Goal: Task Accomplishment & Management: Use online tool/utility

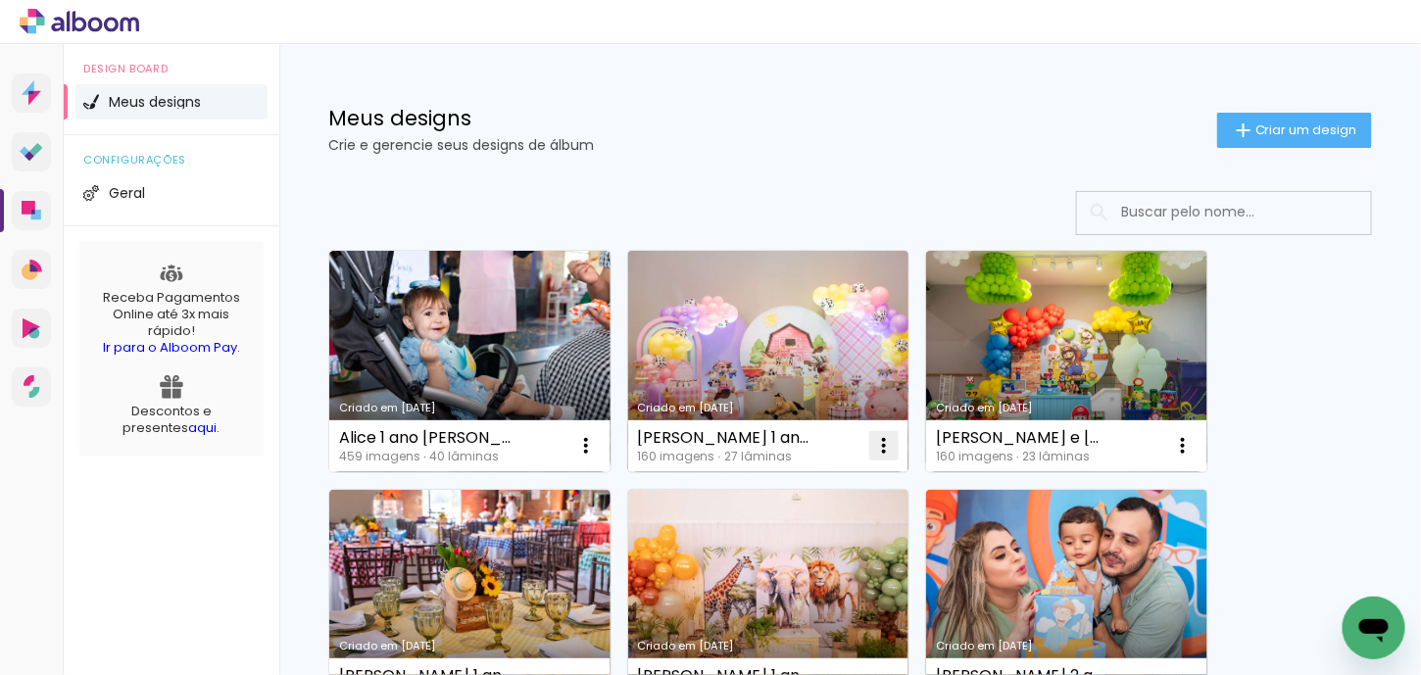
click at [888, 443] on iron-icon at bounding box center [884, 446] width 24 height 24
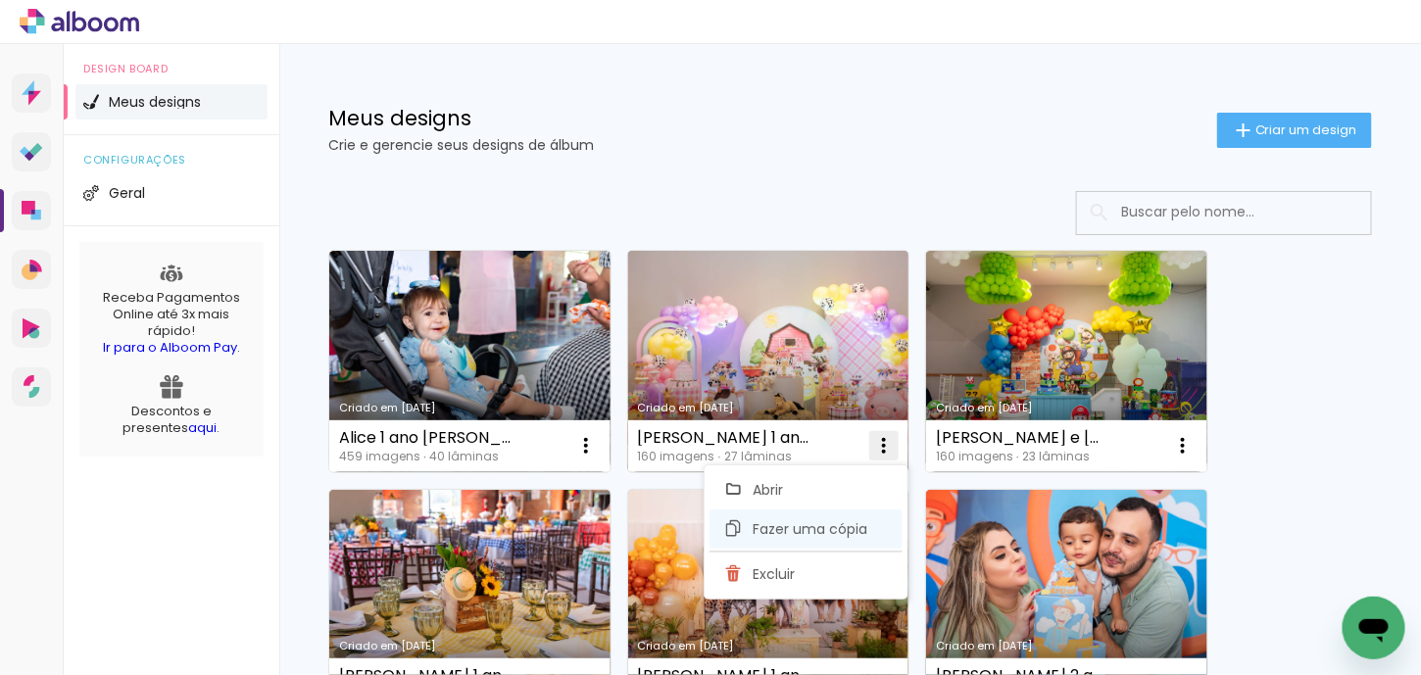
click at [826, 523] on span "Fazer uma cópia" at bounding box center [810, 529] width 115 height 14
type input "Cópia de Ana Luiza 1 ano Rafaela"
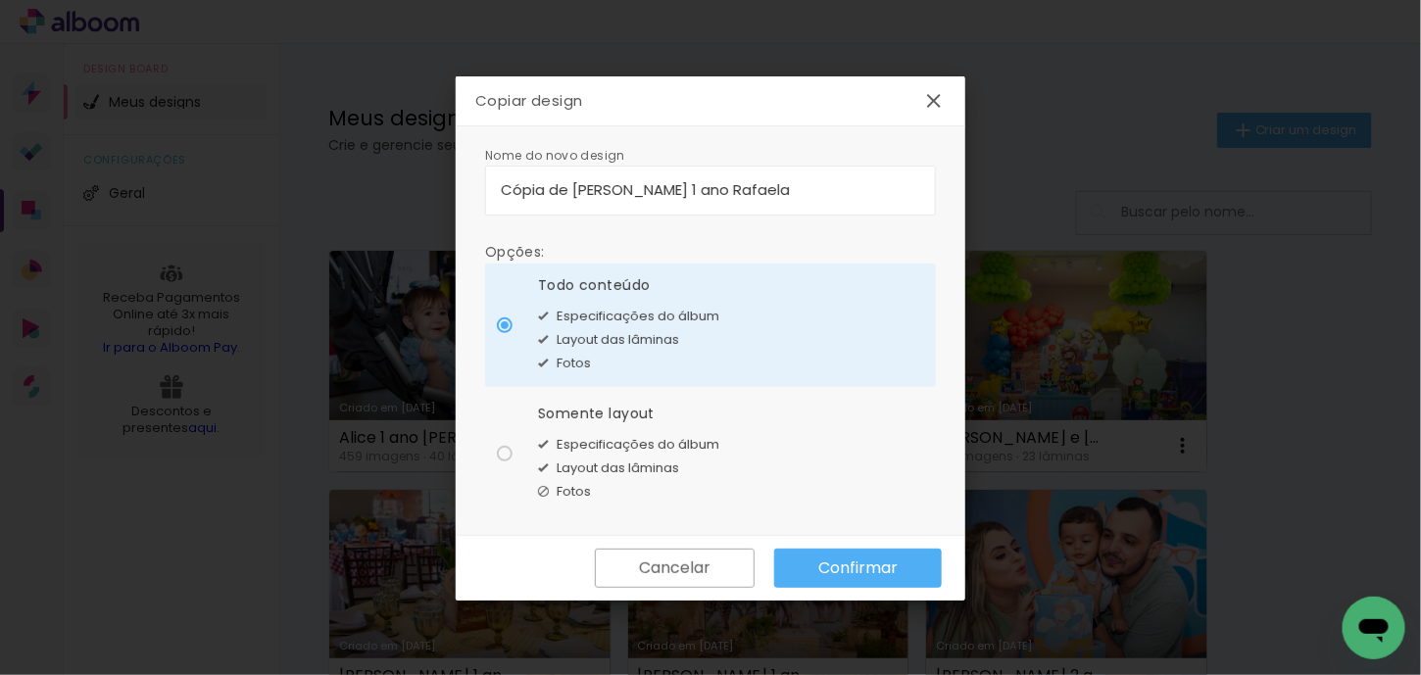
click at [603, 459] on span "Layout das lâminas" at bounding box center [618, 469] width 122 height 20
type paper-radio-button "on"
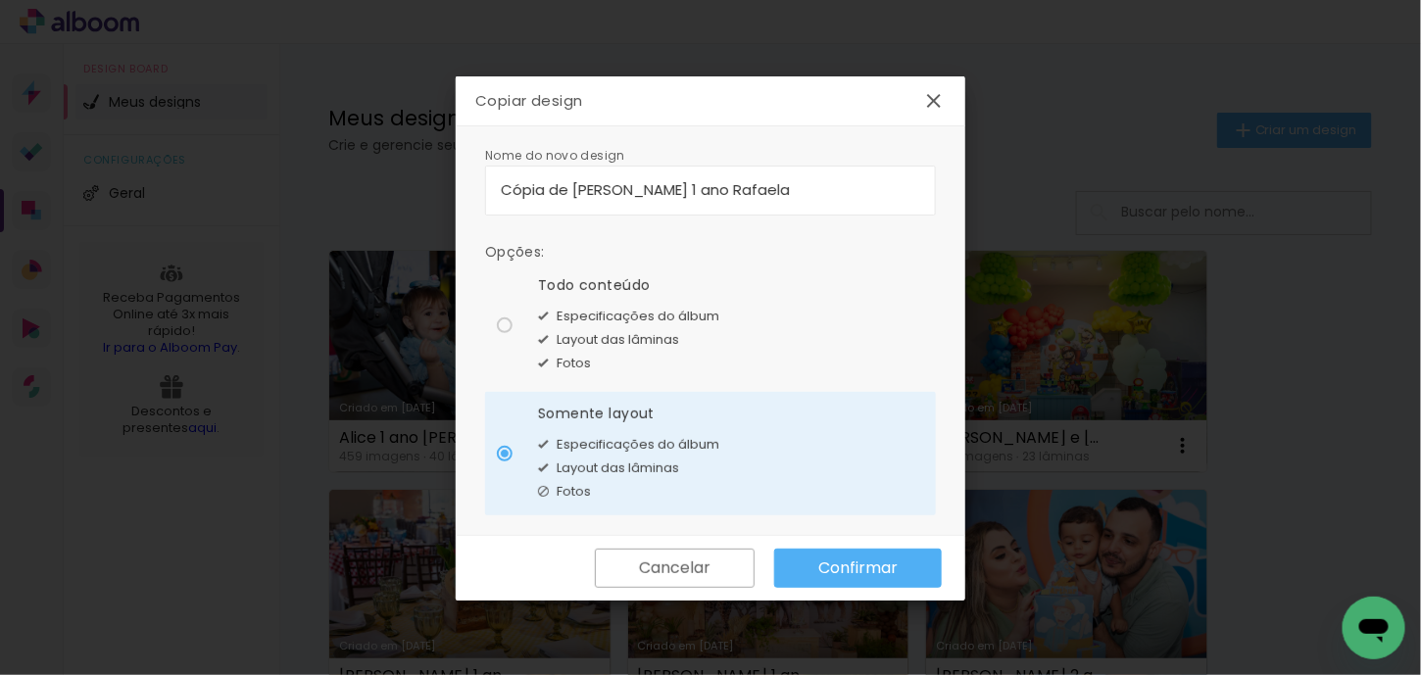
drag, startPoint x: 769, startPoint y: 195, endPoint x: 500, endPoint y: 197, distance: 269.5
click at [501, 197] on input "Cópia de Ana Luiza 1 ano Rafaela" at bounding box center [710, 189] width 419 height 23
type input "Espera da [PERSON_NAME]"
type paper-input "Espera da [PERSON_NAME]"
click at [810, 567] on paper-button "Confirmar" at bounding box center [858, 568] width 168 height 39
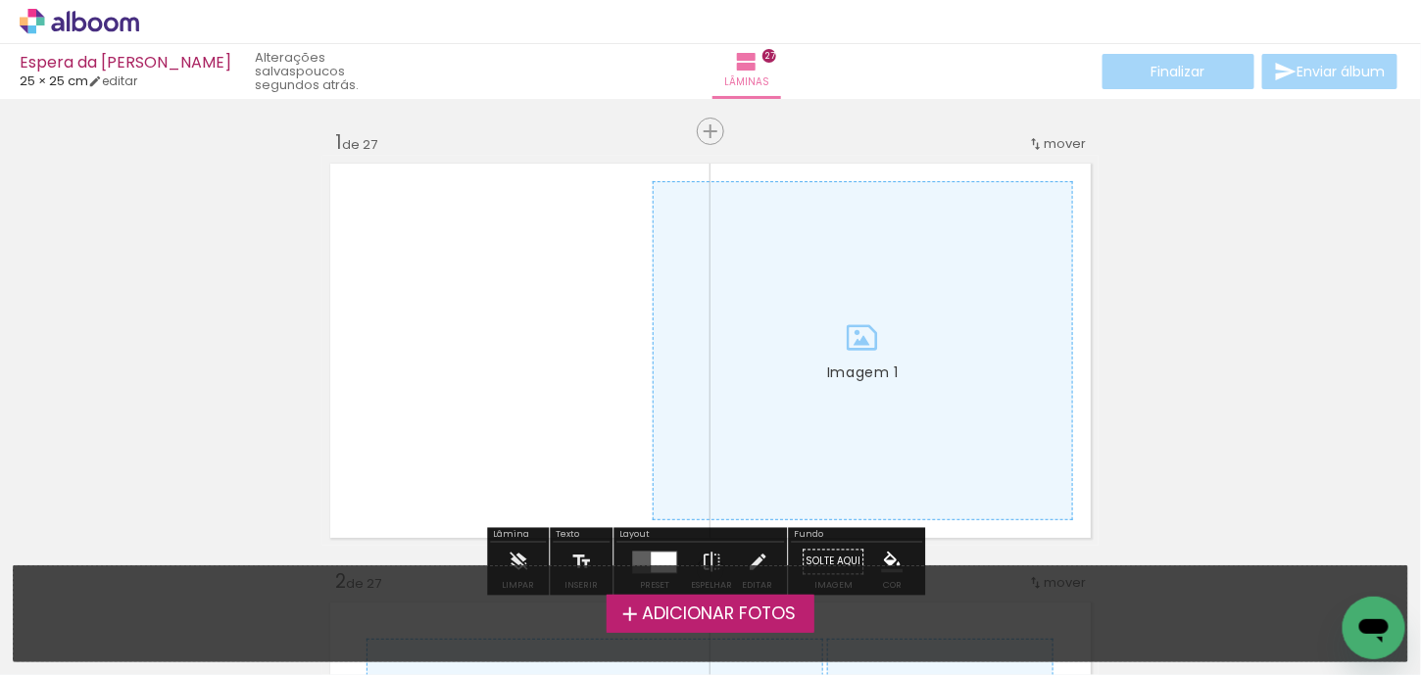
click at [782, 614] on span "Adicionar Fotos" at bounding box center [719, 615] width 154 height 18
click at [0, 0] on input "file" at bounding box center [0, 0] width 0 height 0
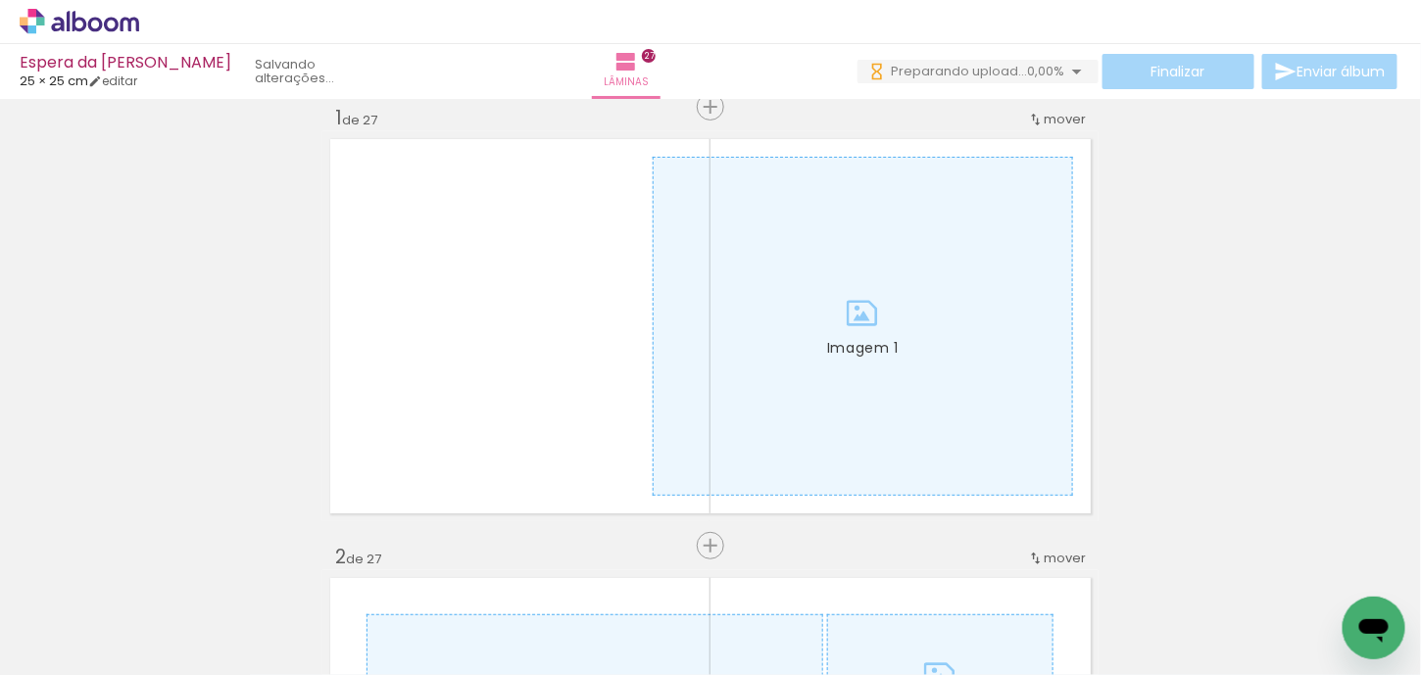
click at [310, 617] on div at bounding box center [306, 608] width 97 height 87
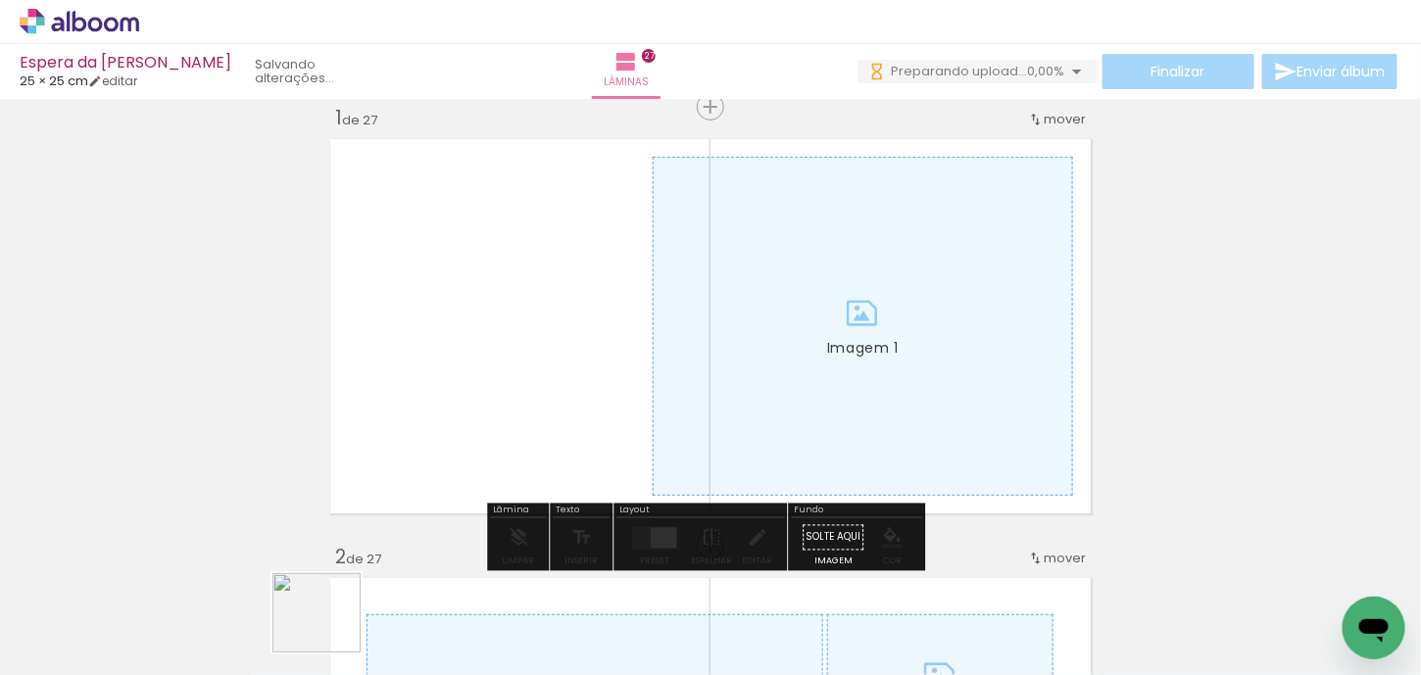
drag, startPoint x: 307, startPoint y: 616, endPoint x: 331, endPoint y: 632, distance: 29.1
click at [331, 632] on div at bounding box center [306, 608] width 97 height 87
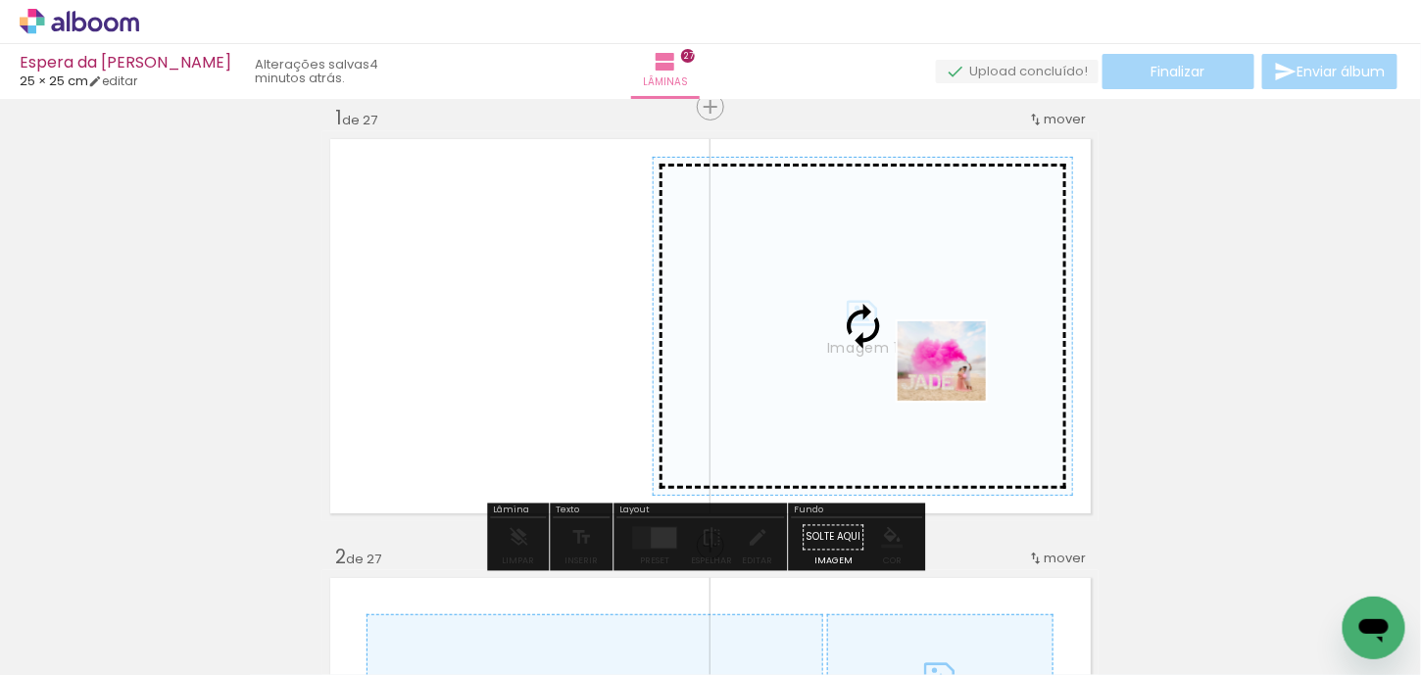
drag, startPoint x: 283, startPoint y: 622, endPoint x: 956, endPoint y: 380, distance: 715.4
click at [956, 380] on quentale-workspace at bounding box center [710, 337] width 1421 height 675
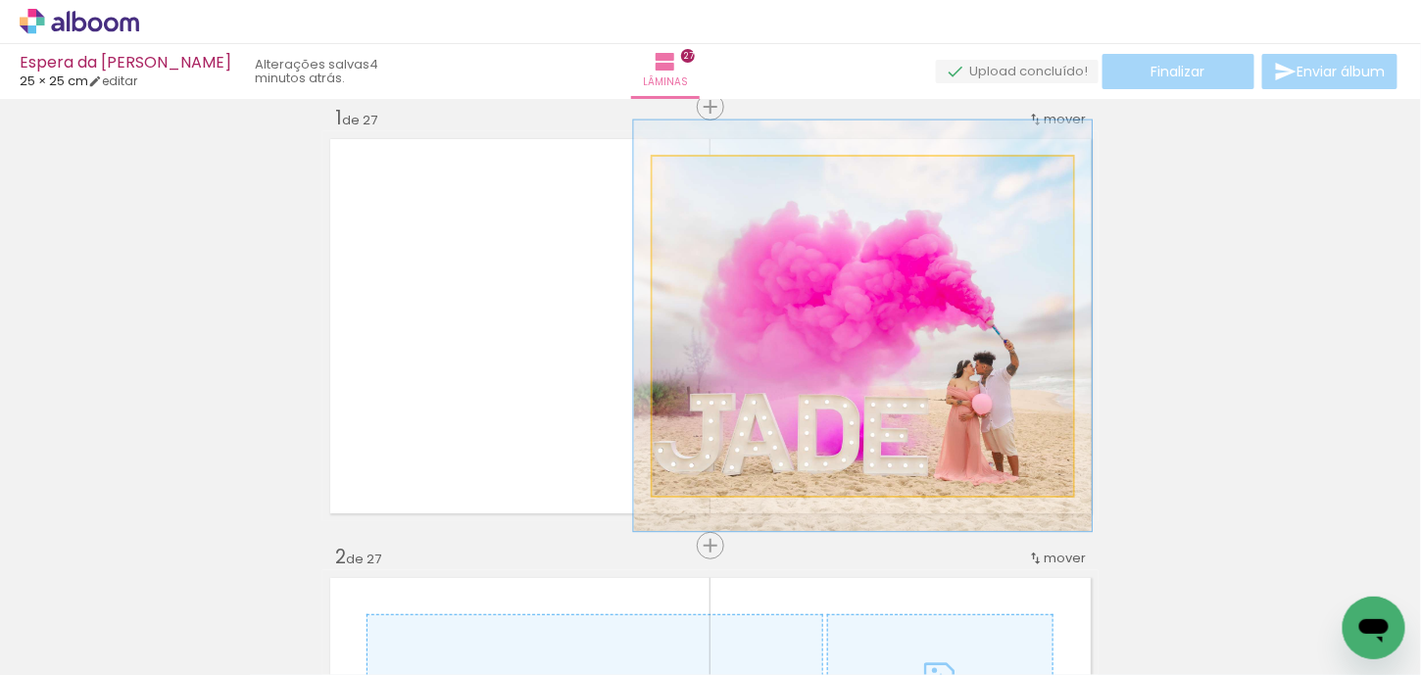
type paper-slider "109"
click at [699, 182] on div at bounding box center [705, 178] width 18 height 18
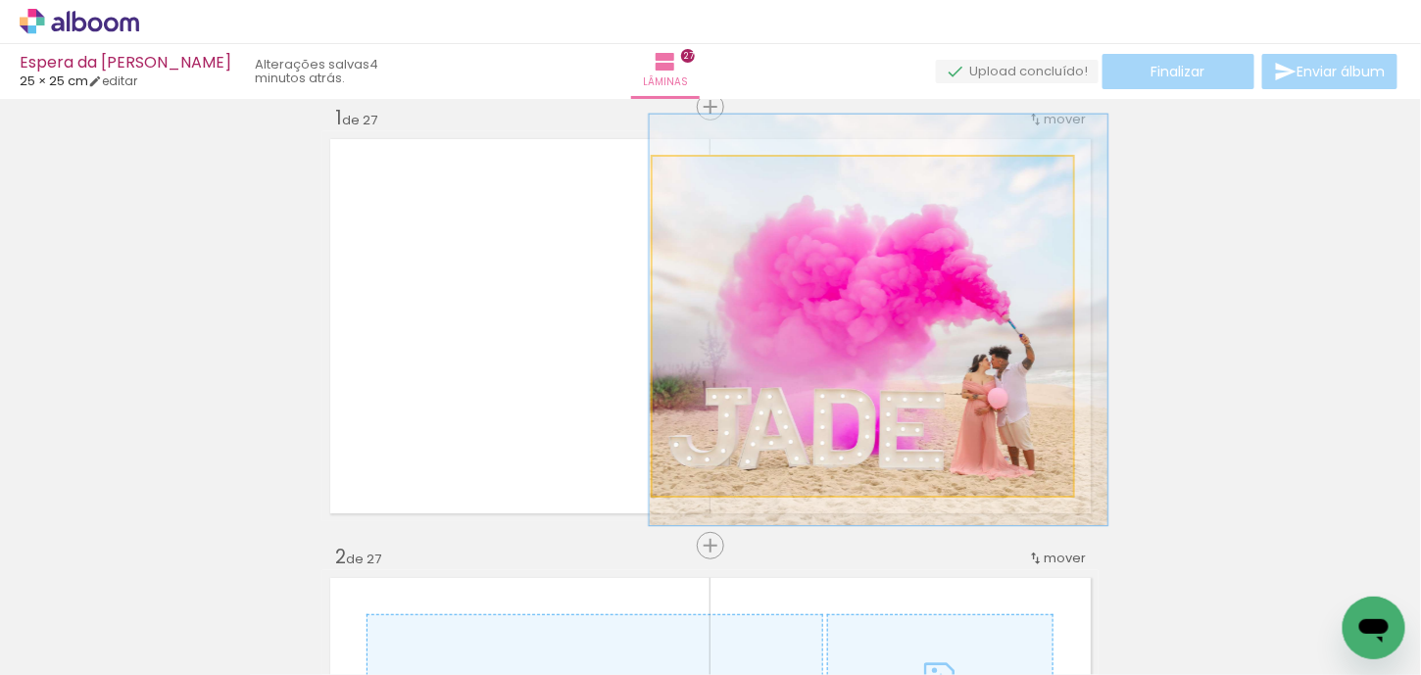
drag, startPoint x: 906, startPoint y: 348, endPoint x: 922, endPoint y: 342, distance: 16.7
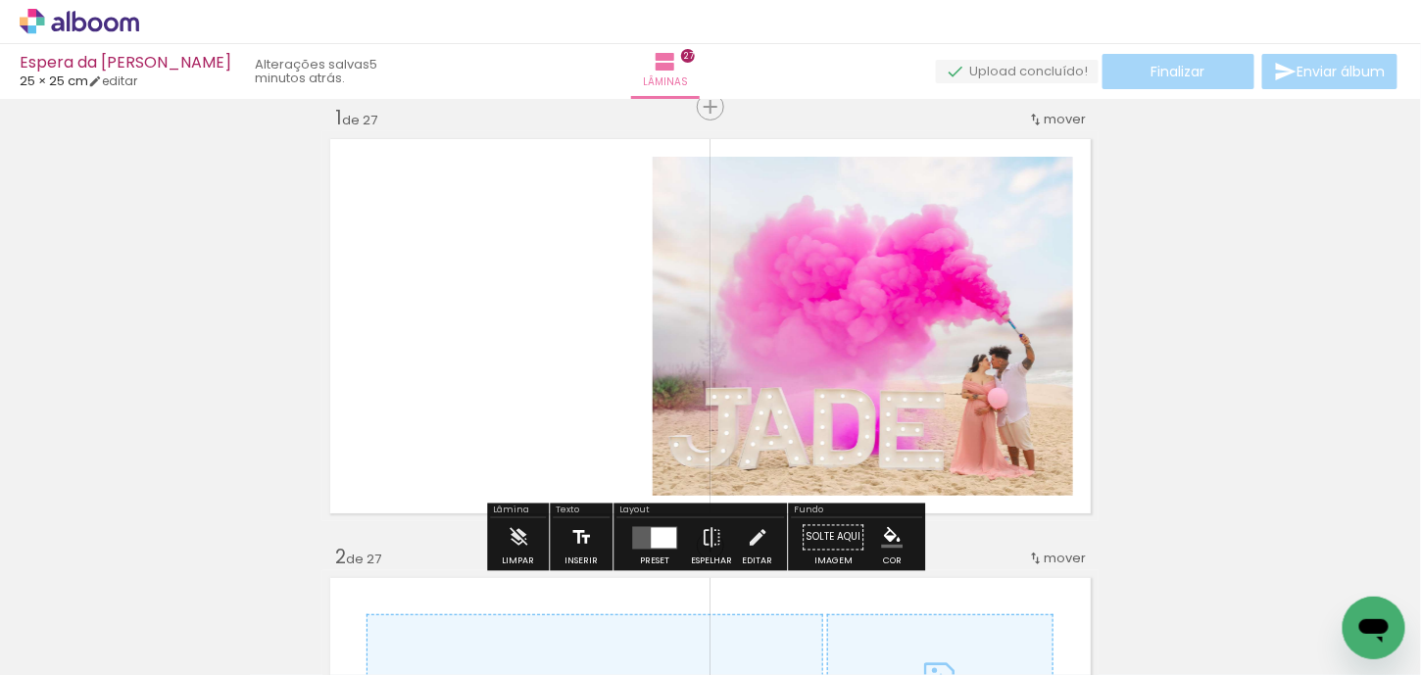
click at [570, 526] on iron-icon at bounding box center [581, 537] width 22 height 39
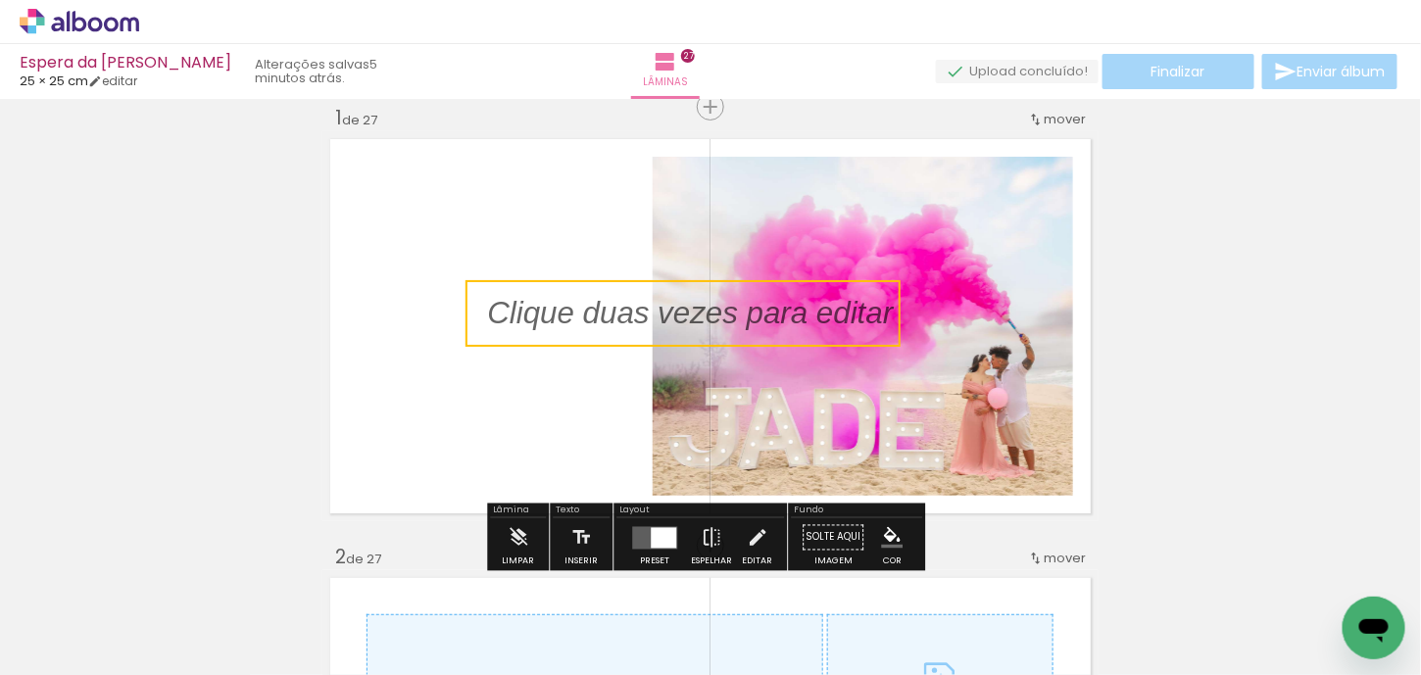
click at [575, 319] on quentale-selection at bounding box center [682, 313] width 435 height 67
type input "Sans Serif"
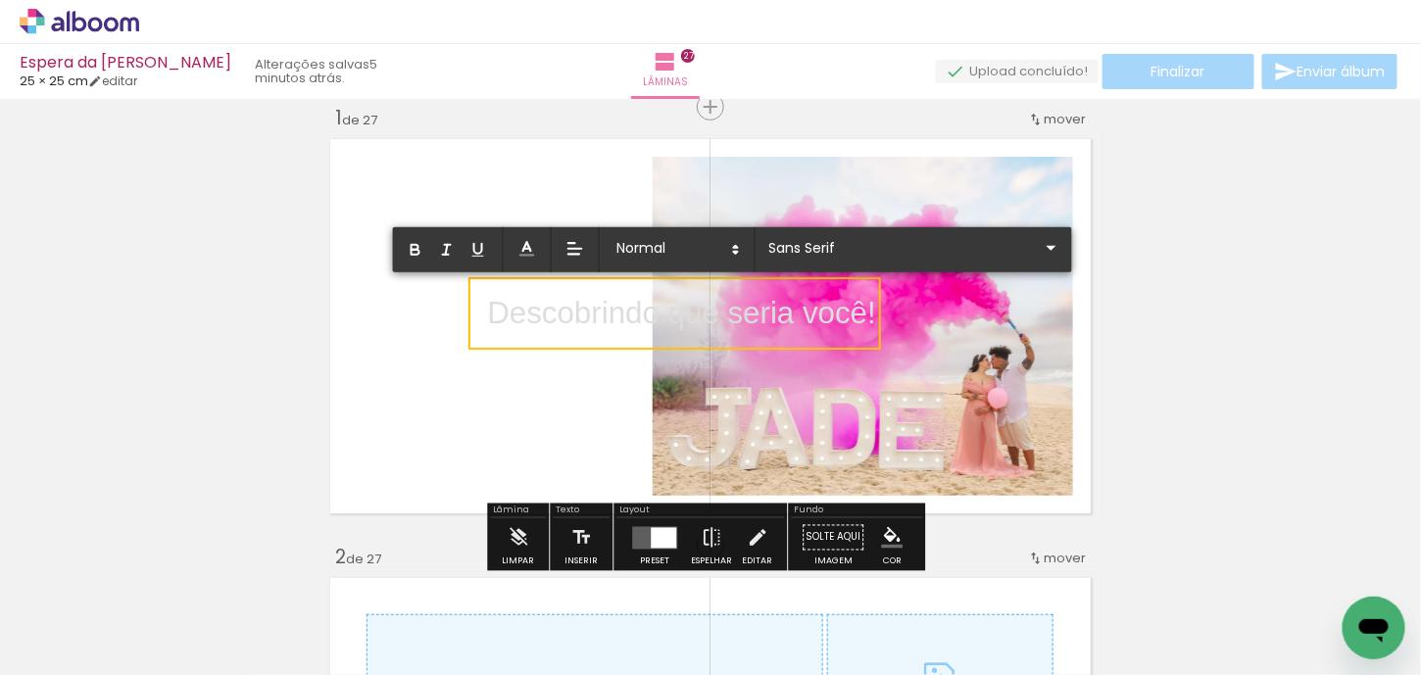
drag, startPoint x: 867, startPoint y: 317, endPoint x: 488, endPoint y: 317, distance: 379.2
click at [488, 317] on p "Descobrindo que seria você!" at bounding box center [681, 313] width 389 height 43
click at [806, 247] on input "Sans Serif" at bounding box center [901, 247] width 275 height 21
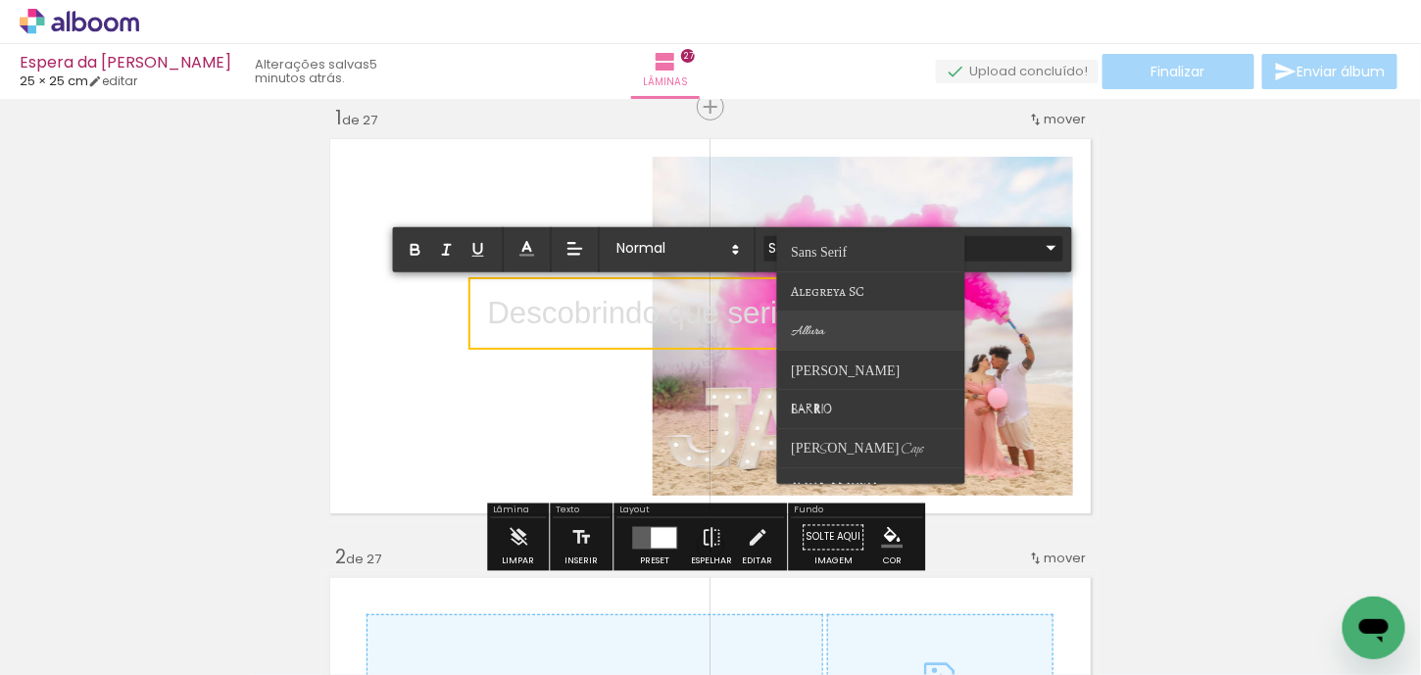
click at [807, 319] on paper-item at bounding box center [871, 330] width 188 height 39
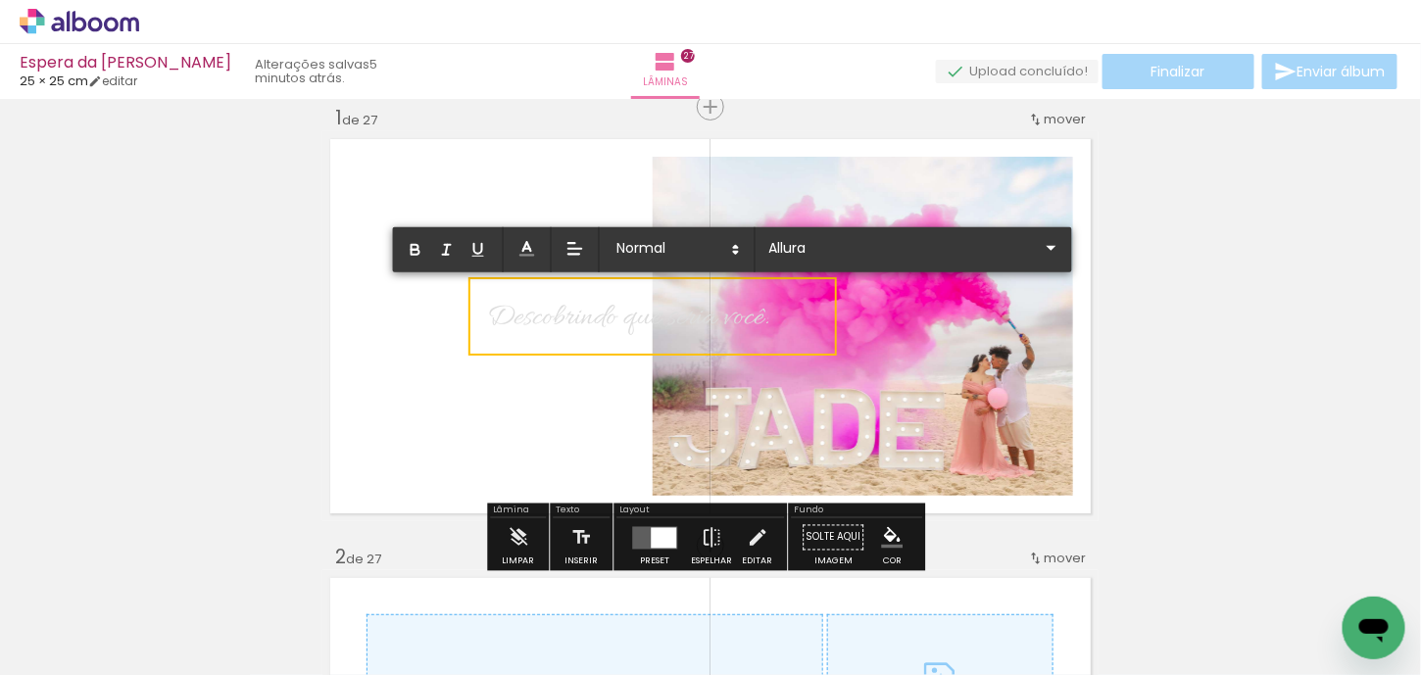
click at [593, 317] on span "Descobrindo que seria você!" at bounding box center [627, 318] width 281 height 38
click at [781, 320] on quentale-selection at bounding box center [652, 316] width 368 height 78
click at [780, 316] on quentale-selection at bounding box center [652, 316] width 368 height 78
click at [487, 316] on span "Descobrindo que seria você!" at bounding box center [627, 318] width 281 height 38
drag, startPoint x: 488, startPoint y: 317, endPoint x: 757, endPoint y: 327, distance: 269.7
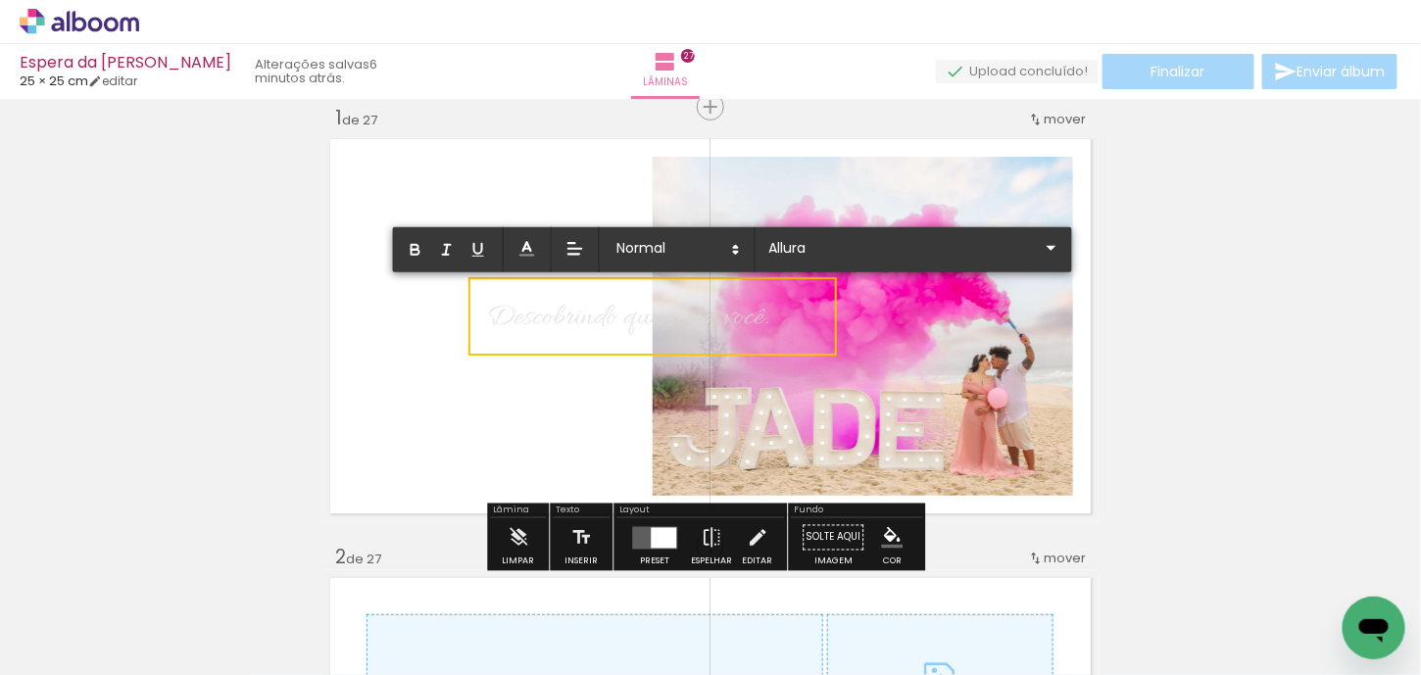
click at [757, 327] on span "Descobrindo que seria você!" at bounding box center [627, 318] width 281 height 38
type input "Sans Serif"
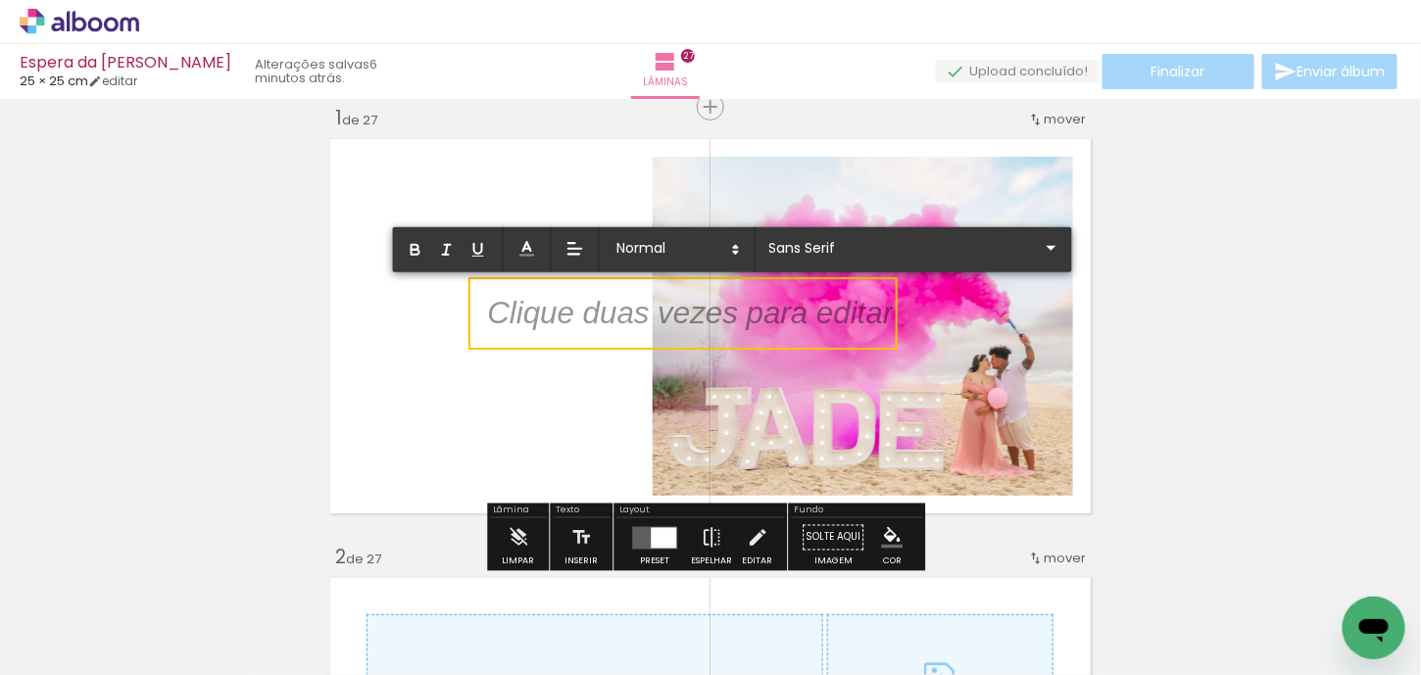
click at [859, 323] on p at bounding box center [690, 325] width 406 height 43
click at [852, 337] on quentale-selection at bounding box center [682, 313] width 429 height 73
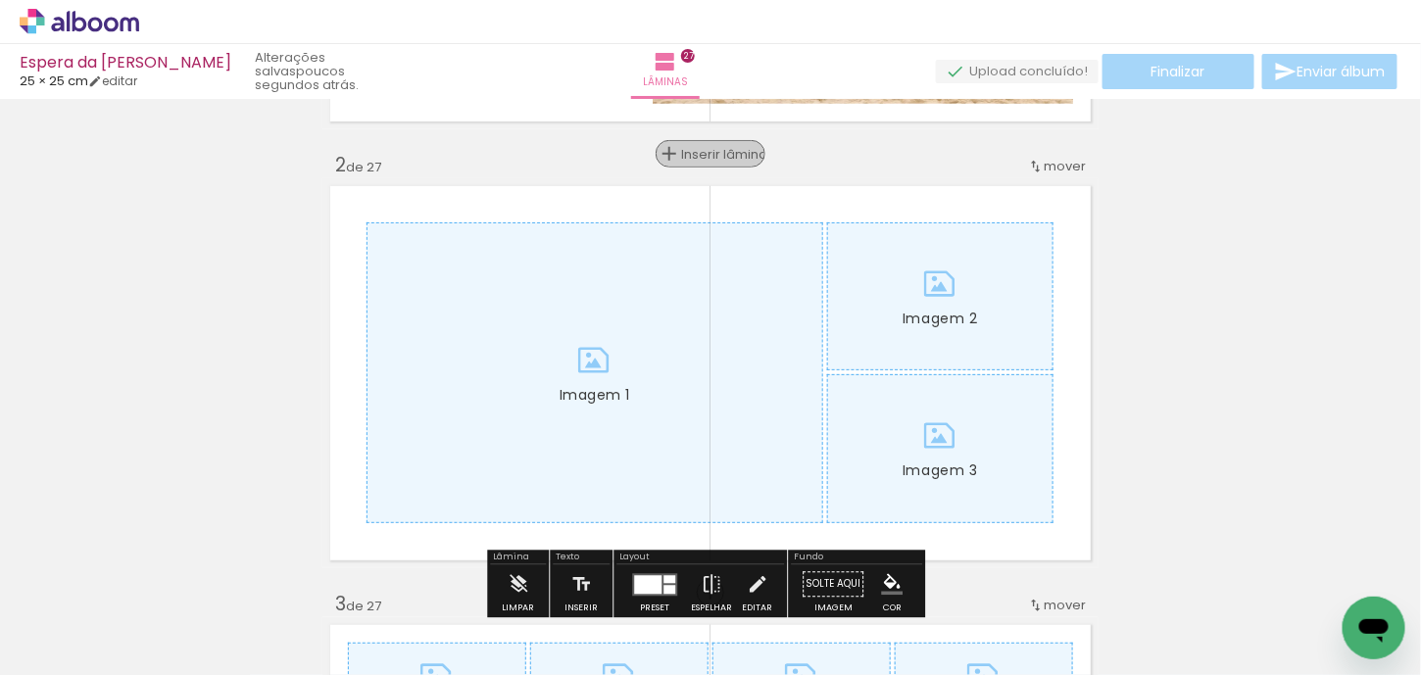
click at [701, 161] on span "Inserir lâmina" at bounding box center [719, 154] width 76 height 13
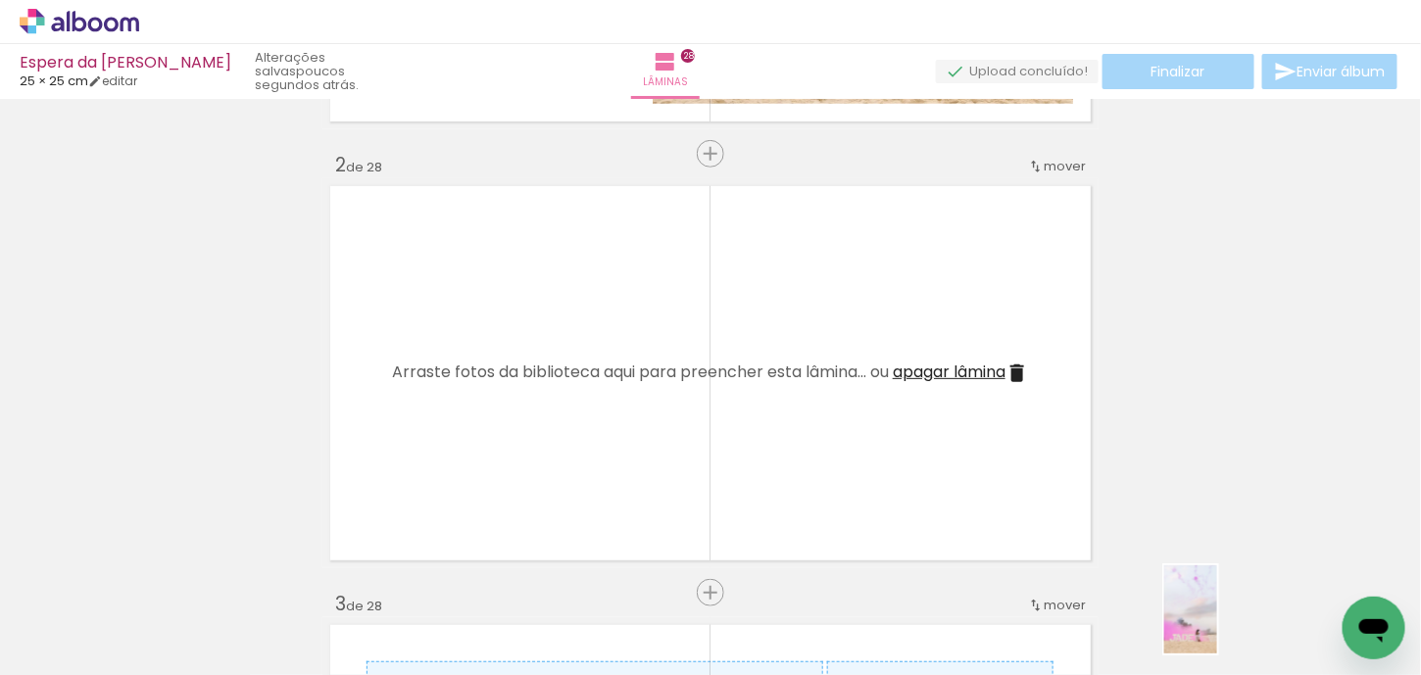
drag, startPoint x: 1199, startPoint y: 641, endPoint x: 1223, endPoint y: 624, distance: 28.8
click at [1213, 624] on div at bounding box center [1183, 609] width 59 height 97
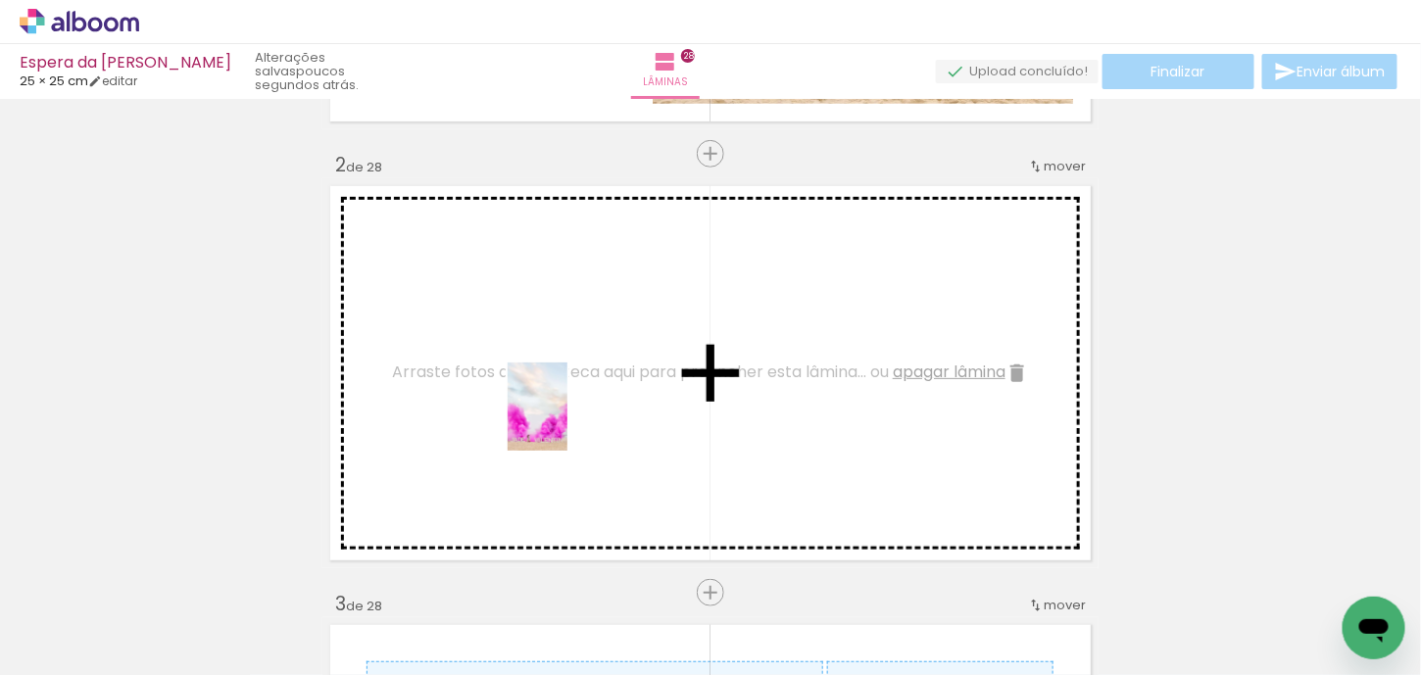
drag, startPoint x: 651, startPoint y: 633, endPoint x: 566, endPoint y: 421, distance: 227.8
click at [566, 421] on quentale-workspace at bounding box center [710, 337] width 1421 height 675
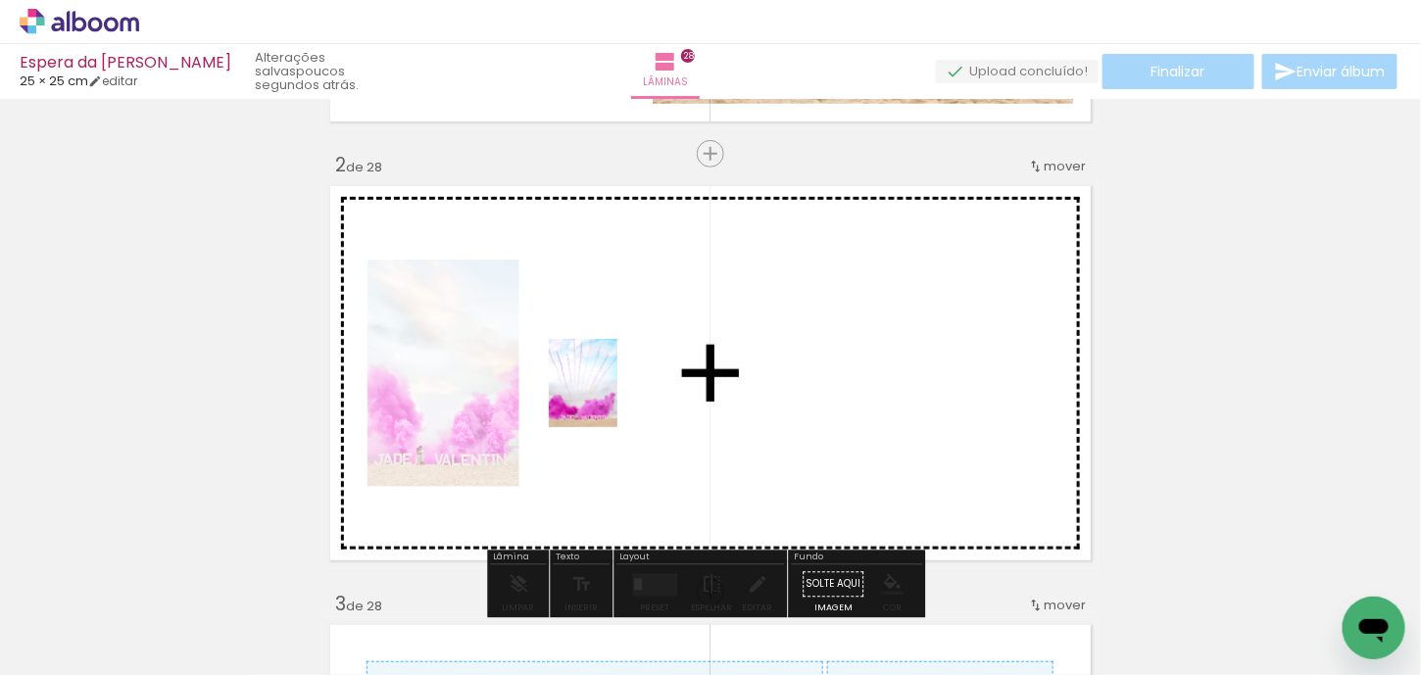
drag, startPoint x: 539, startPoint y: 620, endPoint x: 608, endPoint y: 398, distance: 232.8
click at [608, 398] on quentale-workspace at bounding box center [710, 337] width 1421 height 675
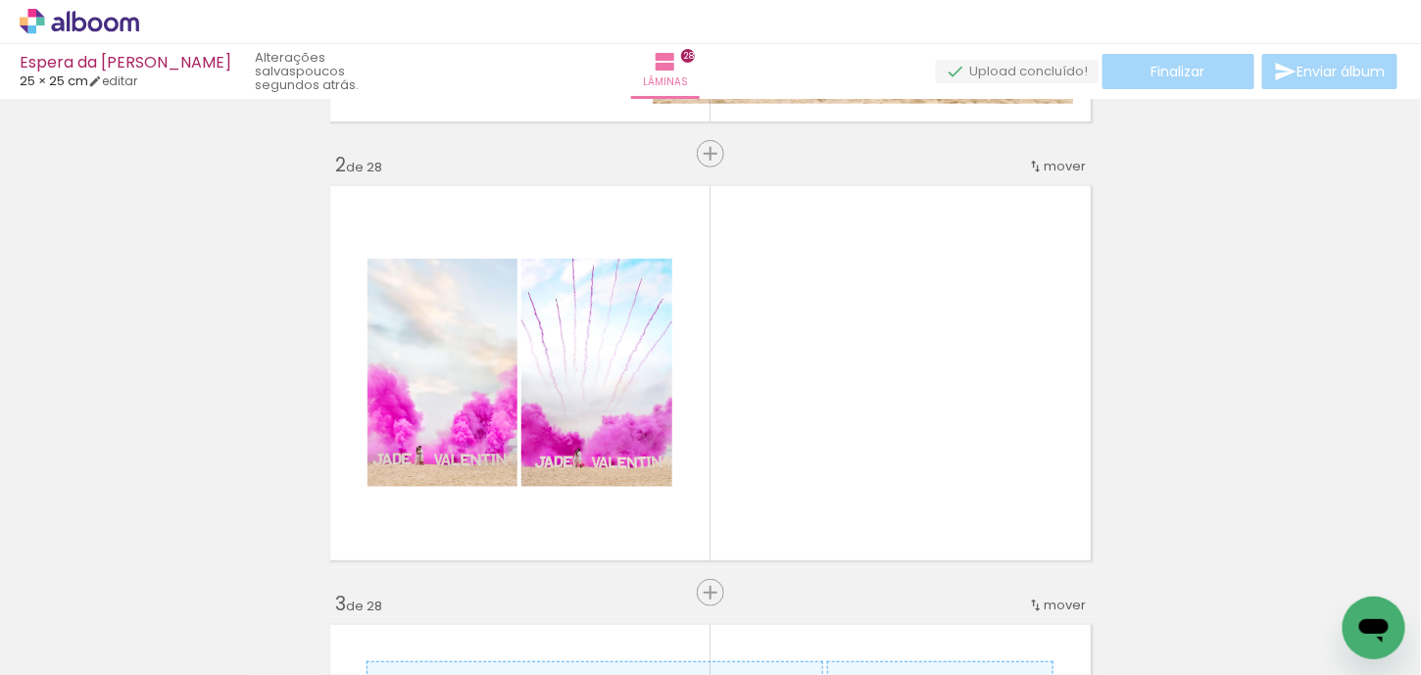
scroll to position [0, 444]
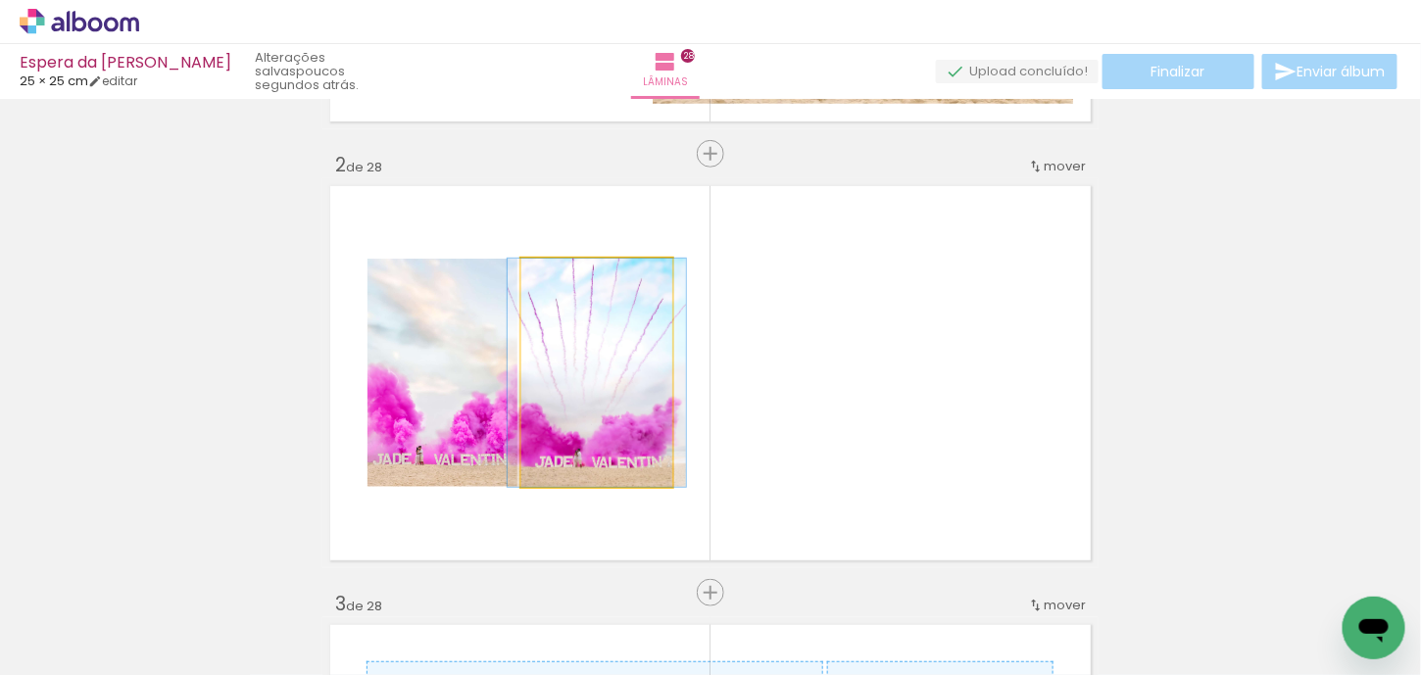
click at [626, 448] on quentale-photo at bounding box center [596, 373] width 151 height 228
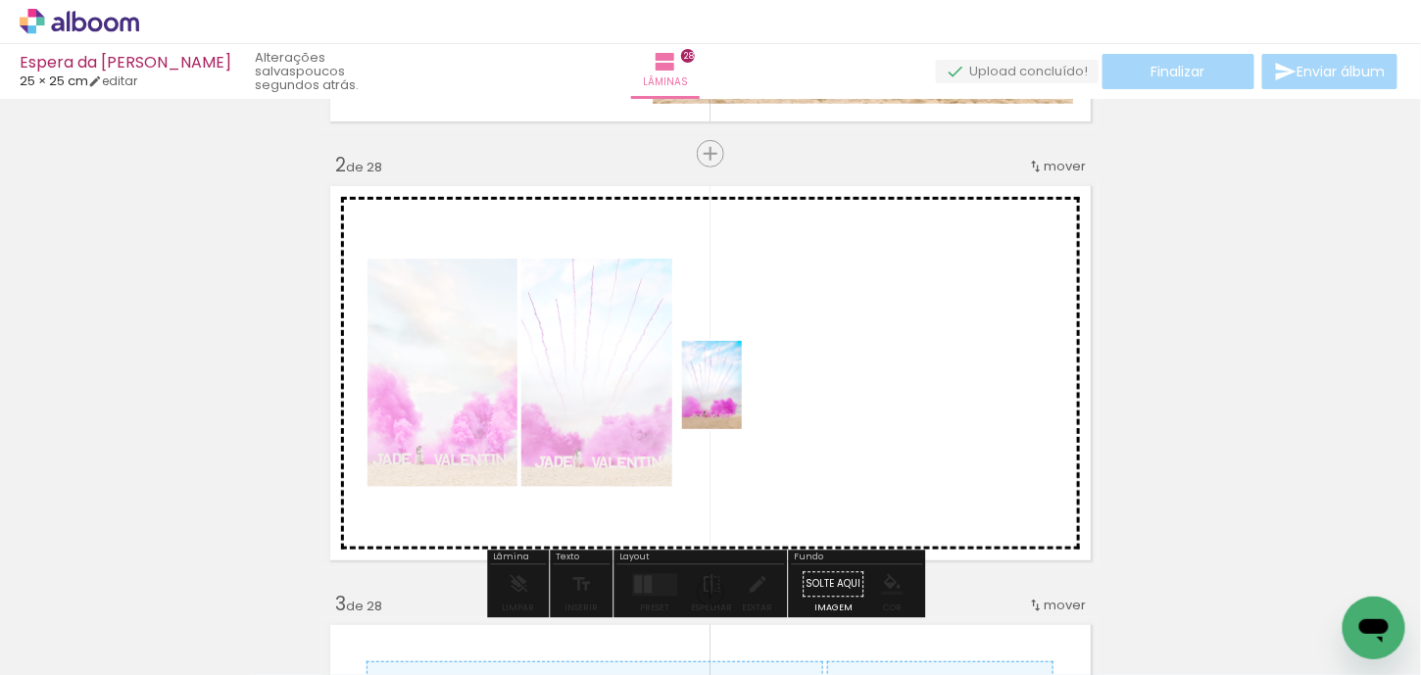
drag, startPoint x: 975, startPoint y: 622, endPoint x: 741, endPoint y: 400, distance: 323.0
click at [741, 400] on quentale-workspace at bounding box center [710, 337] width 1421 height 675
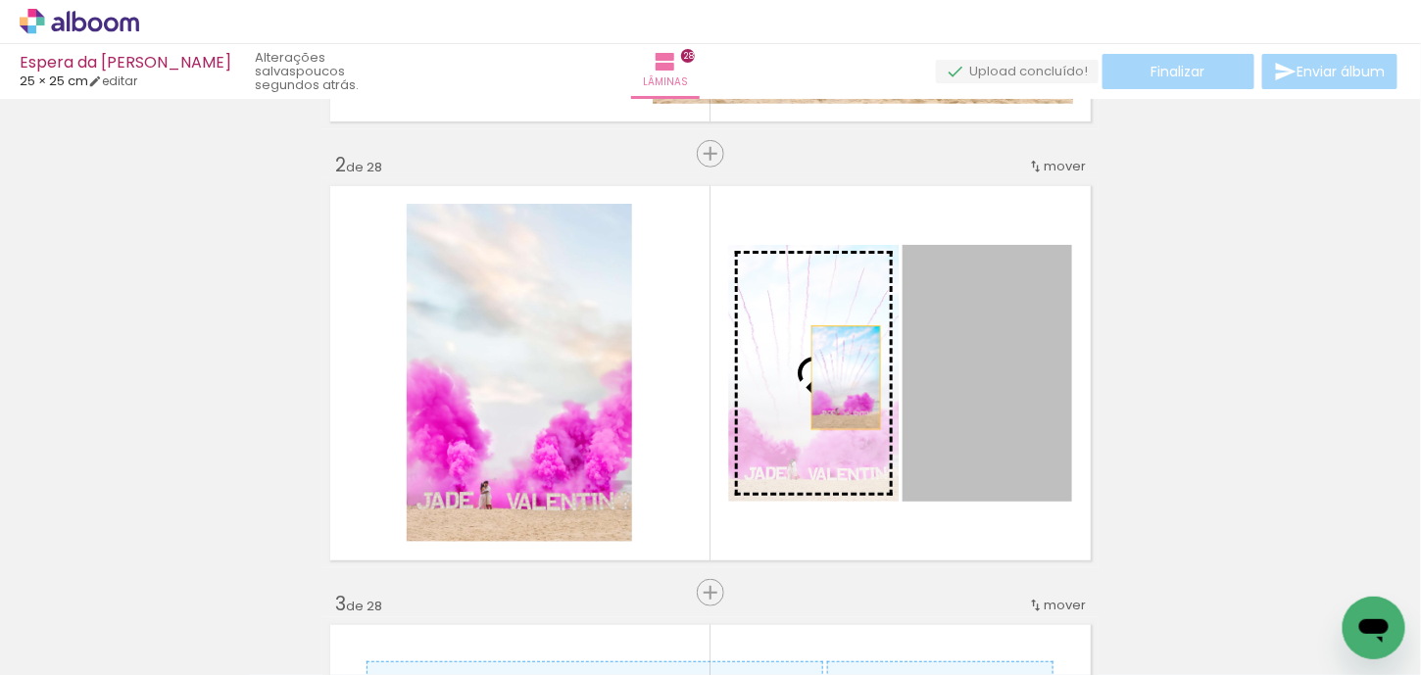
drag, startPoint x: 982, startPoint y: 384, endPoint x: 839, endPoint y: 377, distance: 143.2
click at [0, 0] on slot at bounding box center [0, 0] width 0 height 0
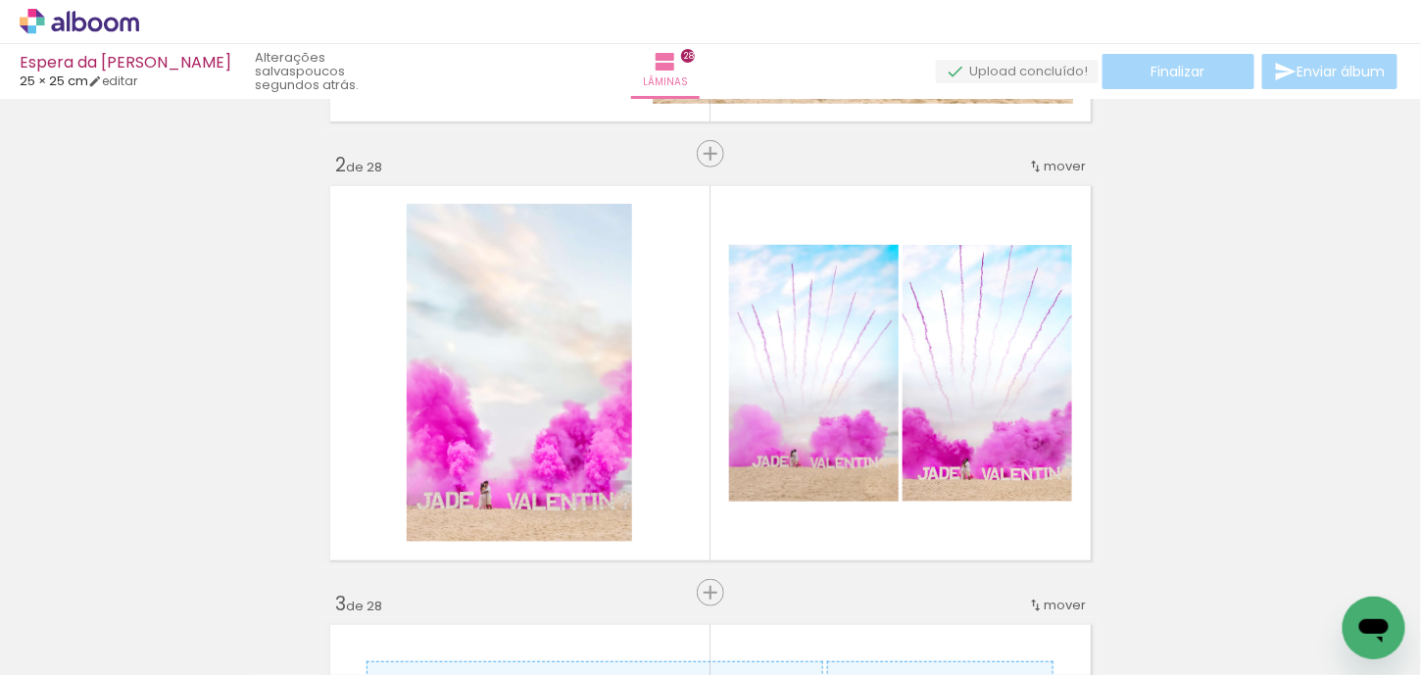
scroll to position [0, 0]
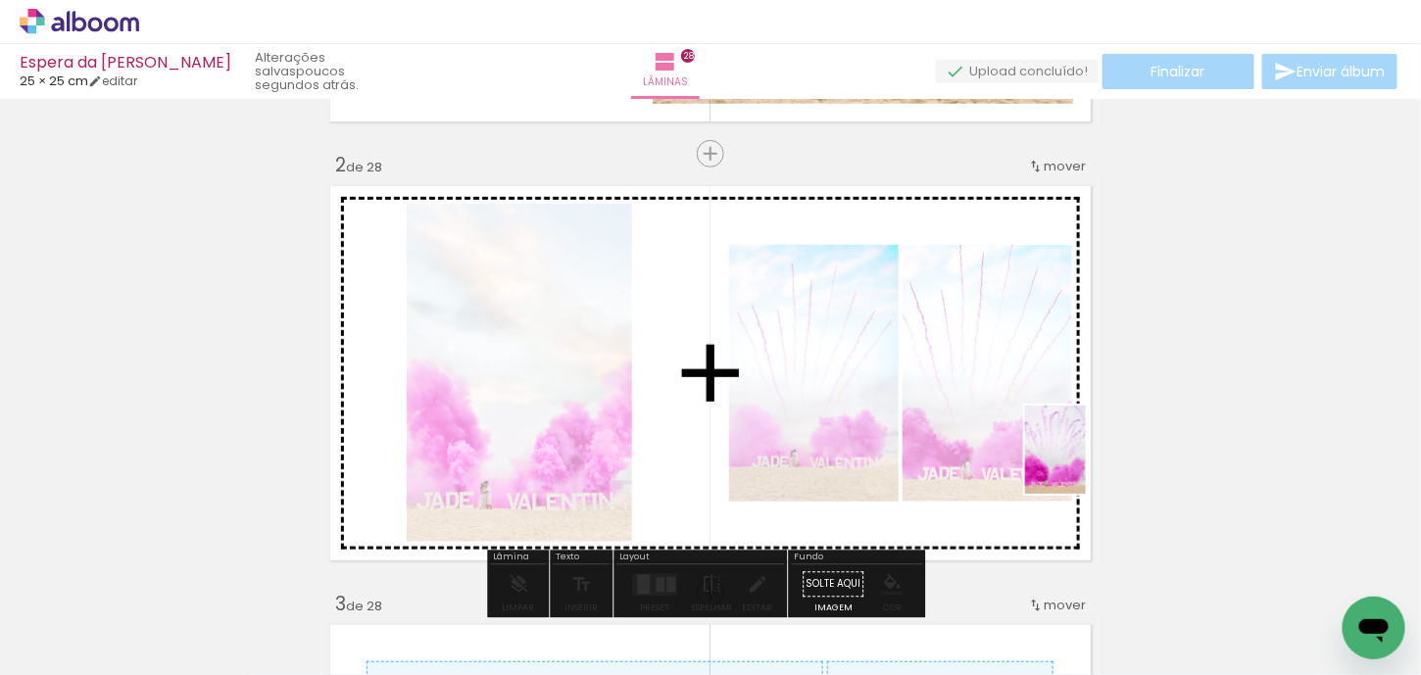
drag, startPoint x: 988, startPoint y: 632, endPoint x: 1084, endPoint y: 464, distance: 193.1
click at [1084, 464] on quentale-workspace at bounding box center [710, 337] width 1421 height 675
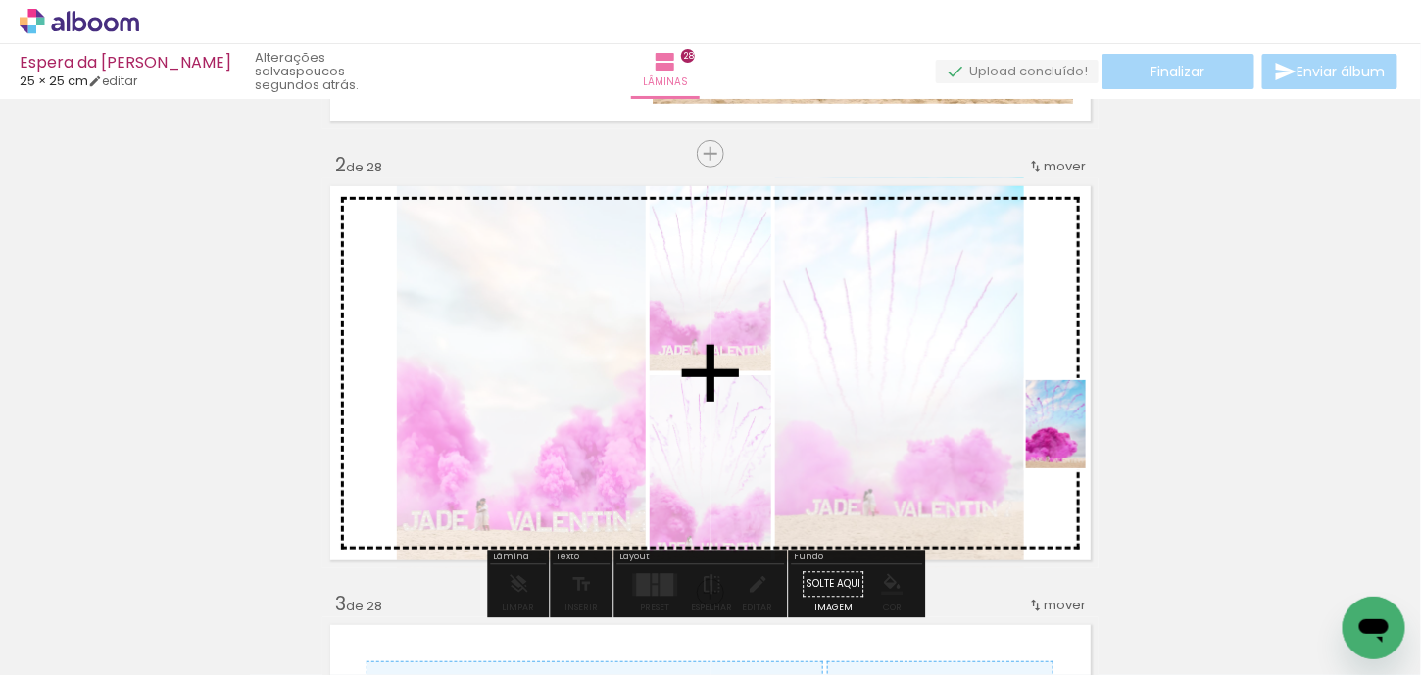
drag, startPoint x: 209, startPoint y: 633, endPoint x: 1085, endPoint y: 439, distance: 897.3
click at [1085, 439] on quentale-workspace at bounding box center [710, 337] width 1421 height 675
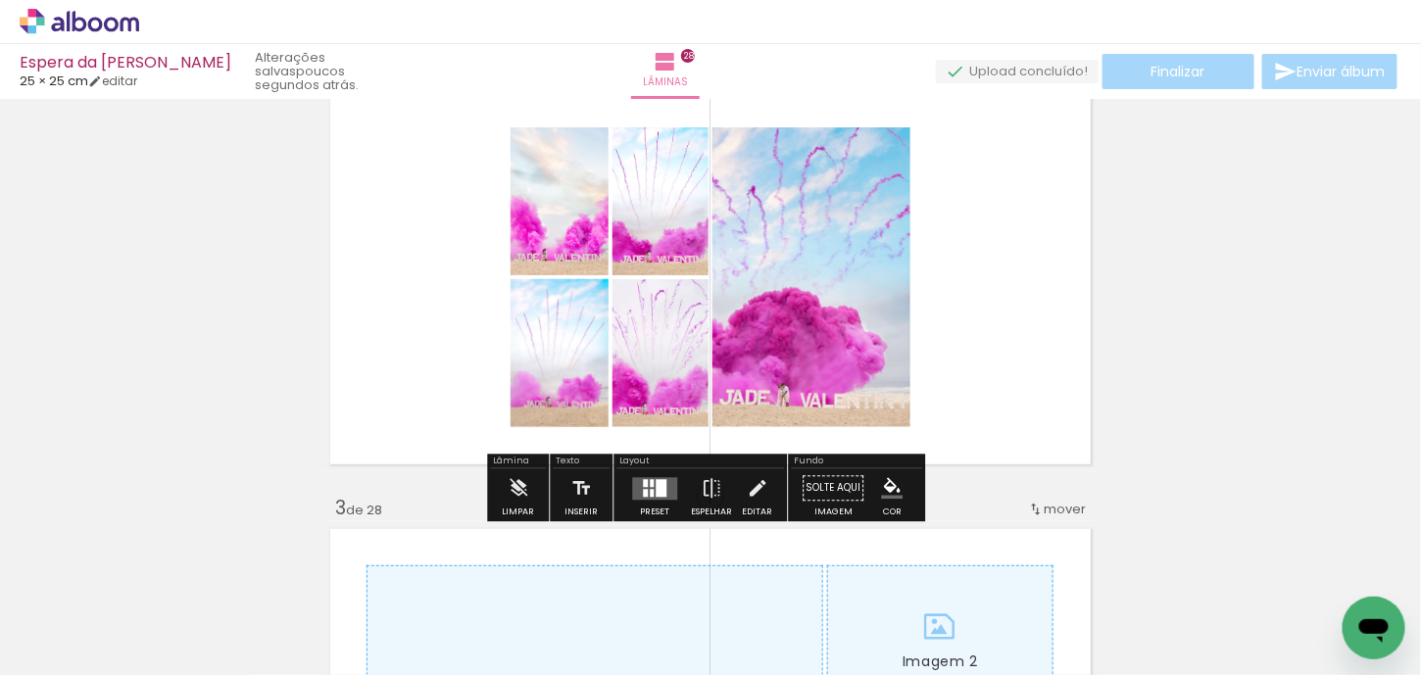
scroll to position [515, 0]
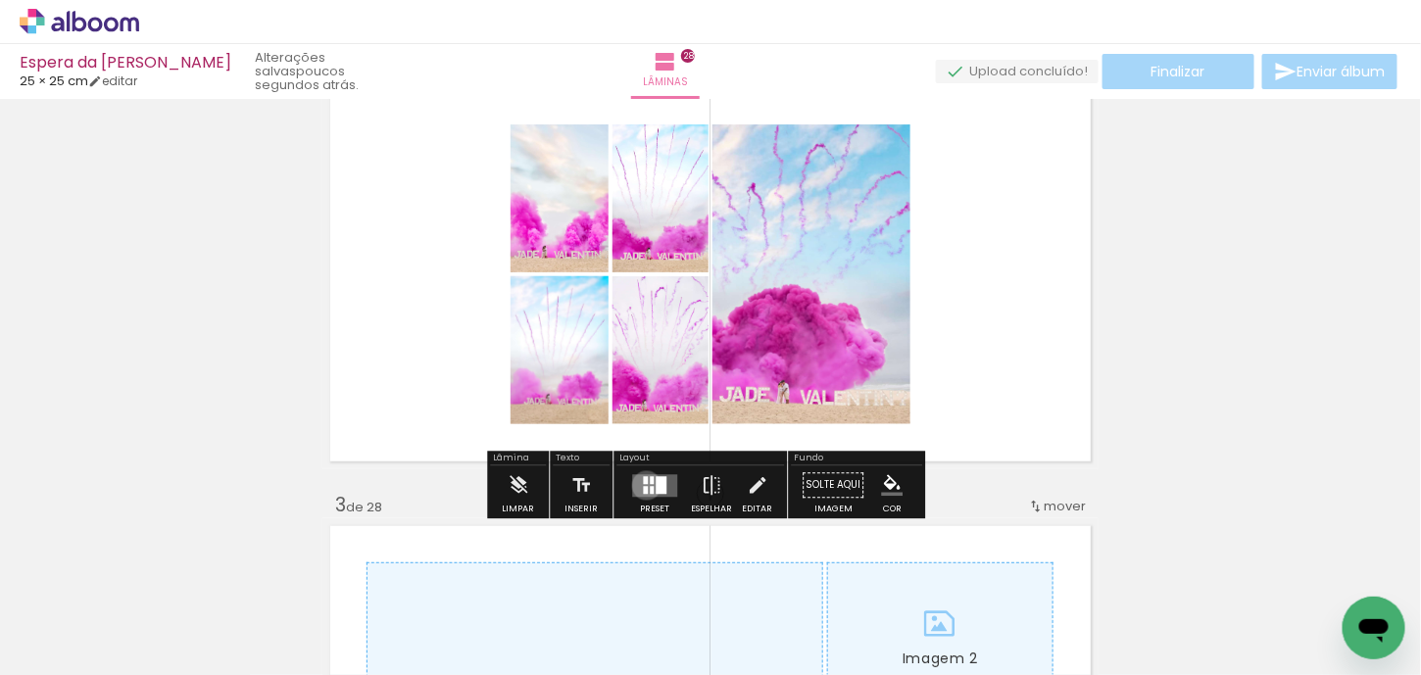
click at [643, 486] on div at bounding box center [645, 490] width 5 height 8
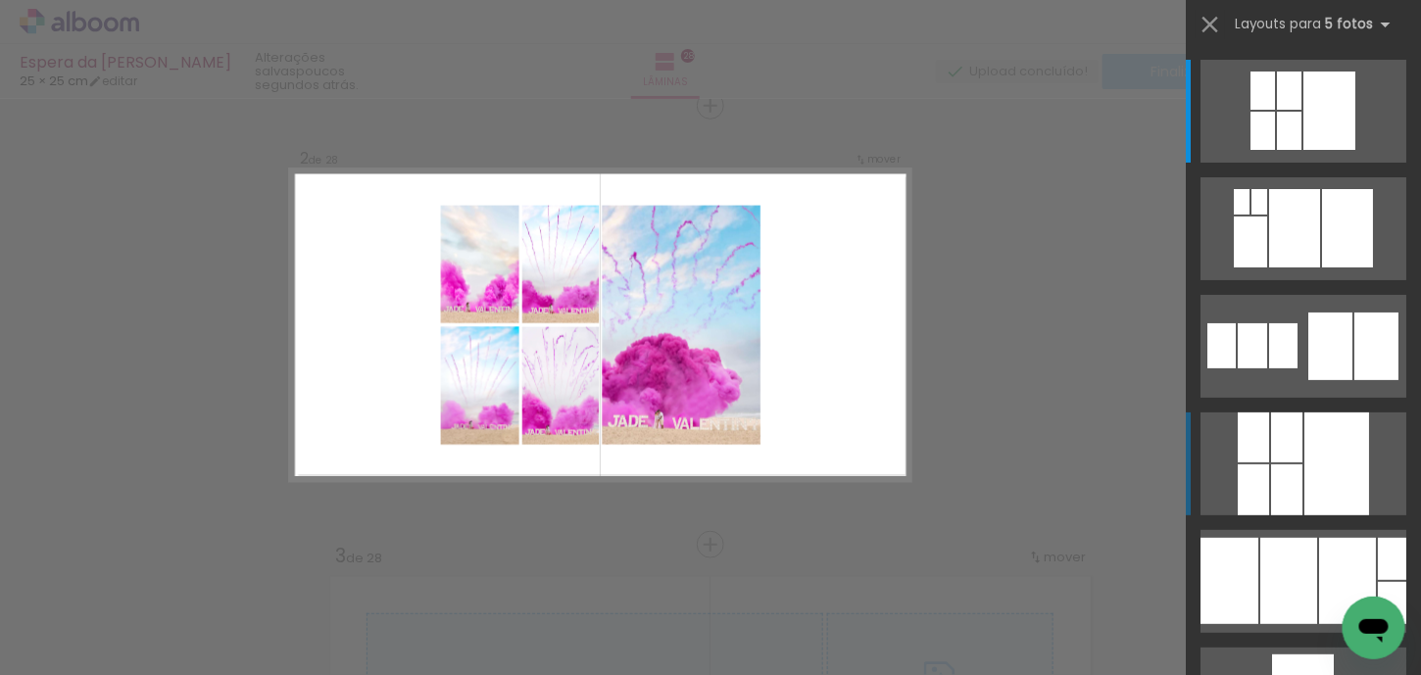
scroll to position [464, 0]
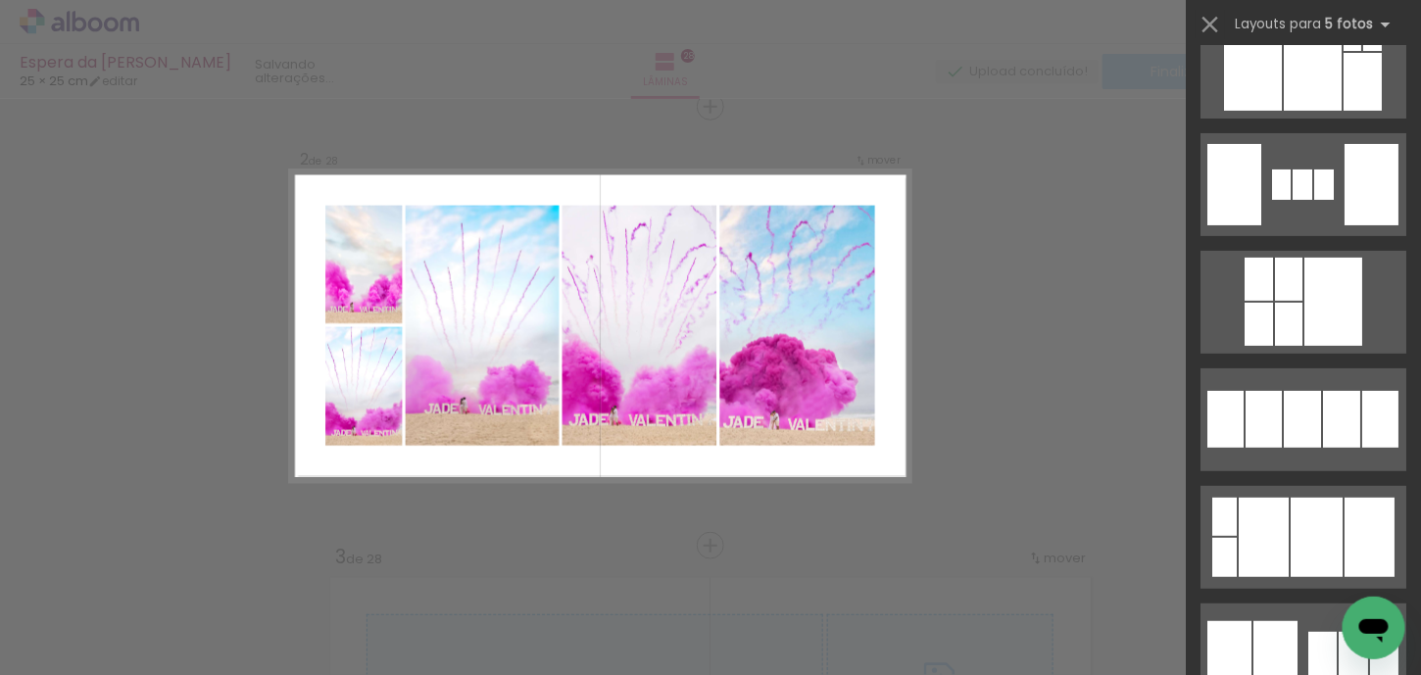
scroll to position [2744, 0]
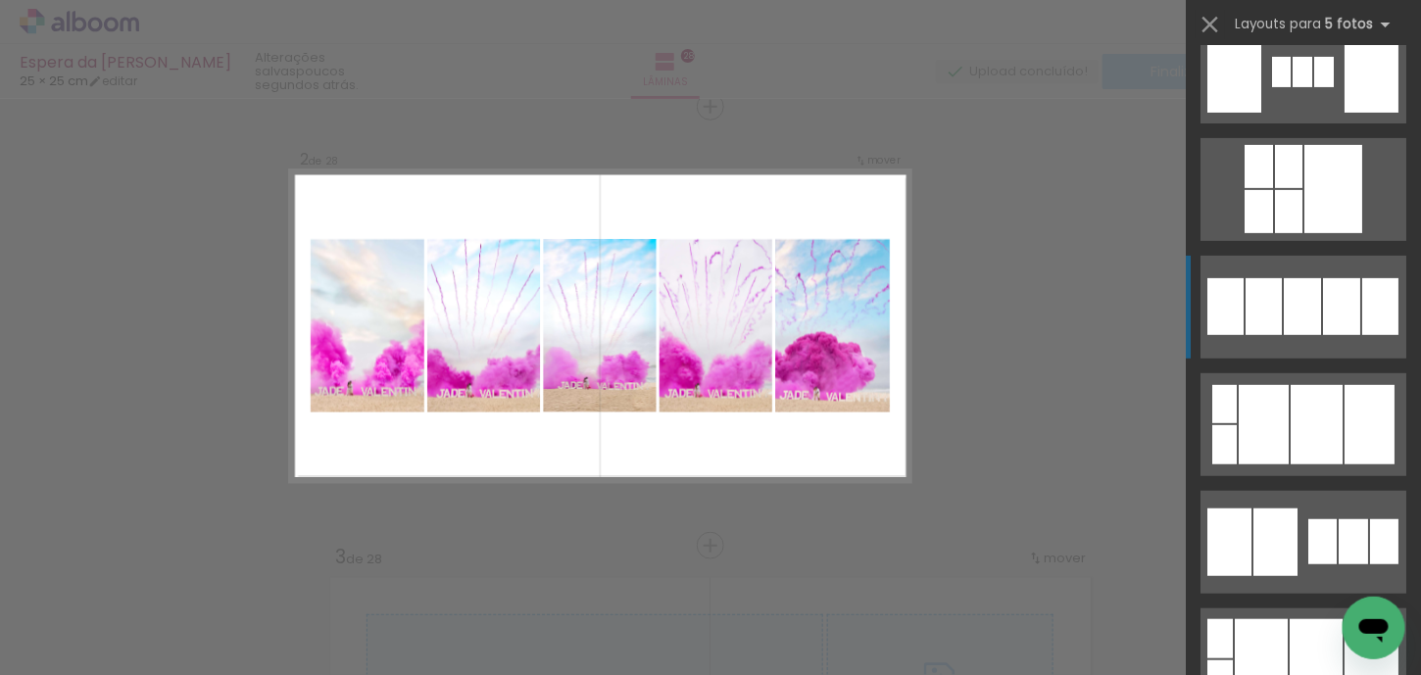
click at [1260, 311] on div at bounding box center [1263, 306] width 36 height 57
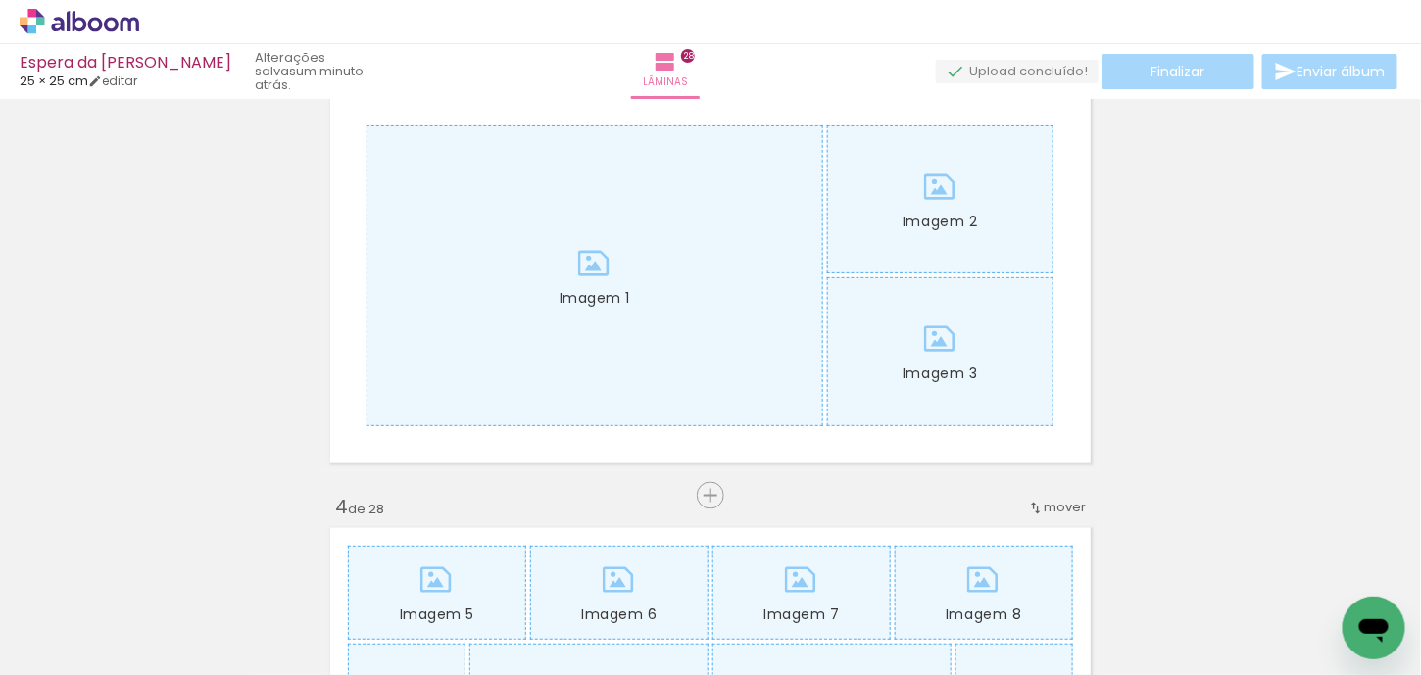
scroll to position [0, 333]
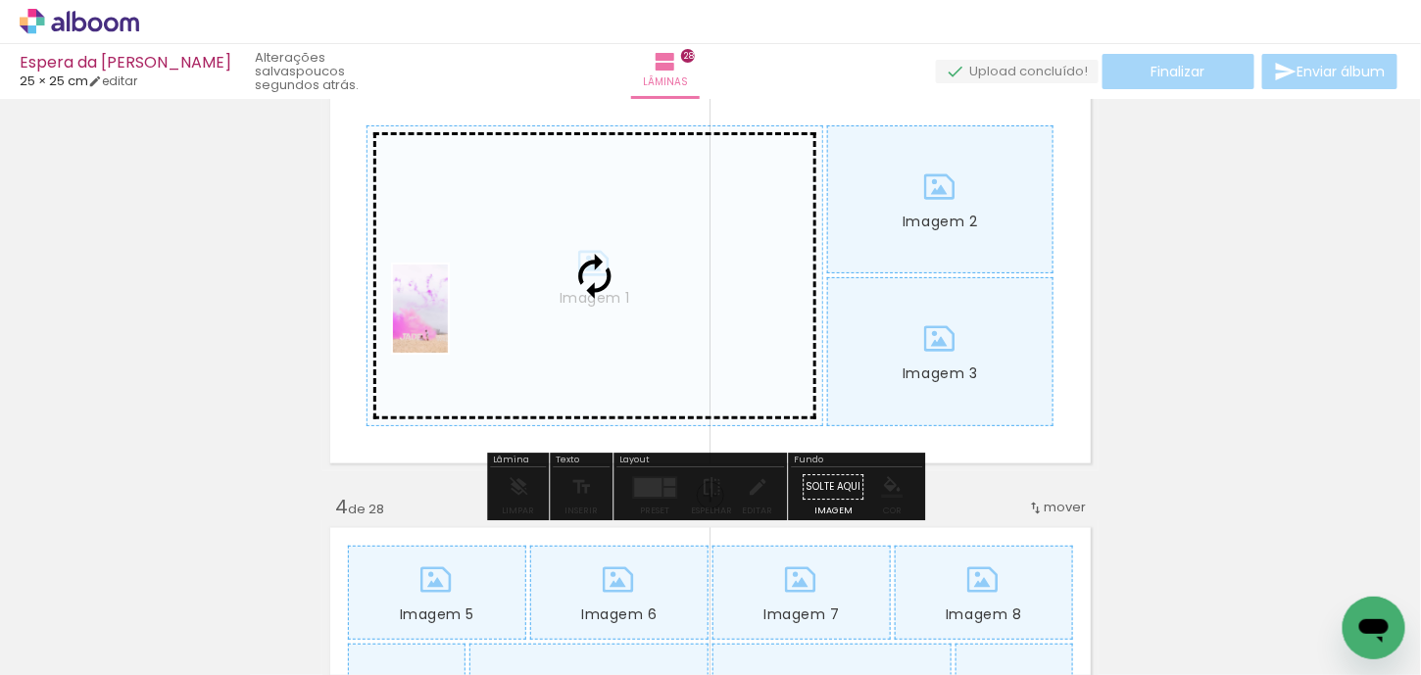
drag, startPoint x: 523, startPoint y: 632, endPoint x: 452, endPoint y: 323, distance: 316.9
click at [452, 323] on quentale-workspace at bounding box center [710, 337] width 1421 height 675
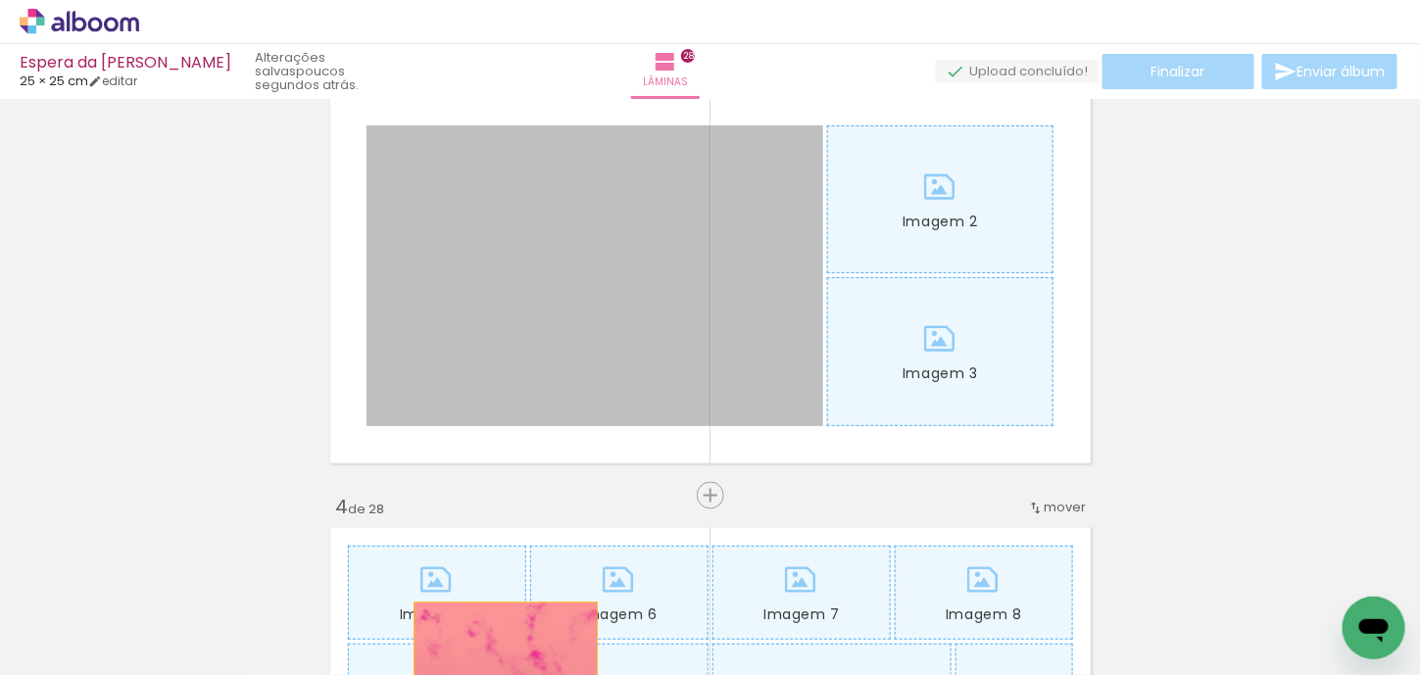
drag, startPoint x: 453, startPoint y: 309, endPoint x: 499, endPoint y: 662, distance: 356.7
click at [499, 662] on quentale-workspace at bounding box center [710, 337] width 1421 height 675
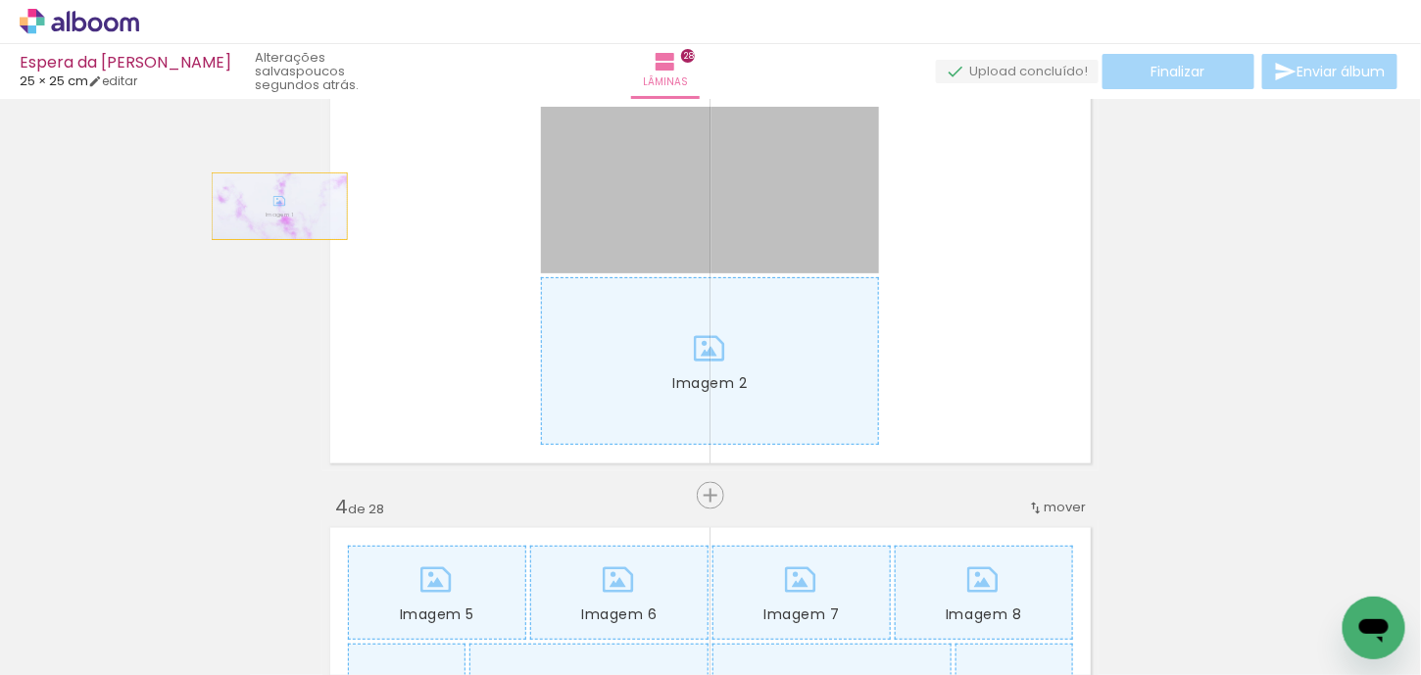
drag, startPoint x: 772, startPoint y: 219, endPoint x: 268, endPoint y: 206, distance: 504.8
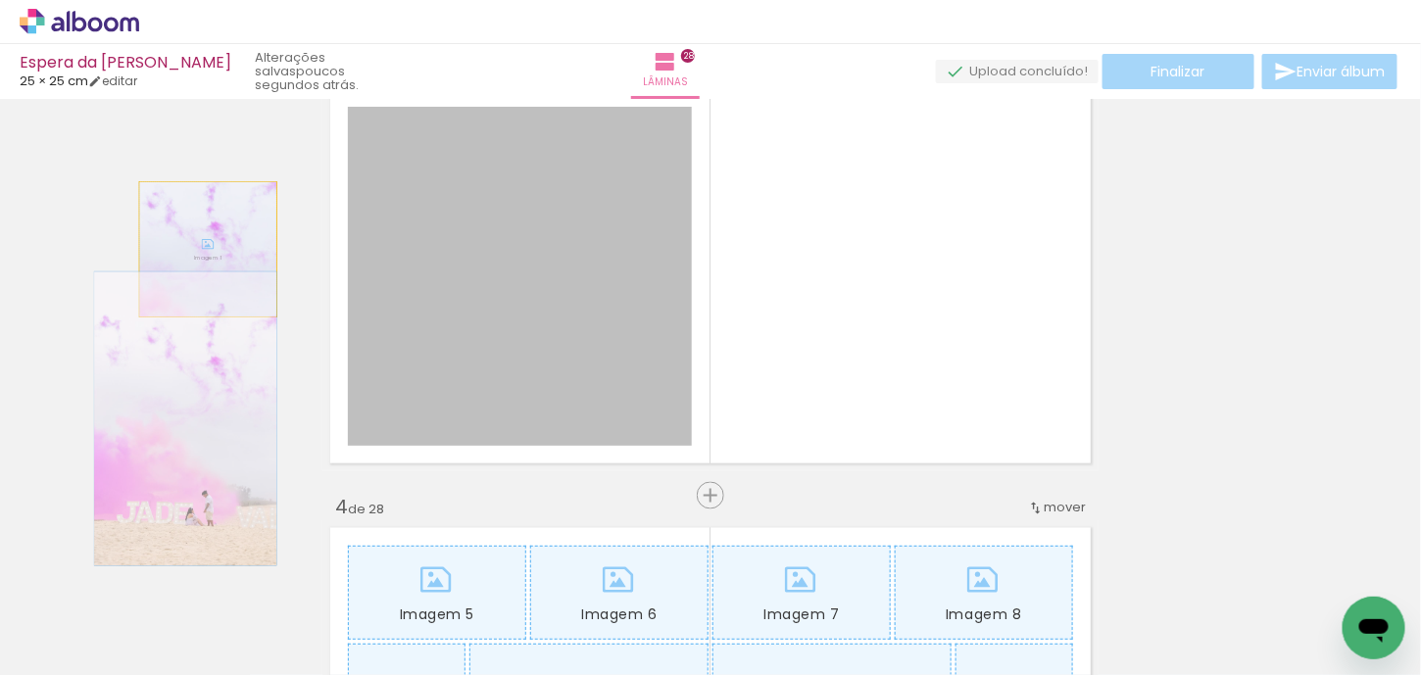
drag, startPoint x: 513, startPoint y: 259, endPoint x: 201, endPoint y: 249, distance: 312.7
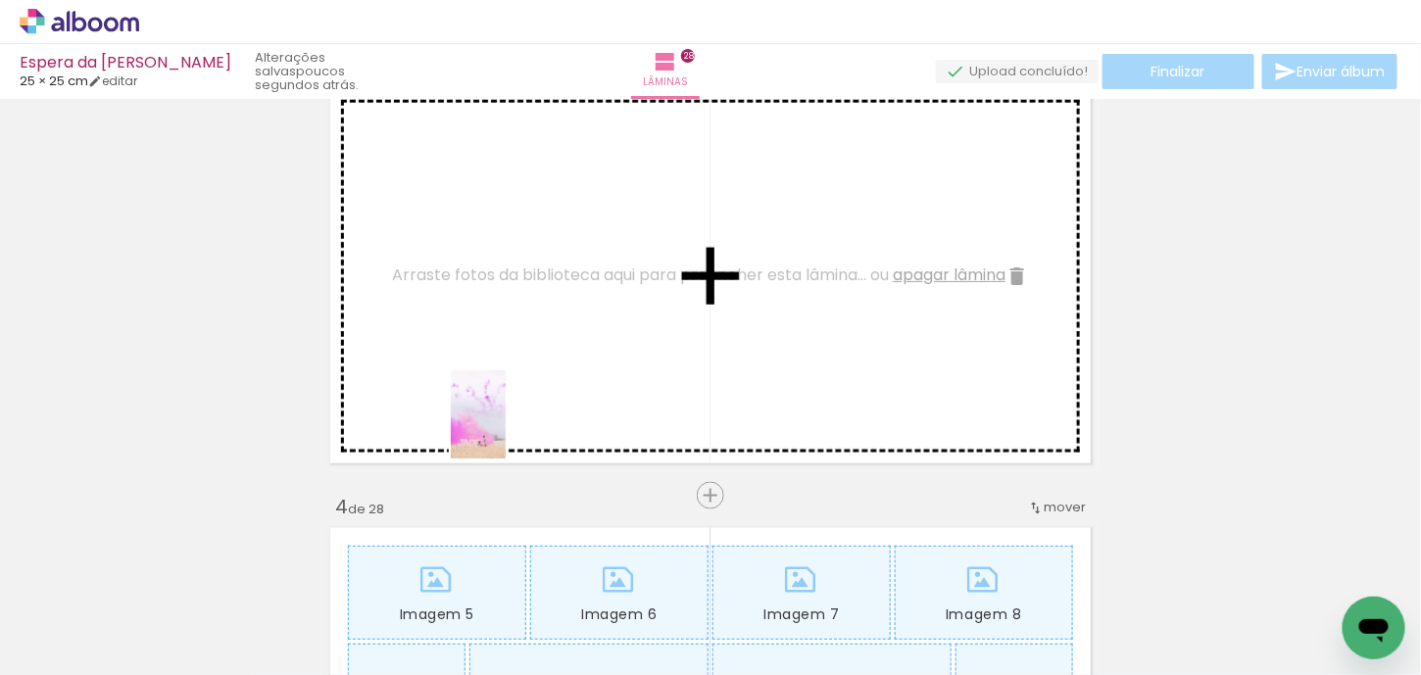
drag, startPoint x: 530, startPoint y: 641, endPoint x: 510, endPoint y: 429, distance: 212.7
click at [510, 429] on quentale-workspace at bounding box center [710, 337] width 1421 height 675
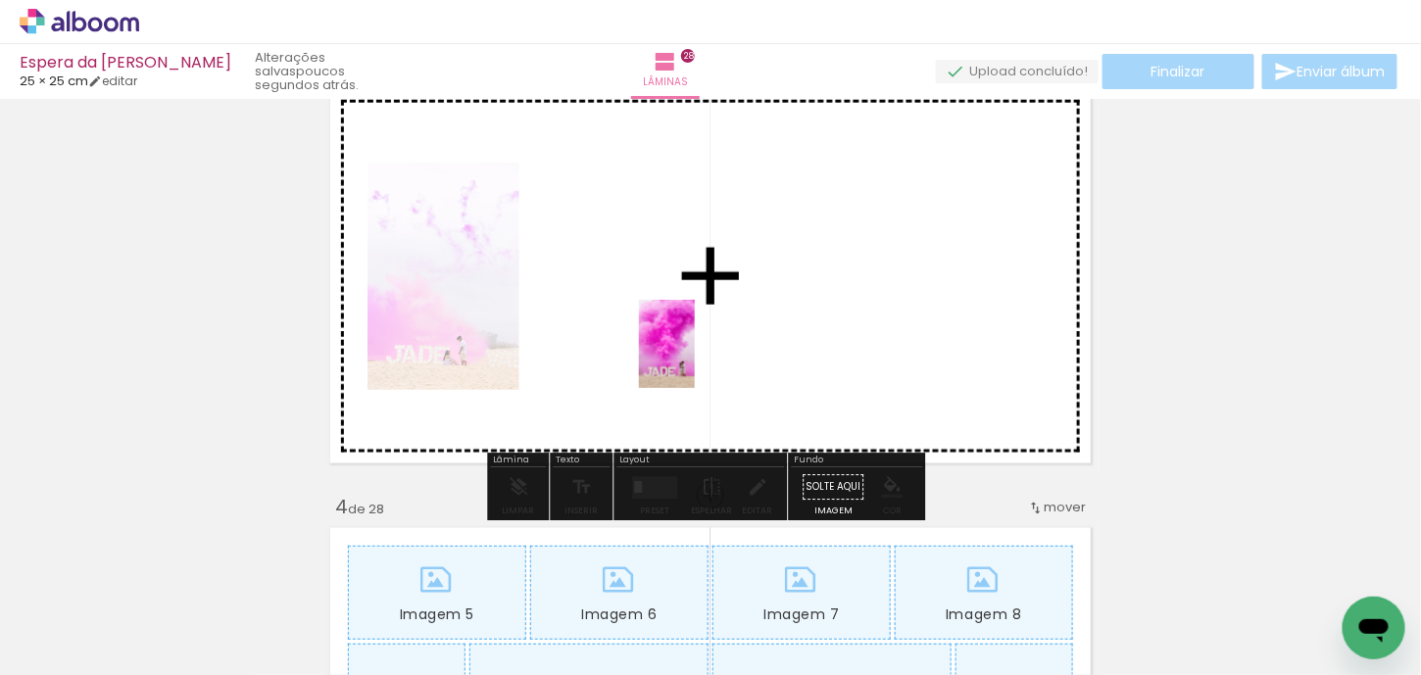
drag, startPoint x: 755, startPoint y: 638, endPoint x: 698, endPoint y: 359, distance: 285.0
click at [698, 359] on quentale-workspace at bounding box center [710, 337] width 1421 height 675
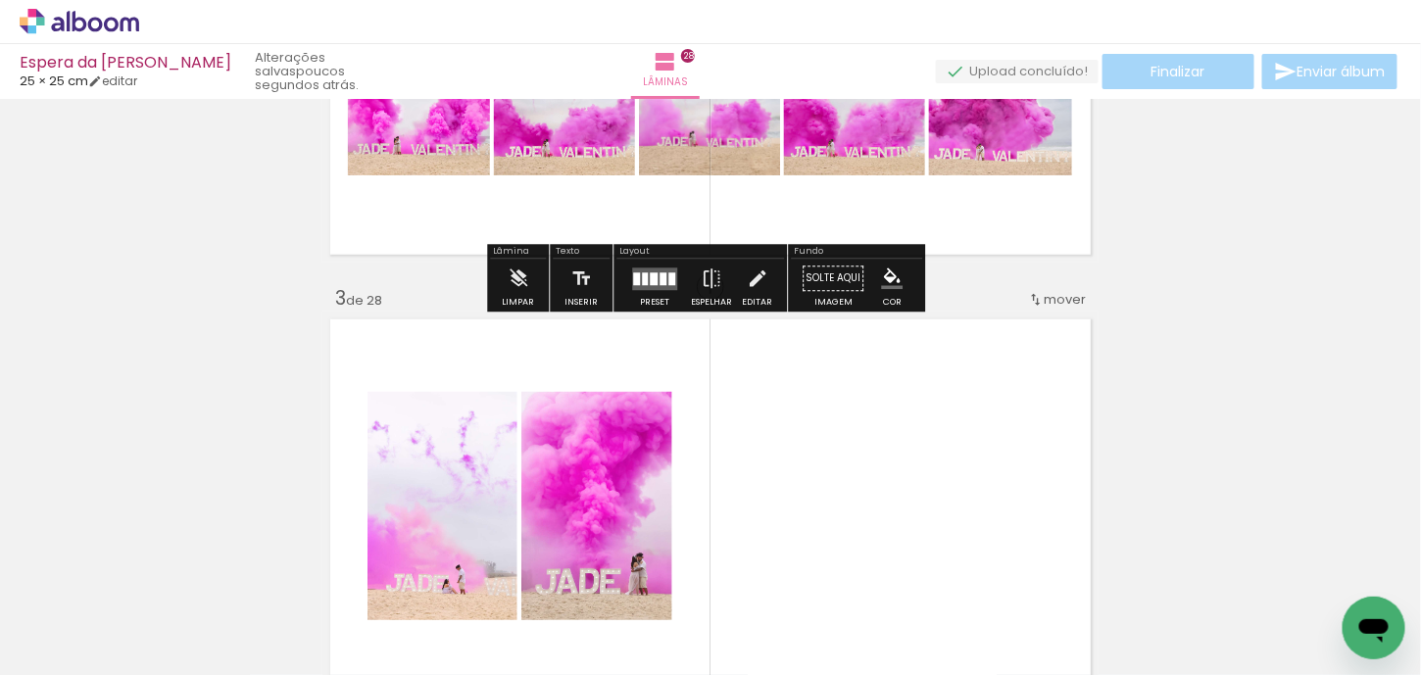
scroll to position [952, 0]
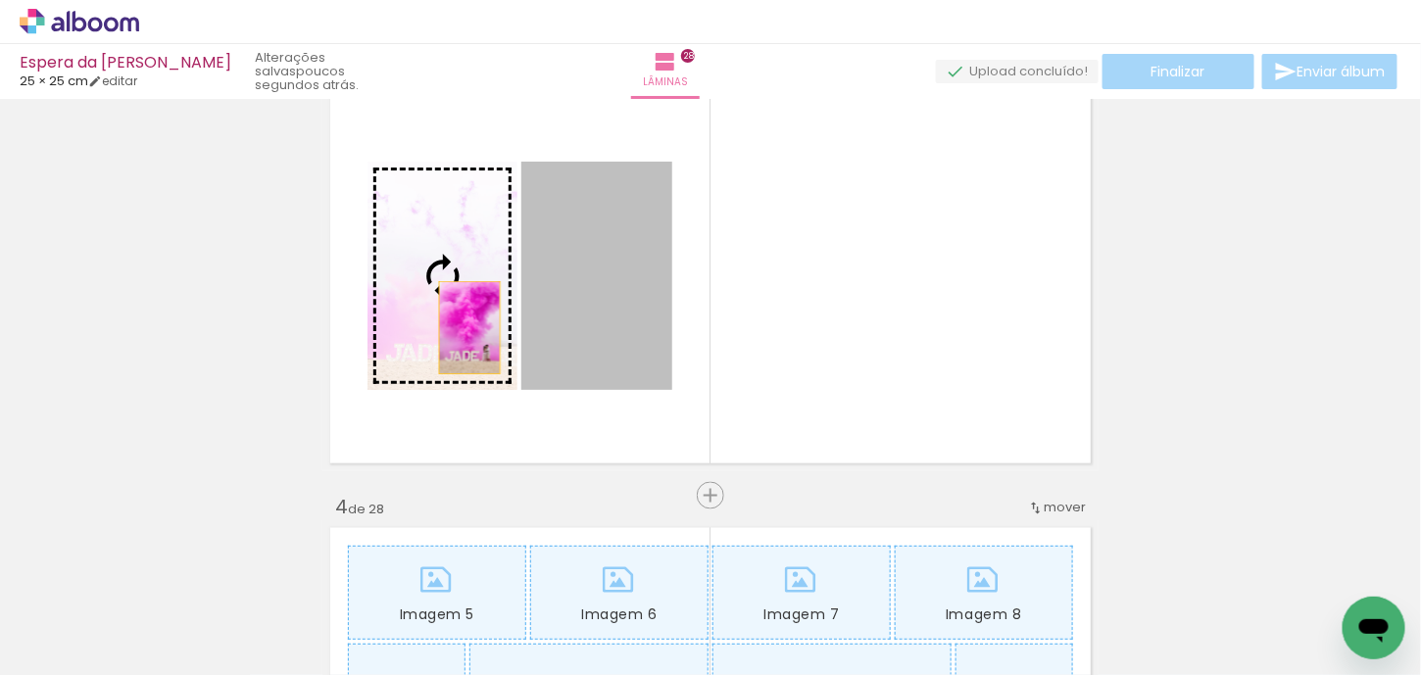
drag, startPoint x: 592, startPoint y: 333, endPoint x: 463, endPoint y: 327, distance: 129.5
click at [0, 0] on slot at bounding box center [0, 0] width 0 height 0
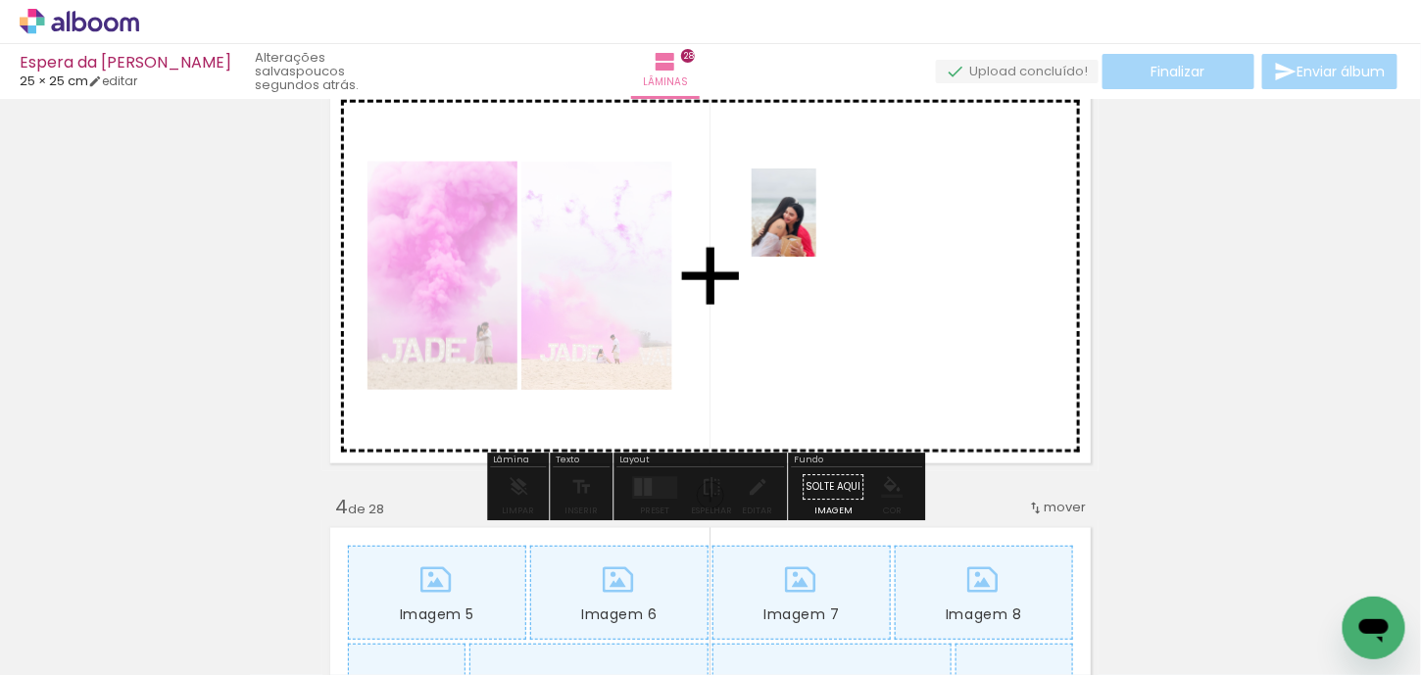
drag, startPoint x: 1004, startPoint y: 647, endPoint x: 810, endPoint y: 227, distance: 462.1
click at [810, 227] on quentale-workspace at bounding box center [710, 337] width 1421 height 675
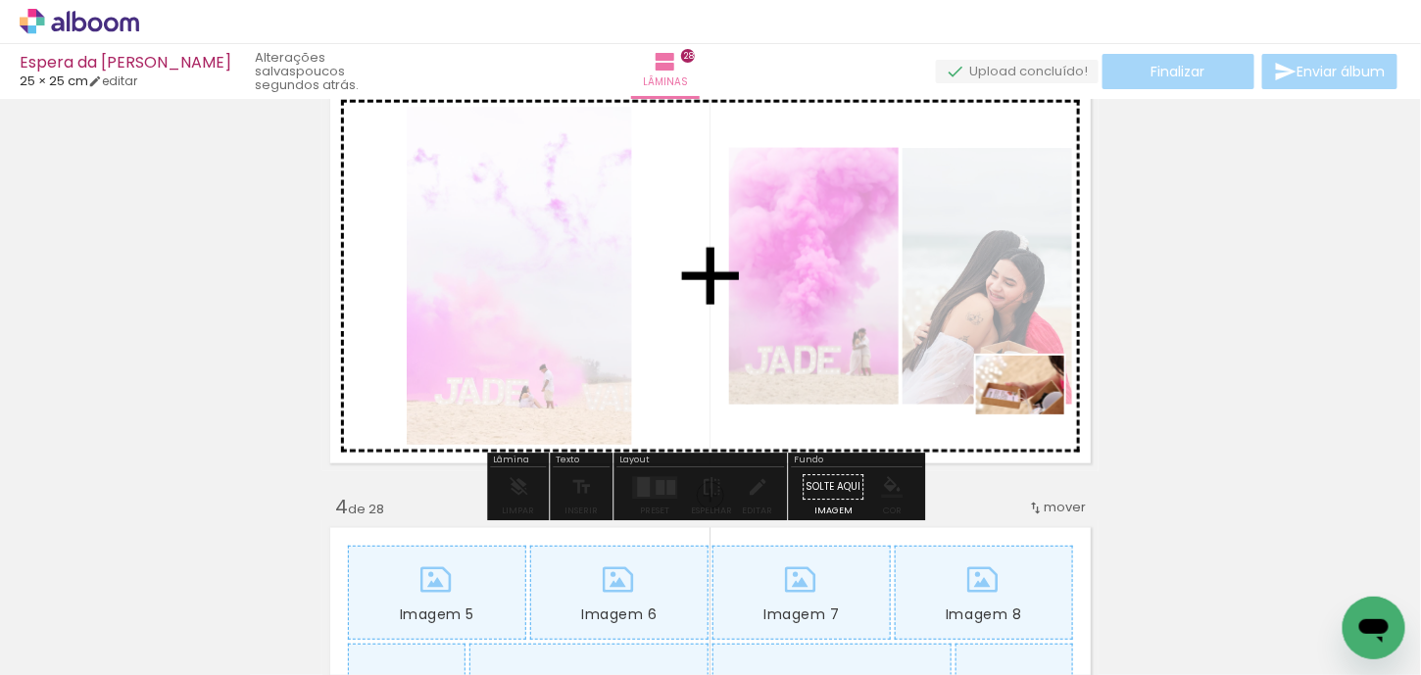
drag, startPoint x: 1132, startPoint y: 610, endPoint x: 1035, endPoint y: 415, distance: 217.8
click at [1035, 415] on quentale-workspace at bounding box center [710, 337] width 1421 height 675
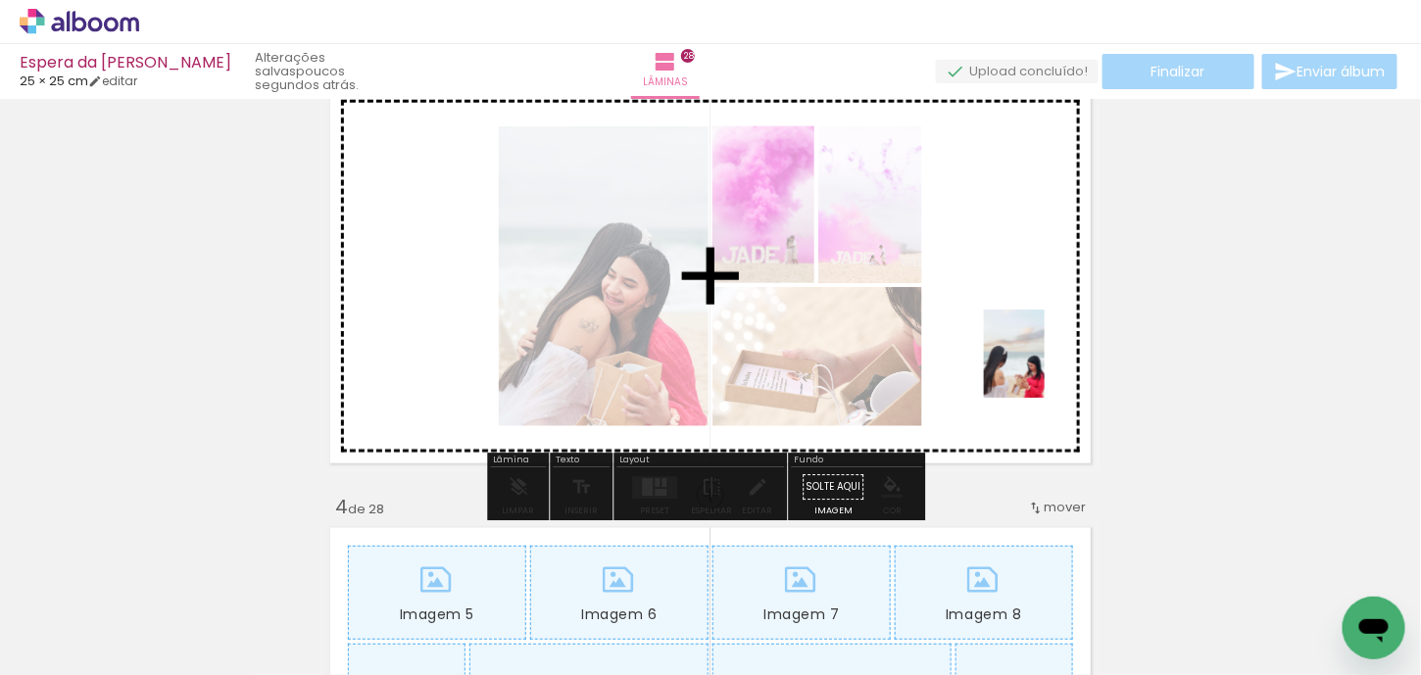
drag, startPoint x: 1236, startPoint y: 641, endPoint x: 1043, endPoint y: 368, distance: 333.9
click at [1043, 368] on quentale-workspace at bounding box center [710, 337] width 1421 height 675
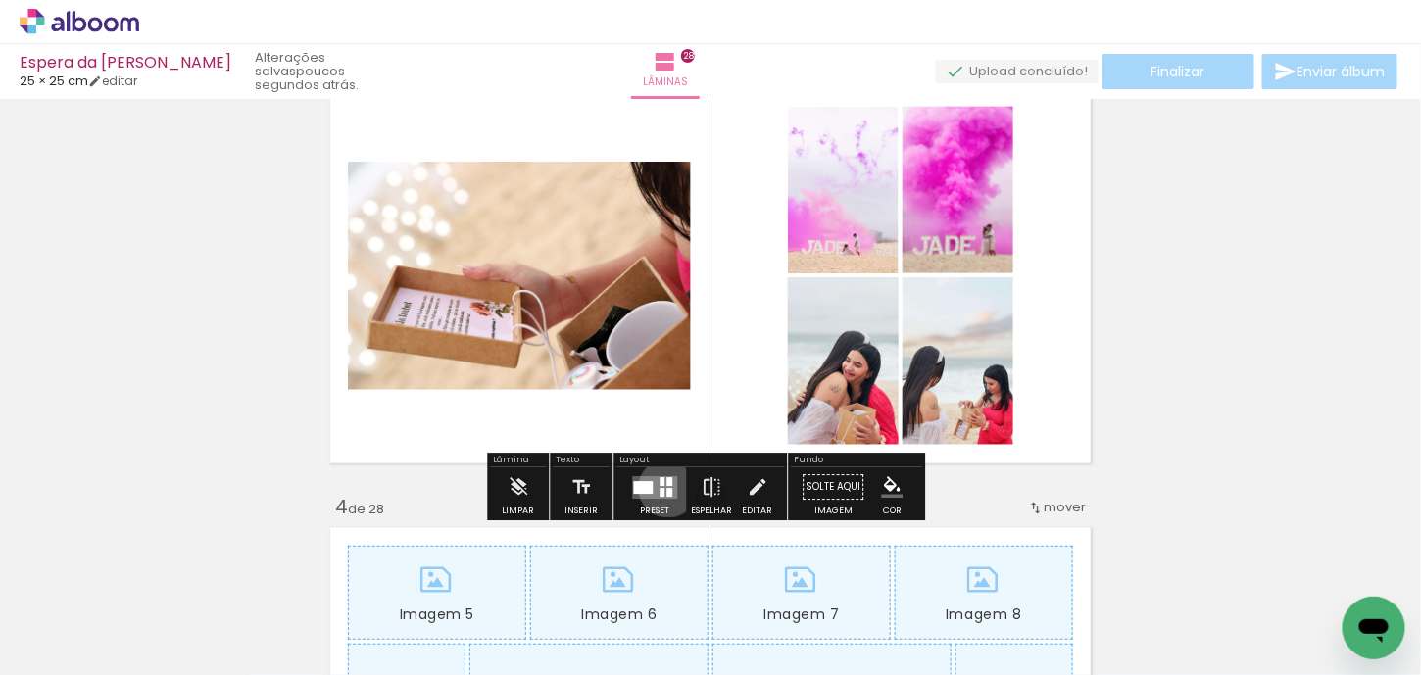
click at [666, 488] on div at bounding box center [669, 492] width 6 height 9
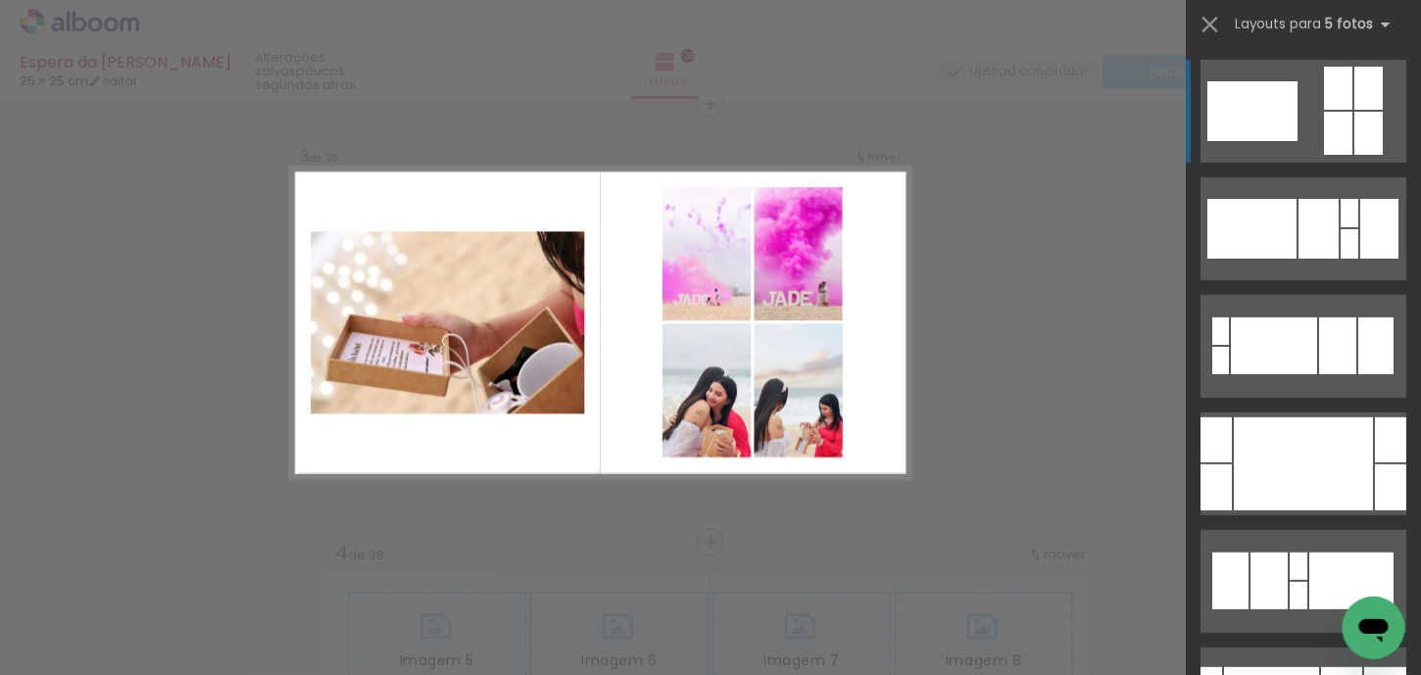
scroll to position [903, 0]
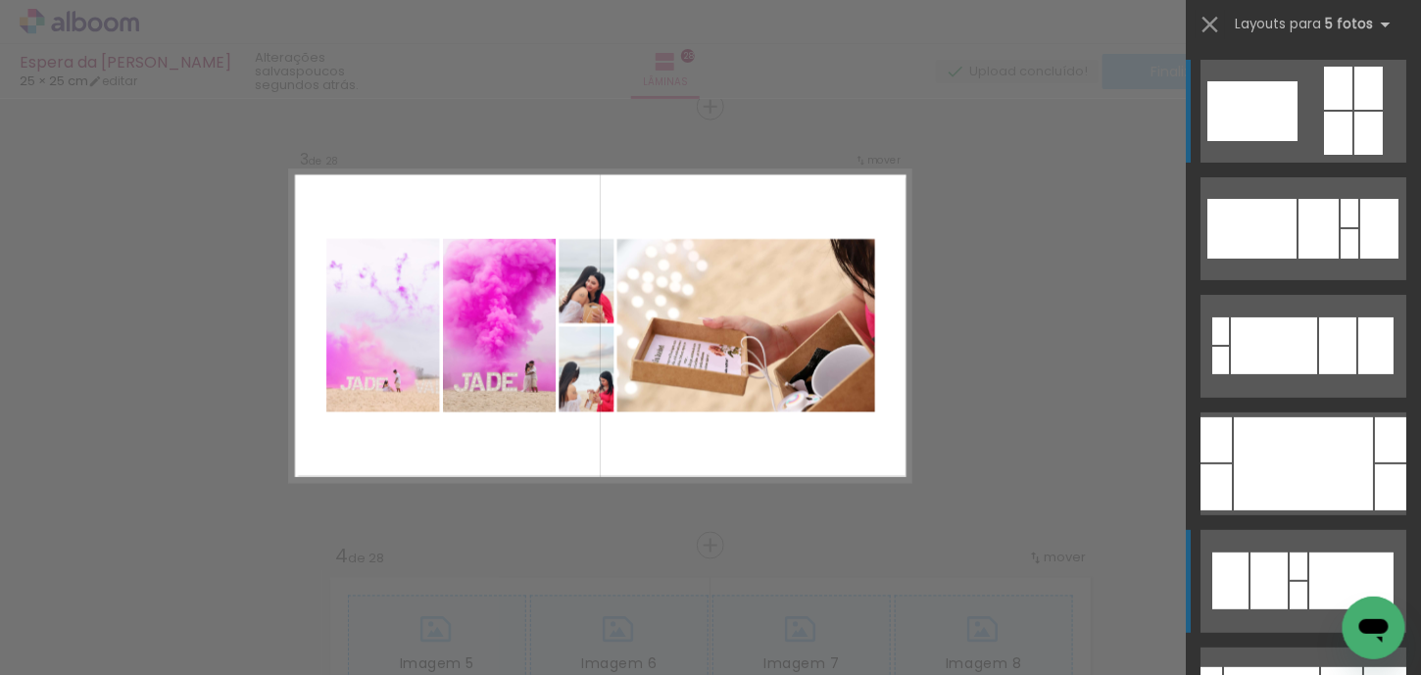
click at [1278, 577] on div at bounding box center [1268, 581] width 37 height 57
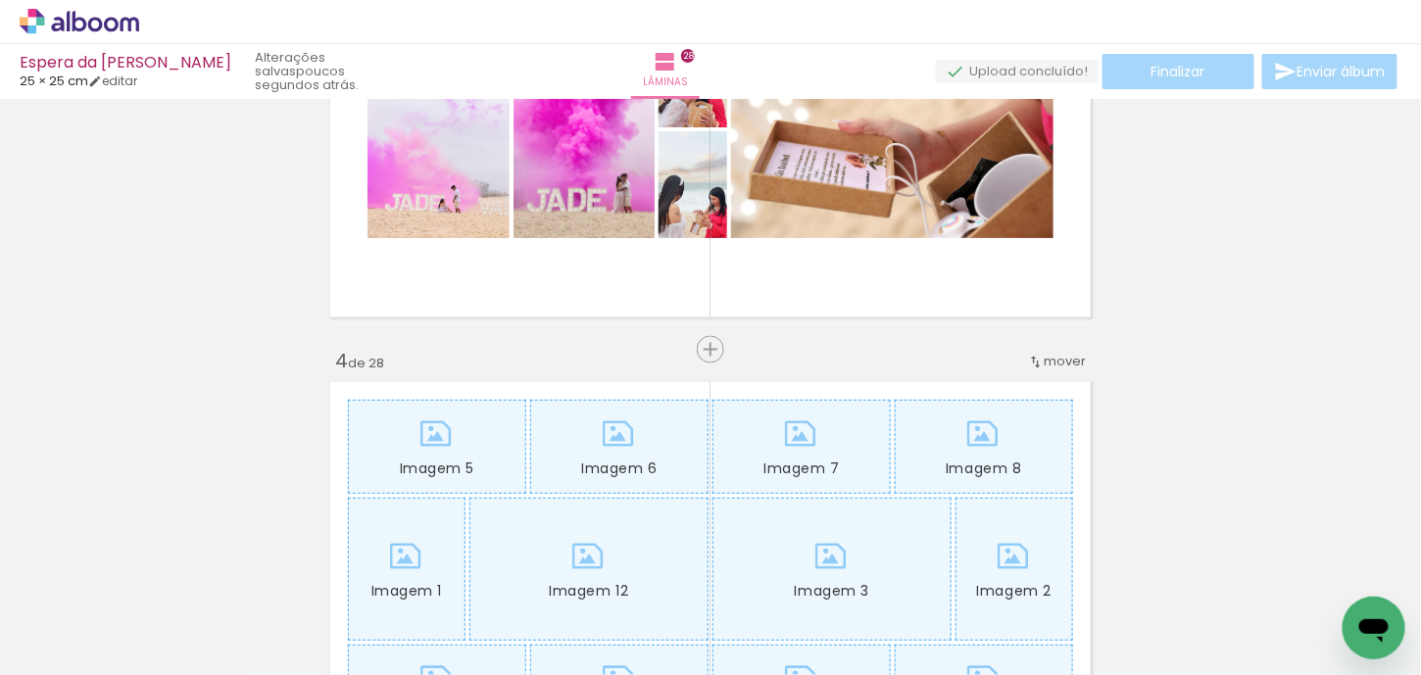
scroll to position [0, 1708]
click at [712, 346] on span "Inserir lâmina" at bounding box center [719, 350] width 76 height 13
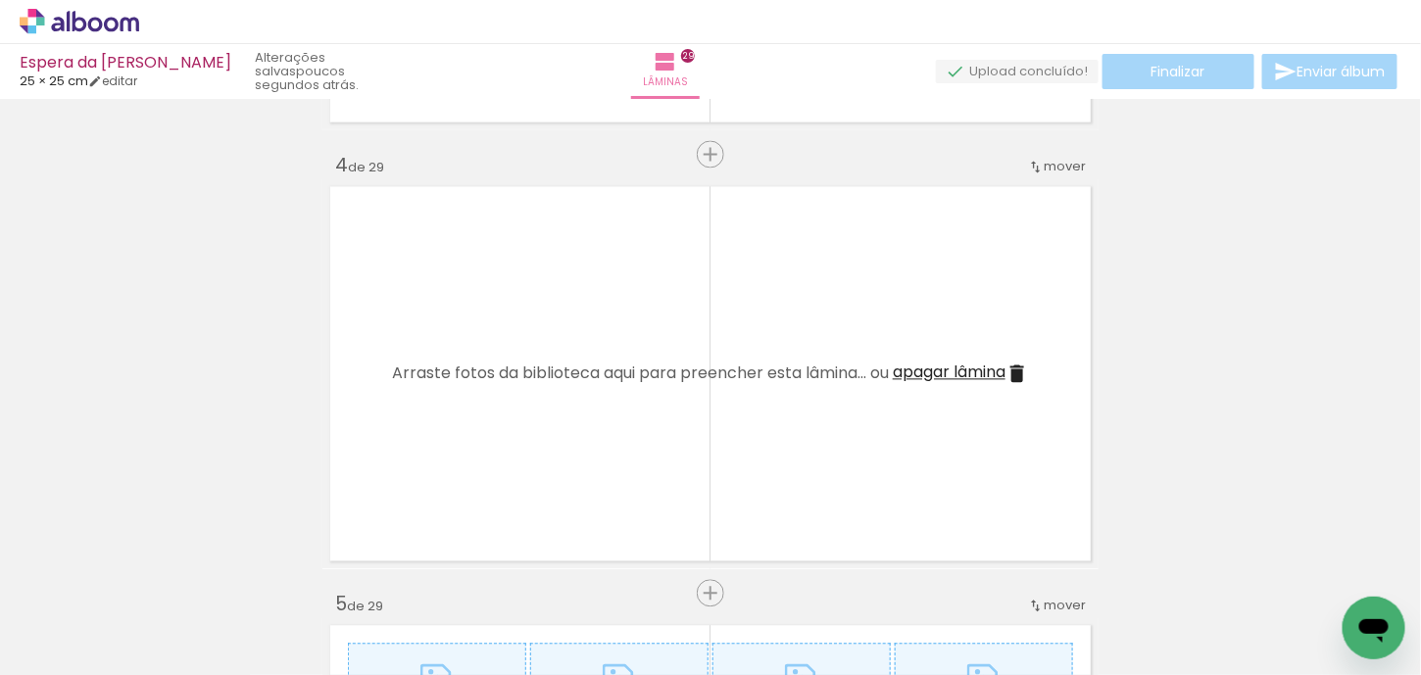
scroll to position [1294, 0]
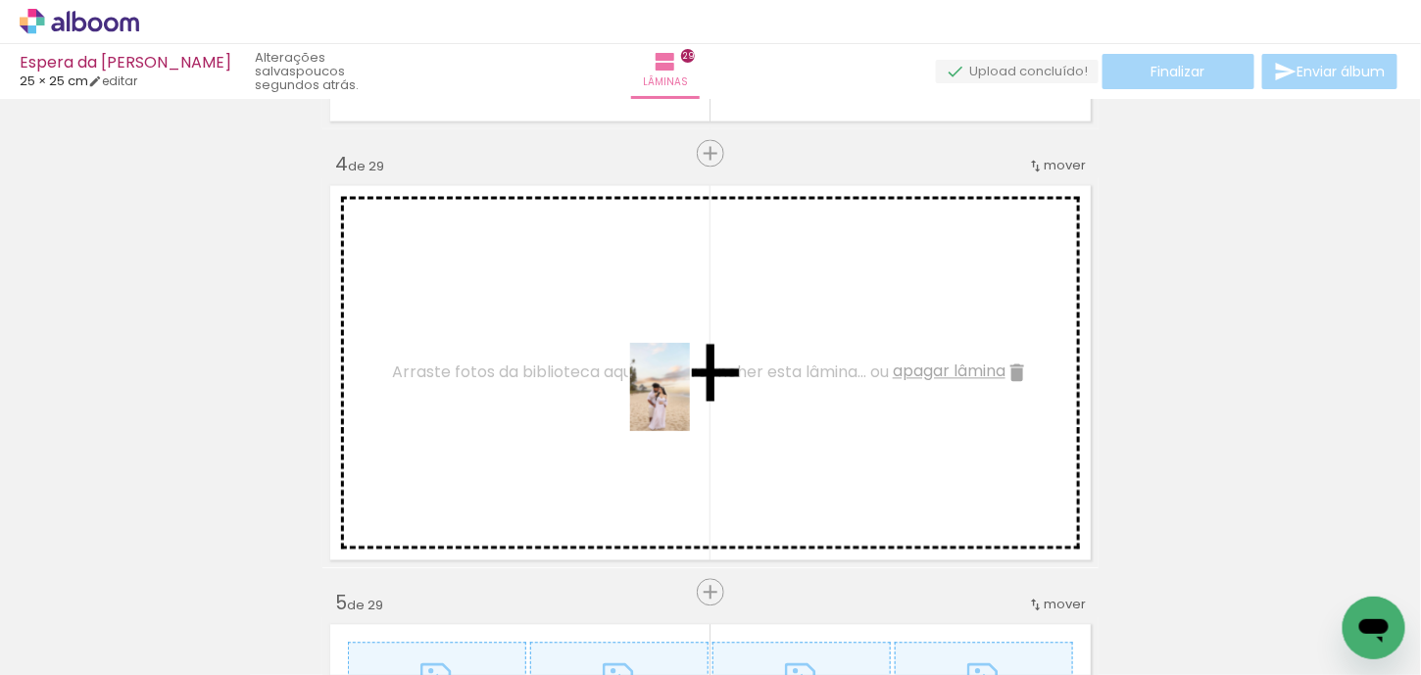
drag, startPoint x: 913, startPoint y: 647, endPoint x: 688, endPoint y: 401, distance: 333.6
click at [688, 401] on quentale-workspace at bounding box center [710, 337] width 1421 height 675
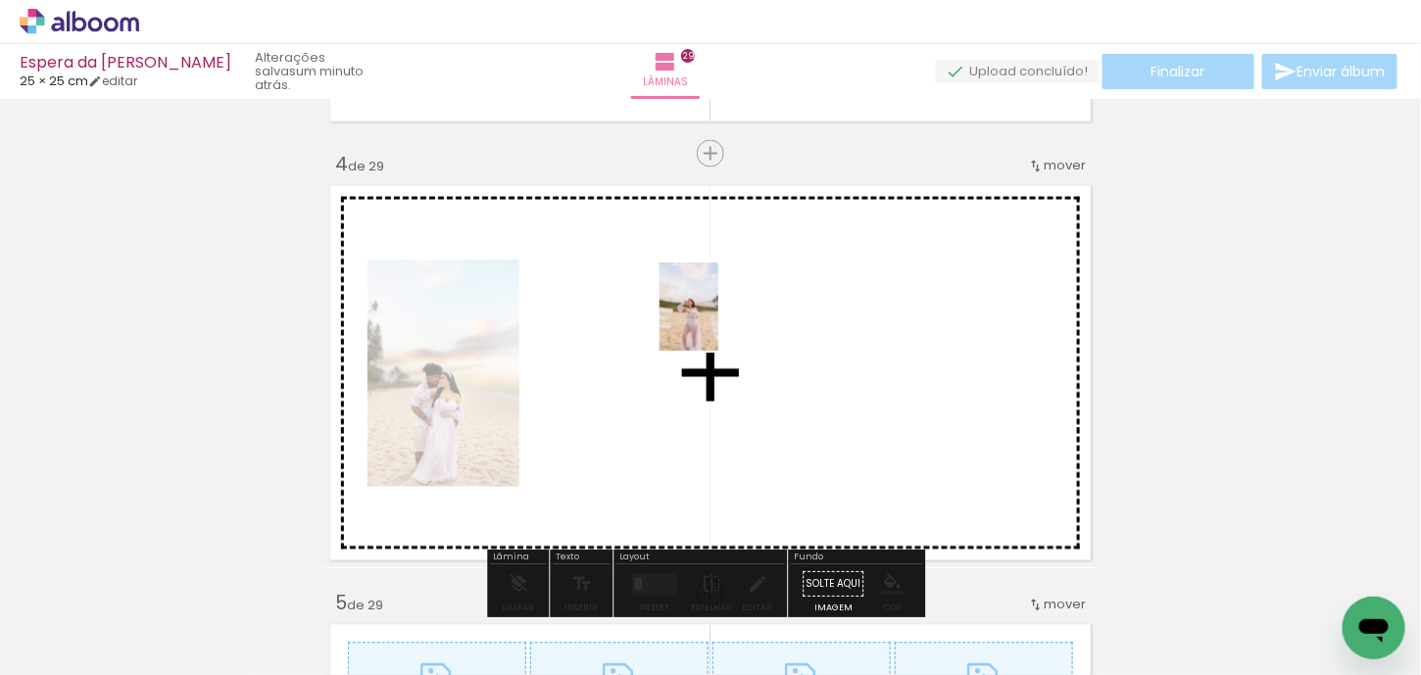
drag, startPoint x: 1335, startPoint y: 603, endPoint x: 718, endPoint y: 321, distance: 677.5
click at [718, 321] on quentale-workspace at bounding box center [710, 337] width 1421 height 675
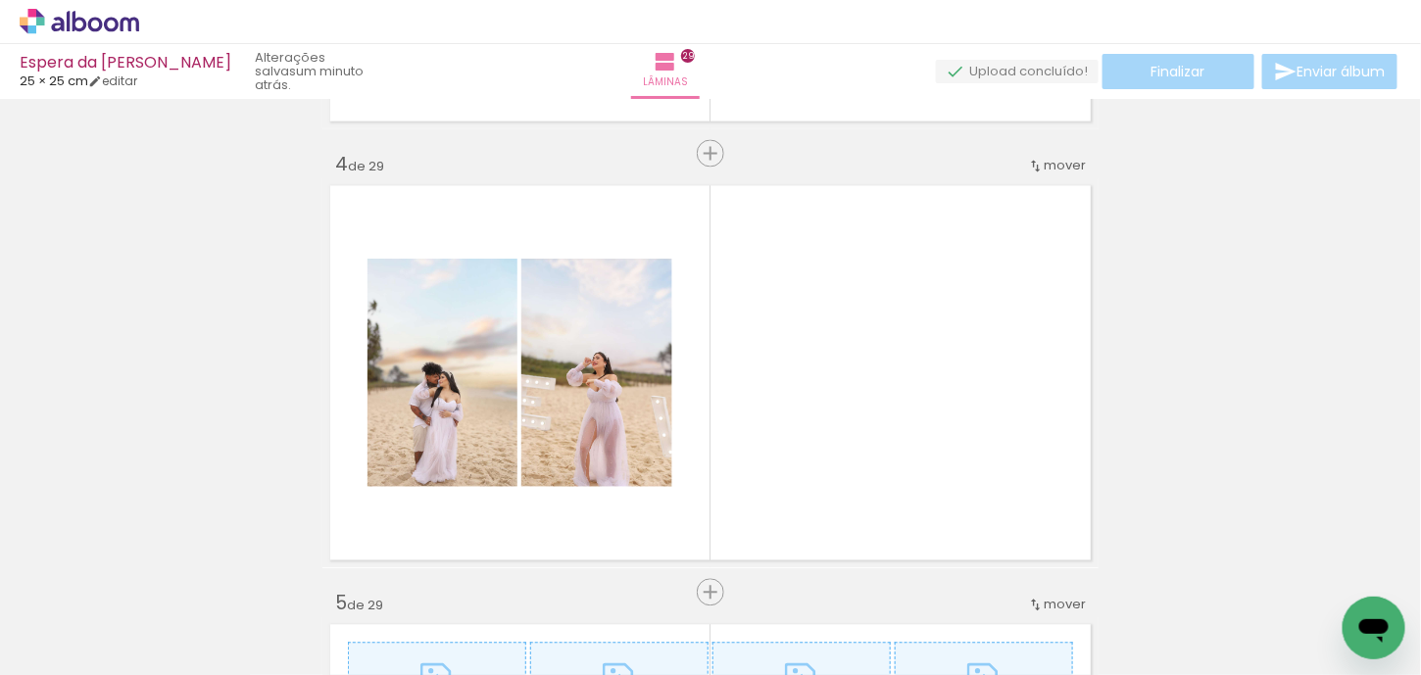
scroll to position [0, 0]
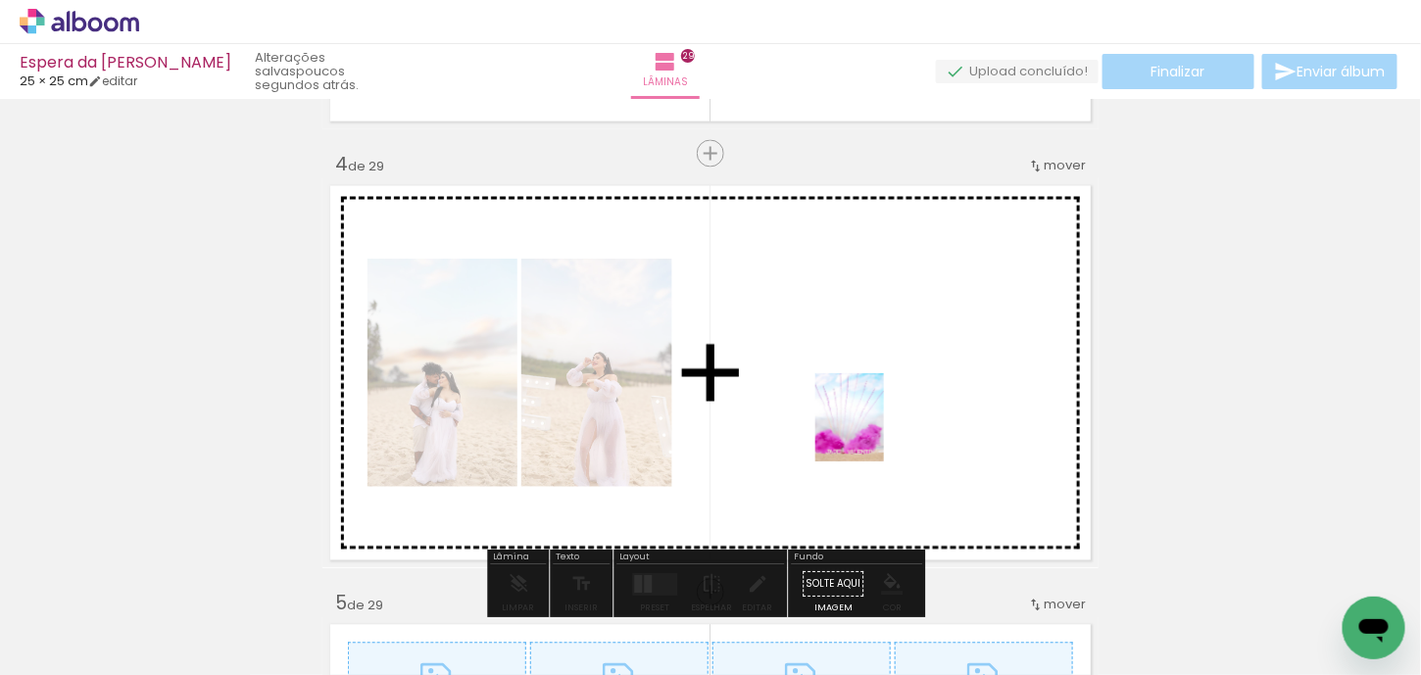
drag, startPoint x: 747, startPoint y: 643, endPoint x: 874, endPoint y: 432, distance: 246.2
click at [874, 432] on quentale-workspace at bounding box center [710, 337] width 1421 height 675
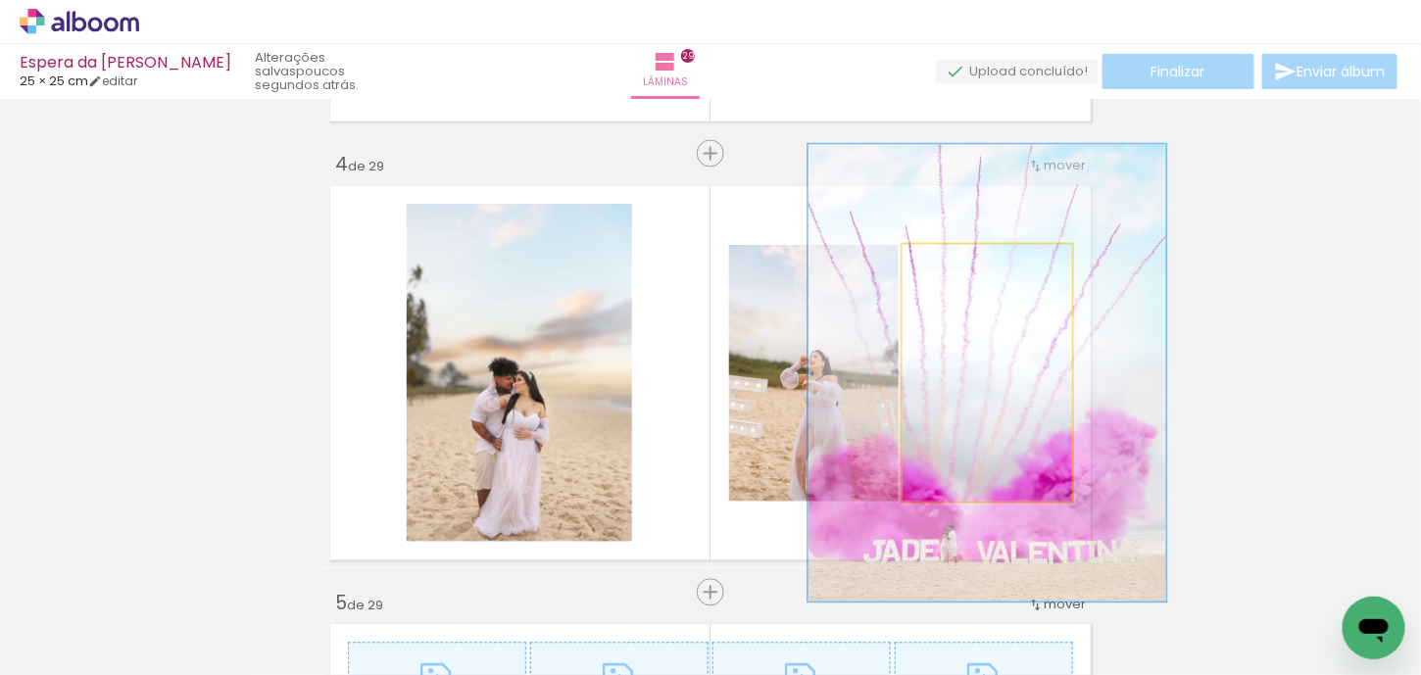
drag, startPoint x: 945, startPoint y: 266, endPoint x: 998, endPoint y: 265, distance: 52.9
click at [998, 265] on div at bounding box center [1002, 266] width 18 height 18
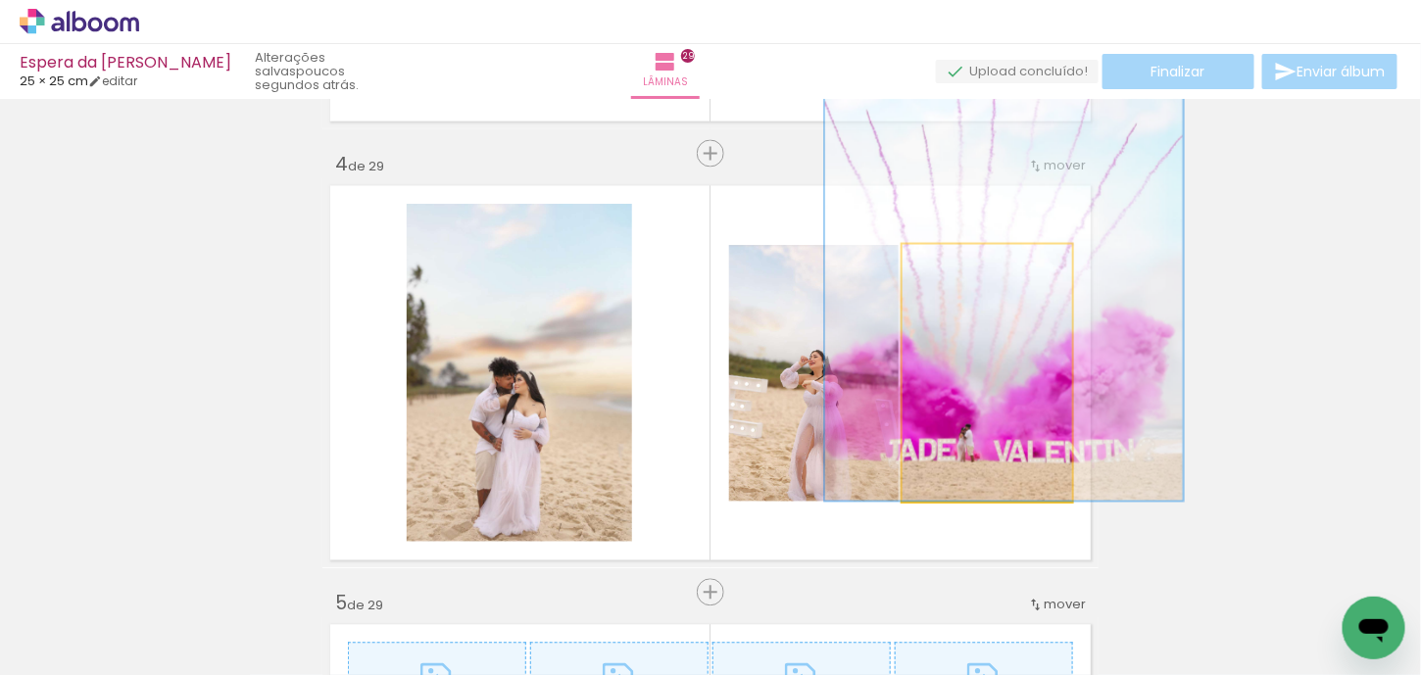
drag, startPoint x: 1015, startPoint y: 457, endPoint x: 1032, endPoint y: 300, distance: 157.7
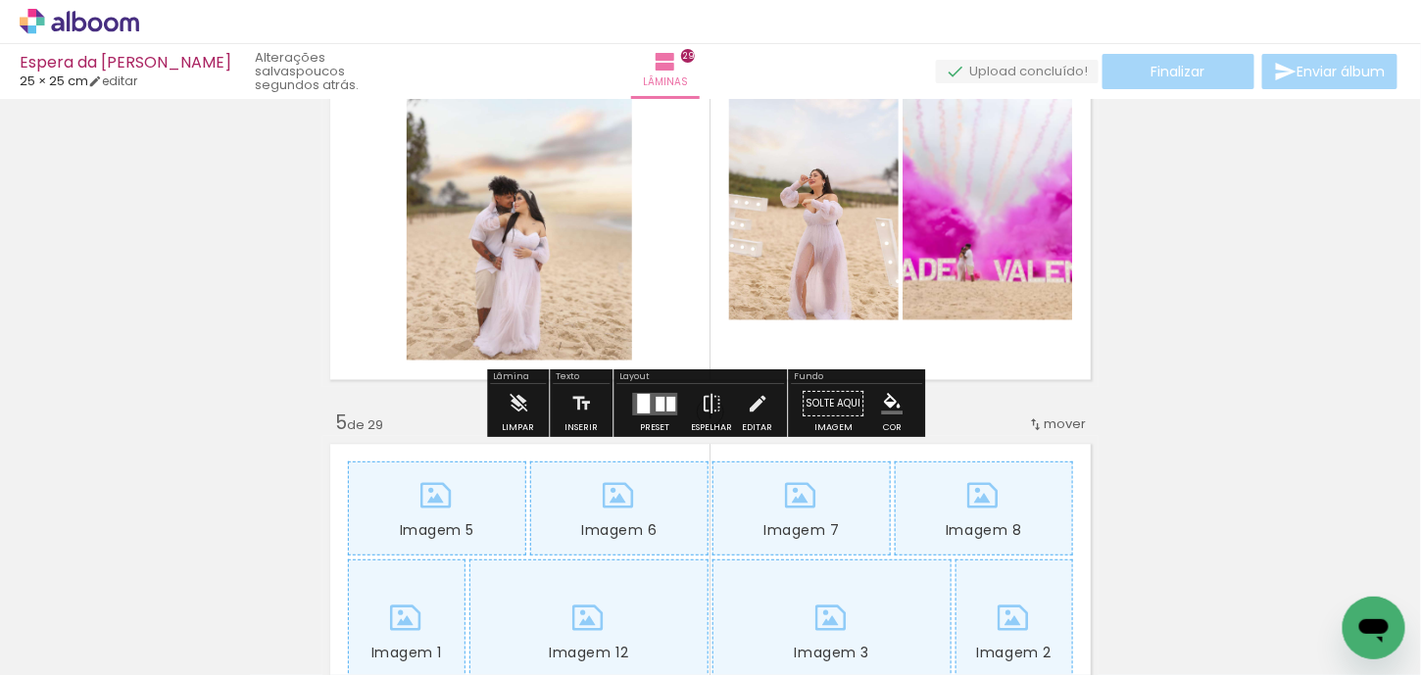
scroll to position [1490, 0]
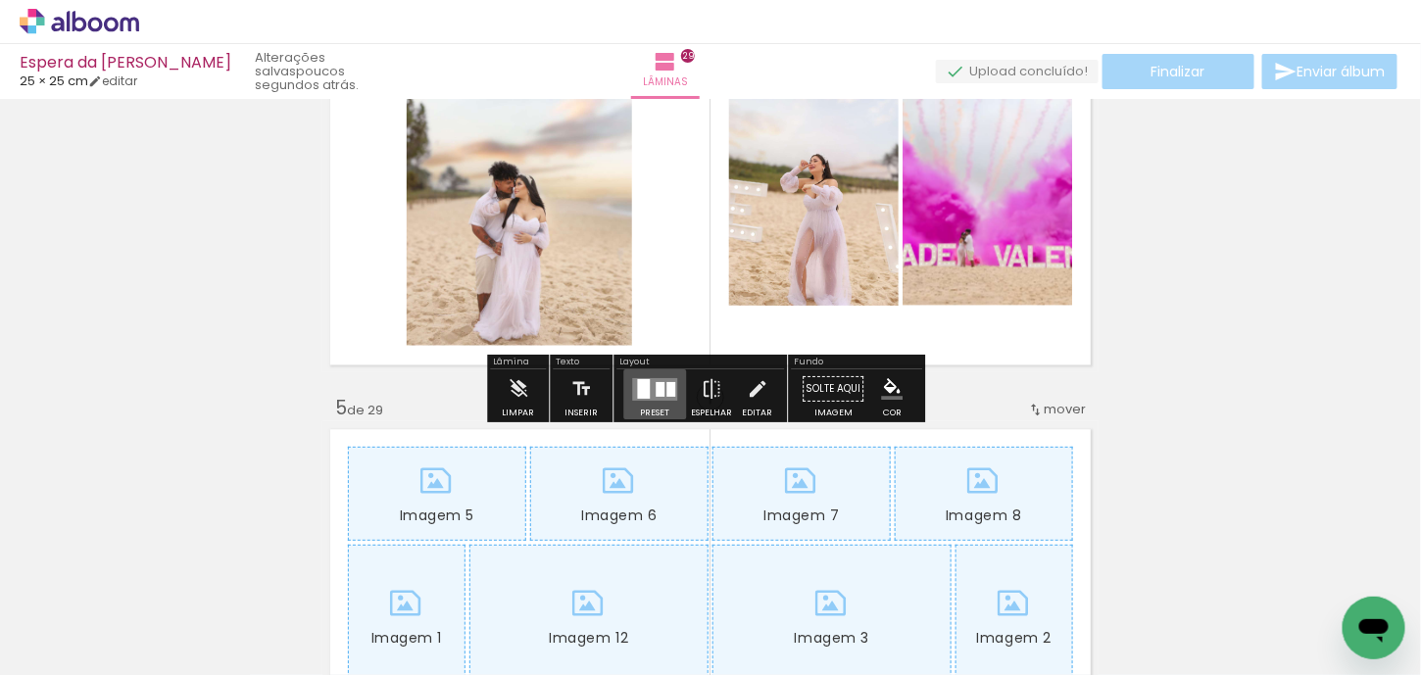
click at [666, 388] on div at bounding box center [670, 388] width 9 height 15
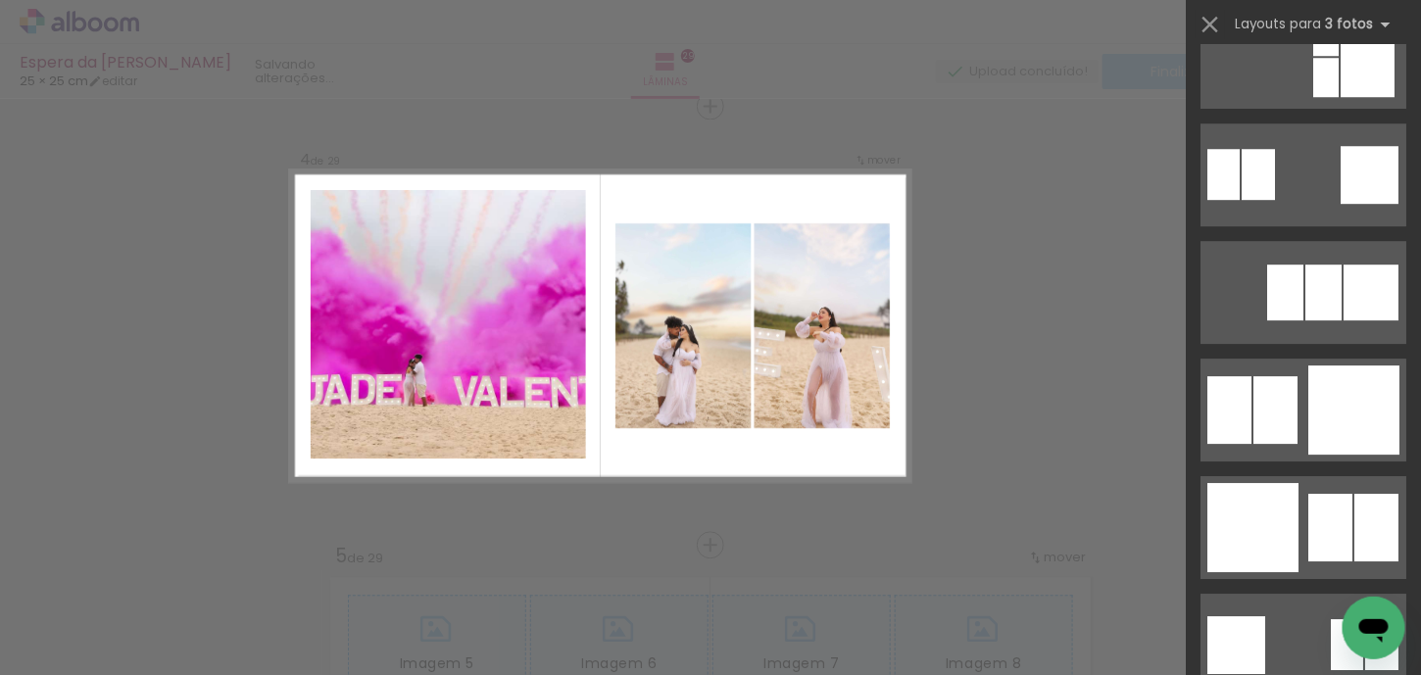
scroll to position [1959, 0]
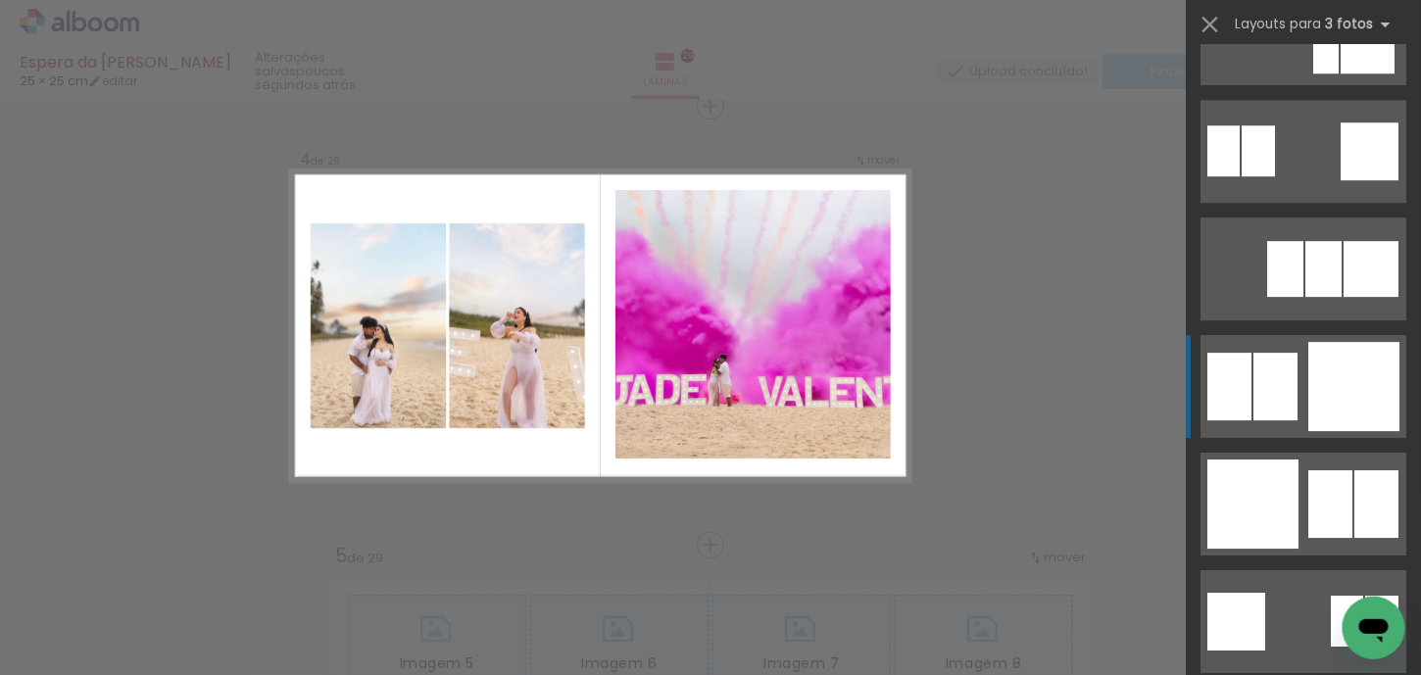
click at [1253, 406] on div at bounding box center [1275, 387] width 44 height 68
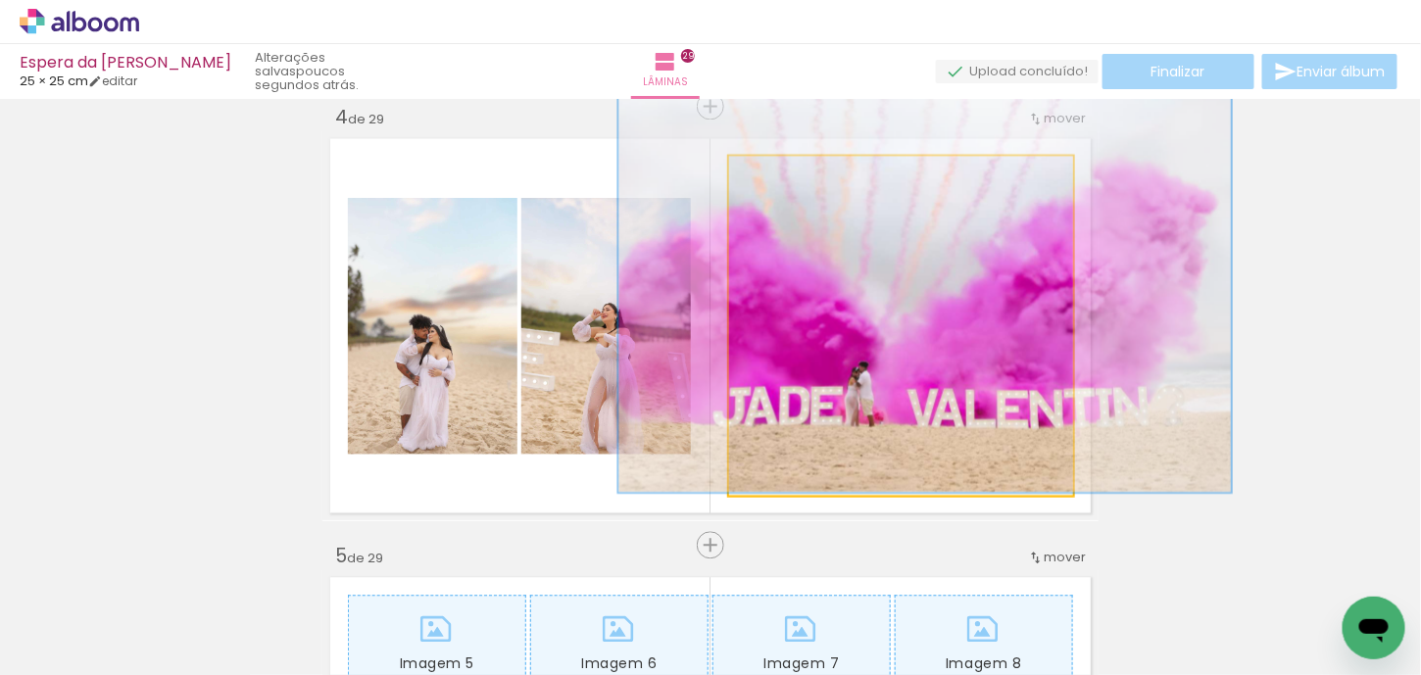
click at [950, 372] on quentale-photo at bounding box center [901, 326] width 344 height 339
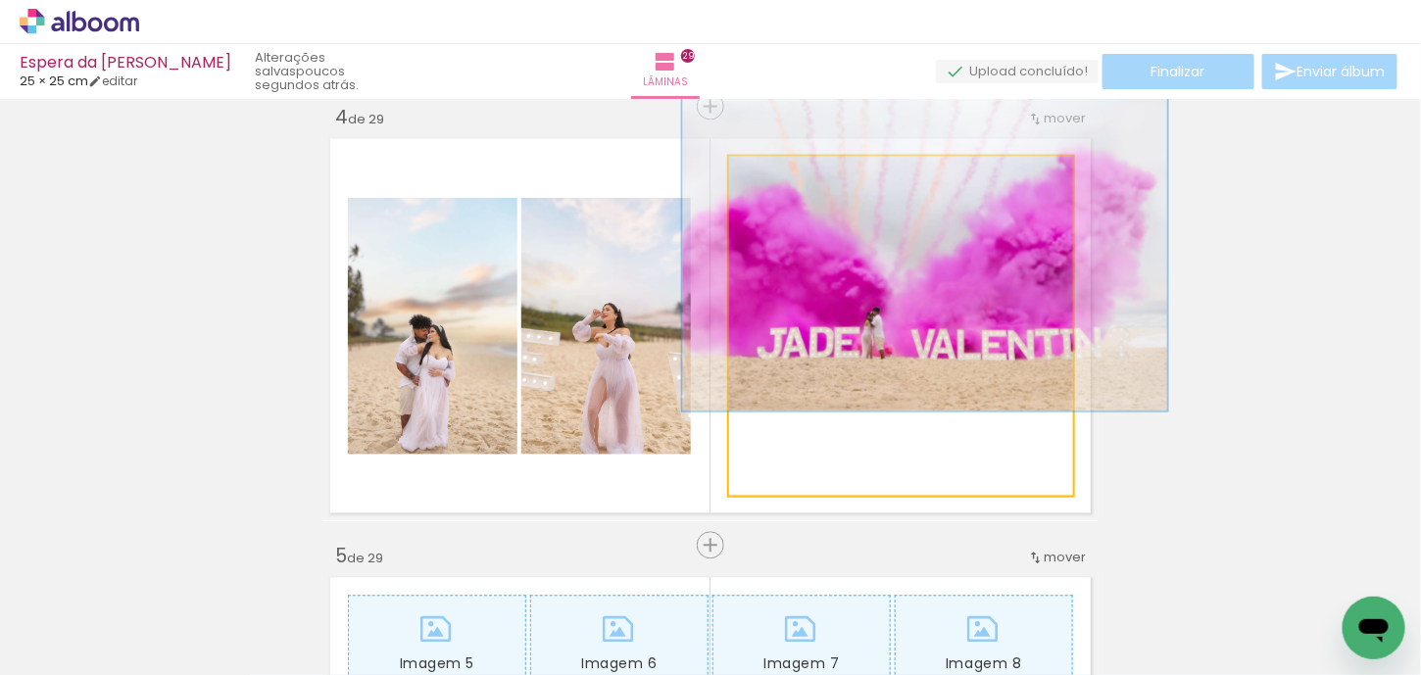
drag, startPoint x: 833, startPoint y: 173, endPoint x: 805, endPoint y: 168, distance: 29.0
type paper-slider "141"
click at [805, 168] on div at bounding box center [806, 177] width 31 height 31
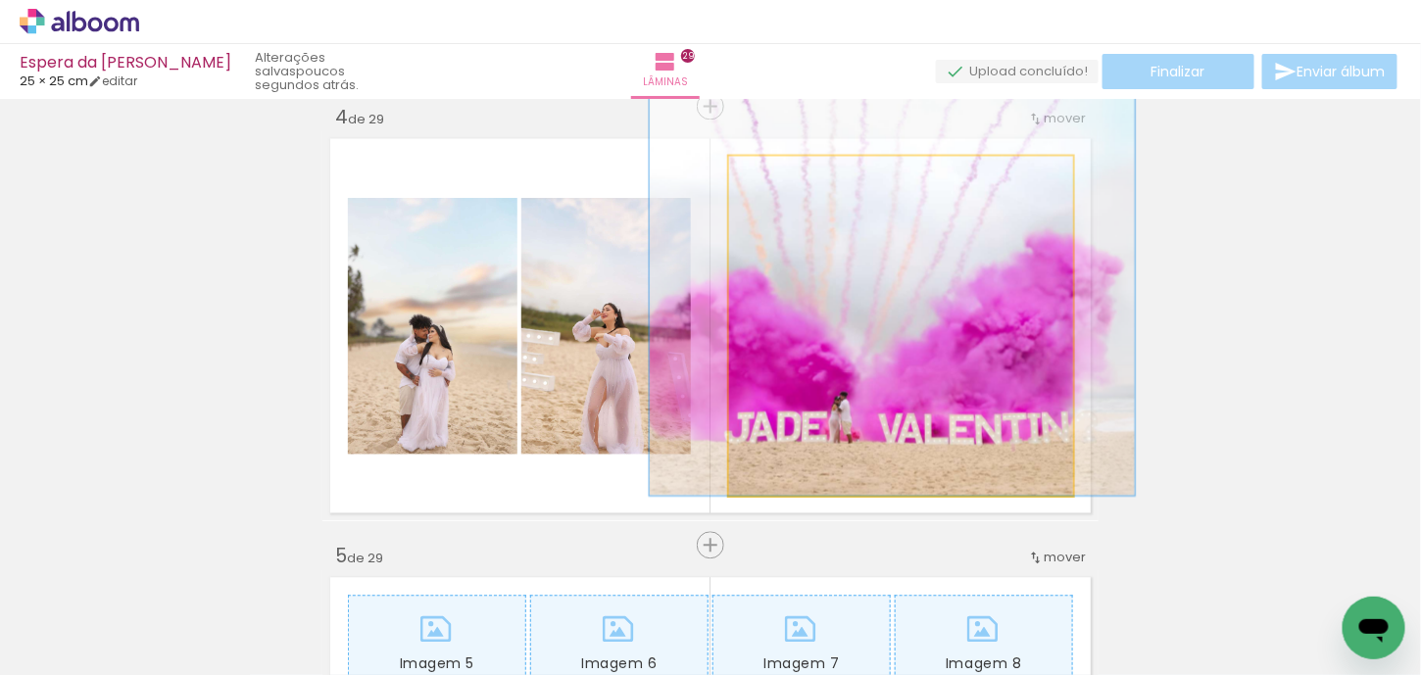
drag, startPoint x: 967, startPoint y: 305, endPoint x: 935, endPoint y: 318, distance: 35.1
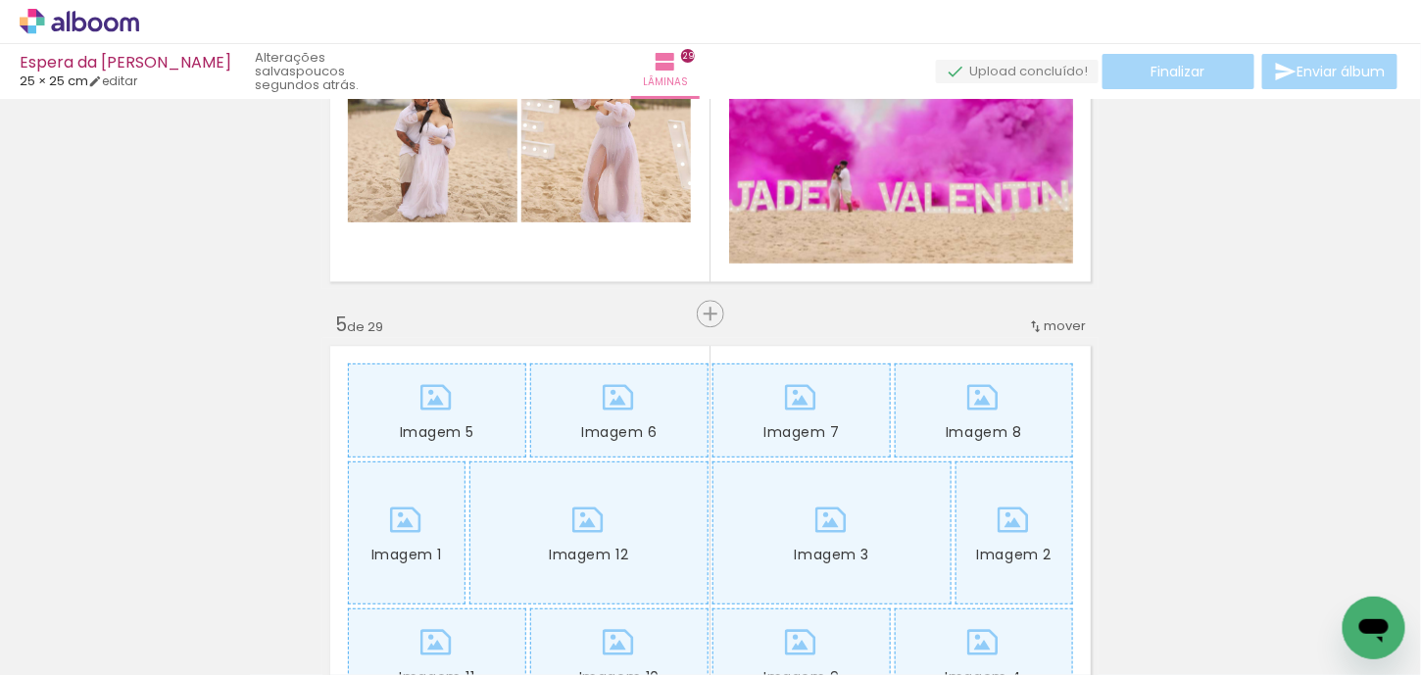
scroll to position [1635, 0]
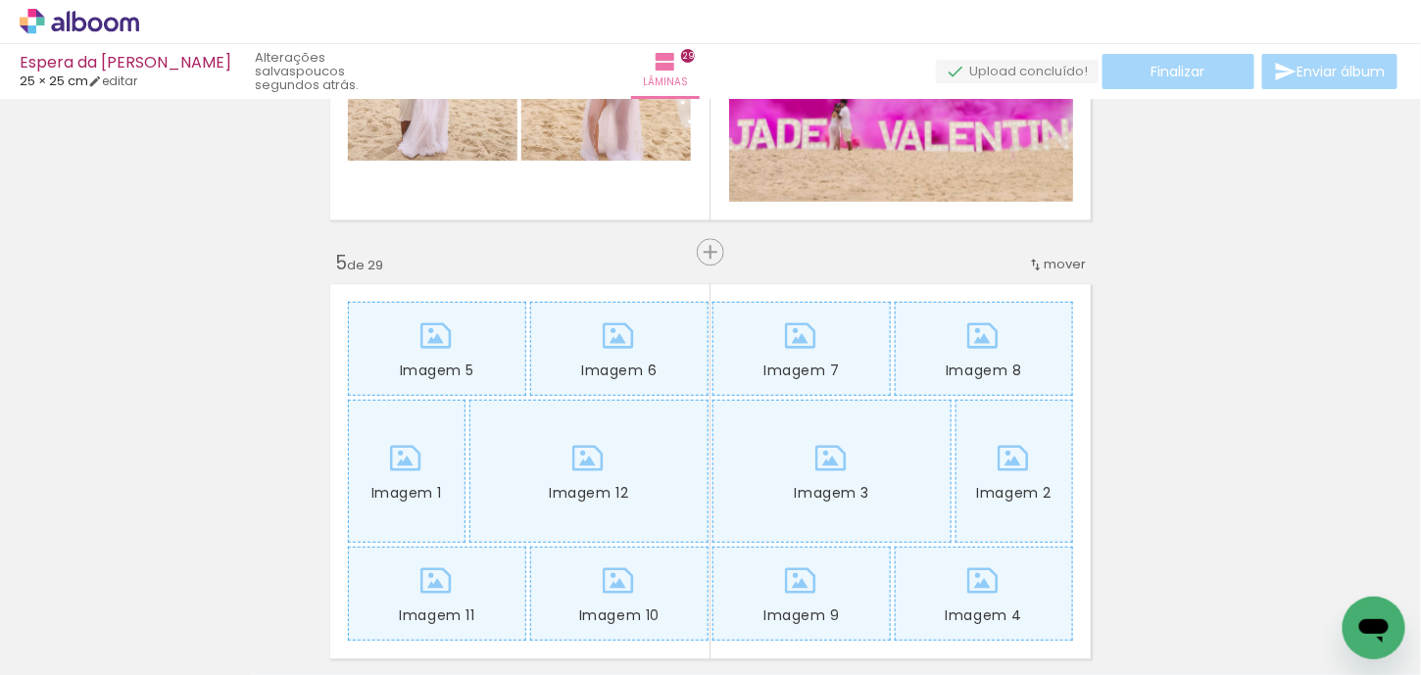
click at [43, 646] on span "Adicionar Fotos" at bounding box center [69, 649] width 59 height 22
click at [0, 0] on input "file" at bounding box center [0, 0] width 0 height 0
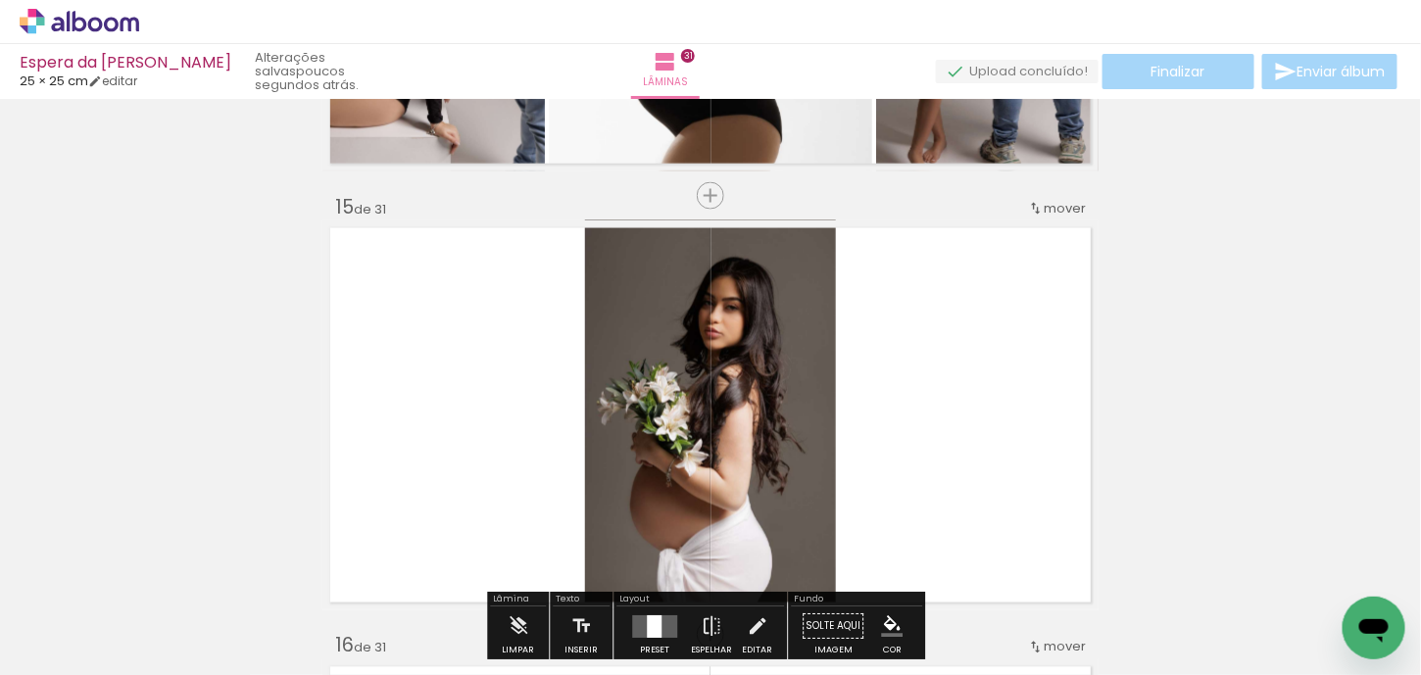
scroll to position [6073, 0]
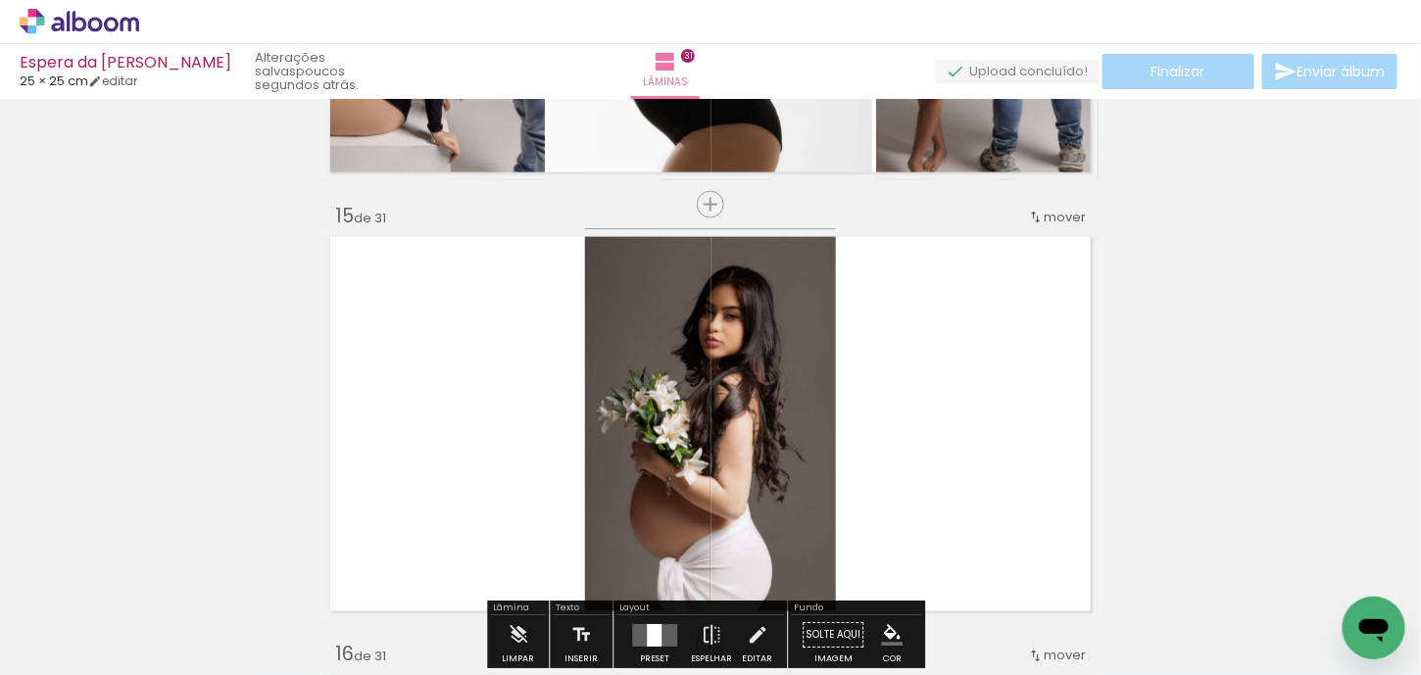
click at [1070, 227] on div "mover" at bounding box center [1057, 217] width 58 height 32
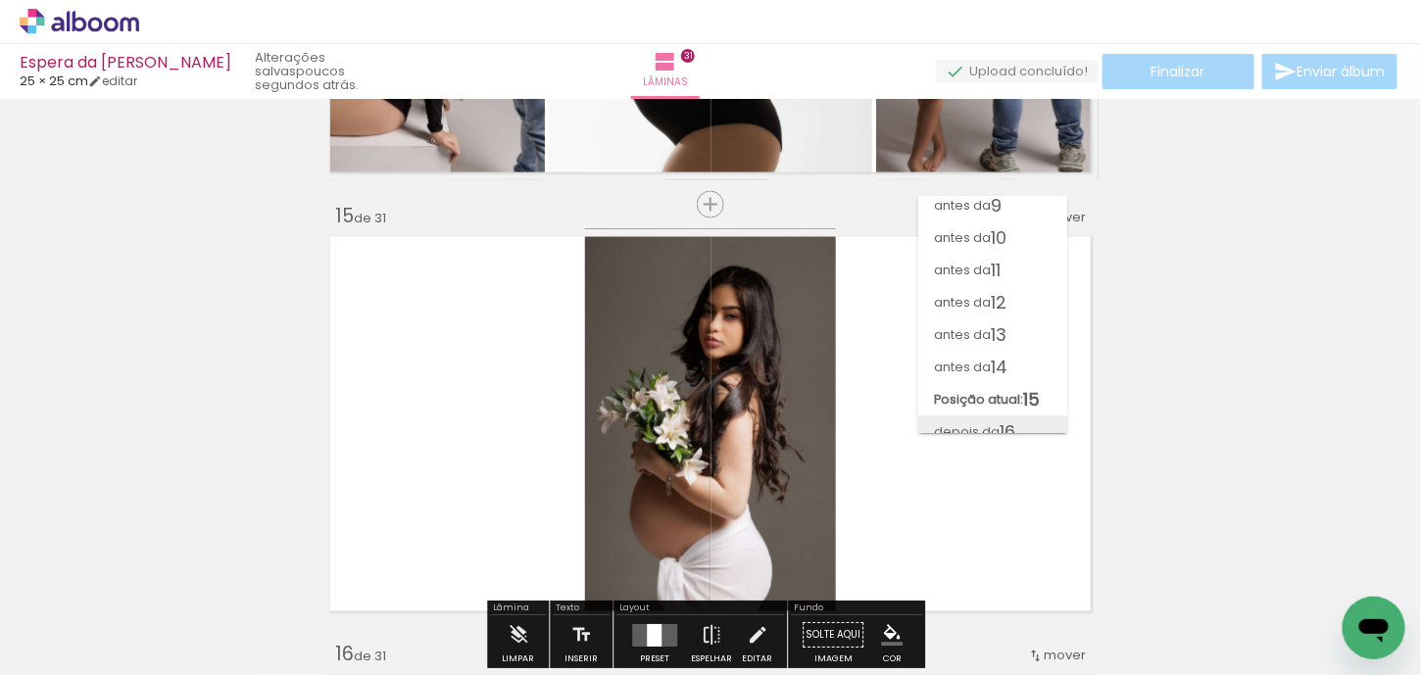
scroll to position [260, 0]
click at [983, 283] on span "antes da" at bounding box center [962, 277] width 57 height 32
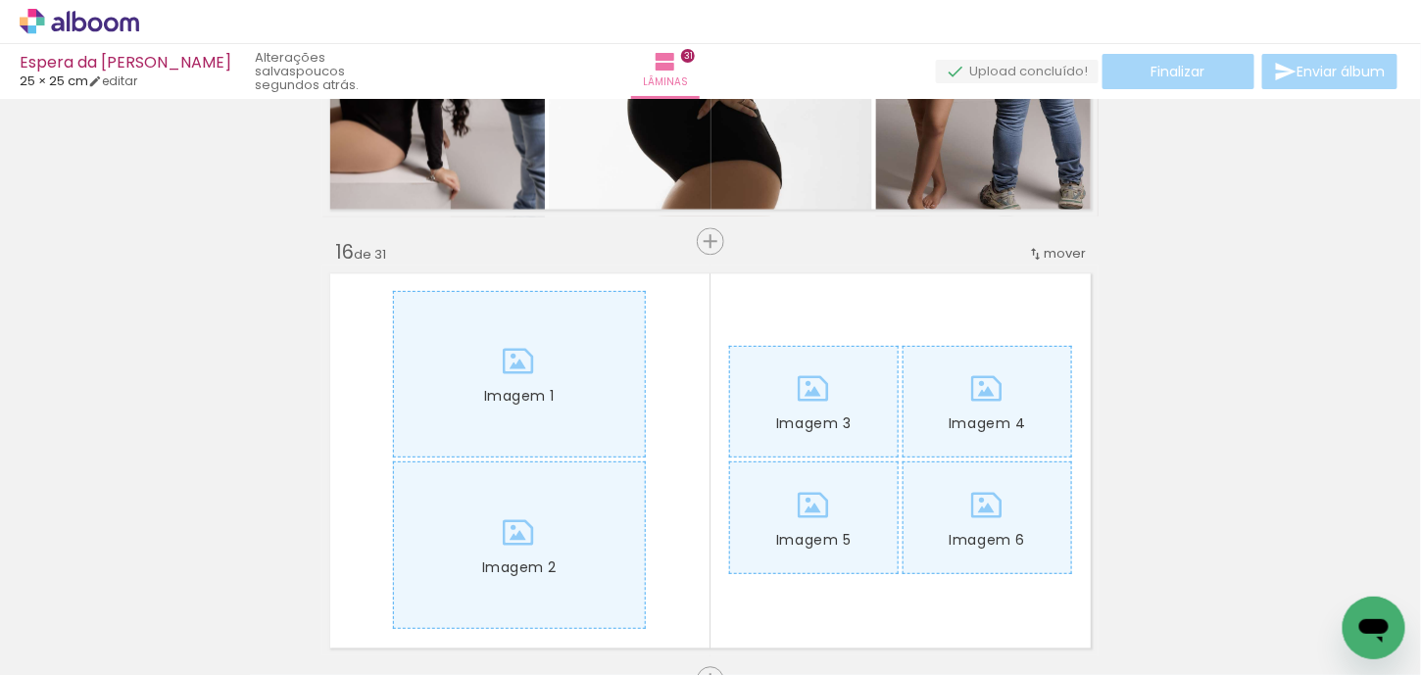
scroll to position [6472, 0]
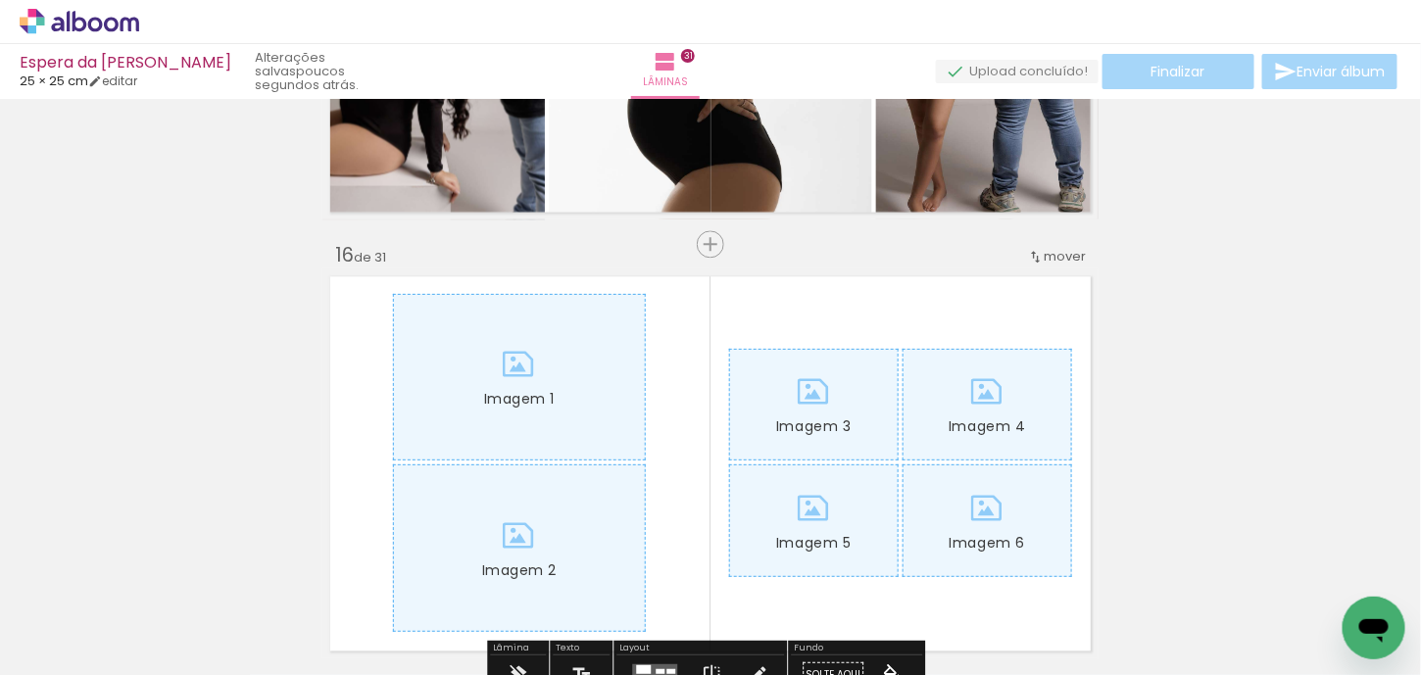
drag, startPoint x: 986, startPoint y: 326, endPoint x: 944, endPoint y: 317, distance: 43.0
click at [944, 317] on quentale-layouter "Imagem 1 Imagem 2 Imagem 3 Imagem 4 Imagem 5 Imagem 6" at bounding box center [710, 463] width 776 height 390
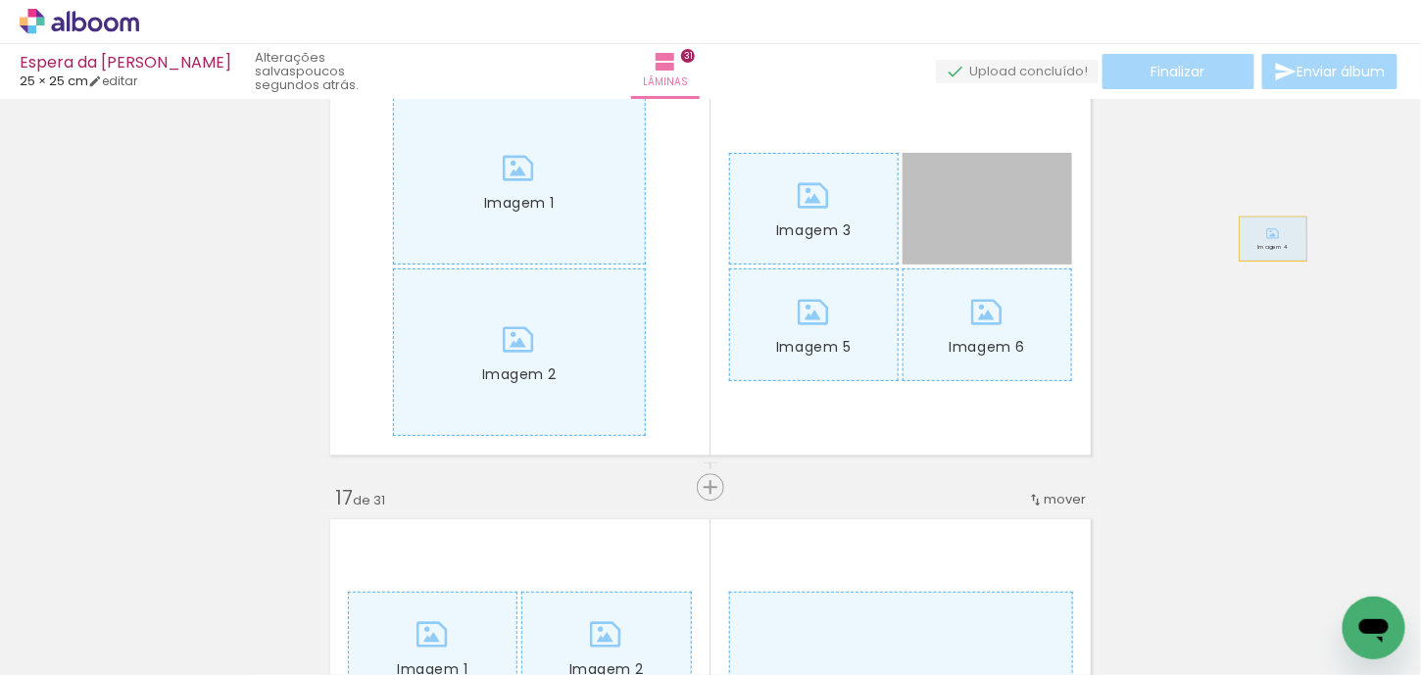
drag, startPoint x: 979, startPoint y: 225, endPoint x: 1266, endPoint y: 238, distance: 287.4
click at [1266, 238] on div "Inserir lâmina Imagem 1 1 de 31 Inserir lâmina 2 de 31 Inserir lâmina 3 de 31 I…" at bounding box center [710, 461] width 1421 height 14049
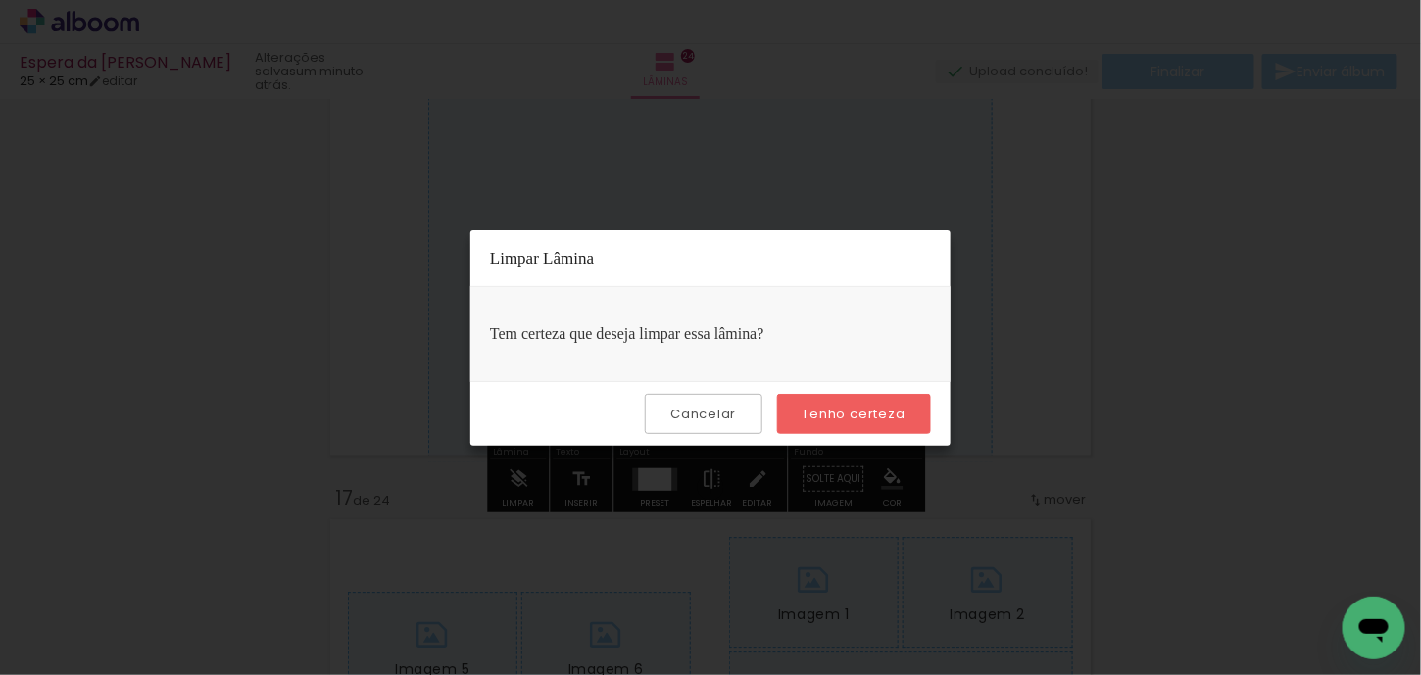
scroll to position [0, 7196]
click at [0, 0] on slot "Tenho certeza" at bounding box center [0, 0] width 0 height 0
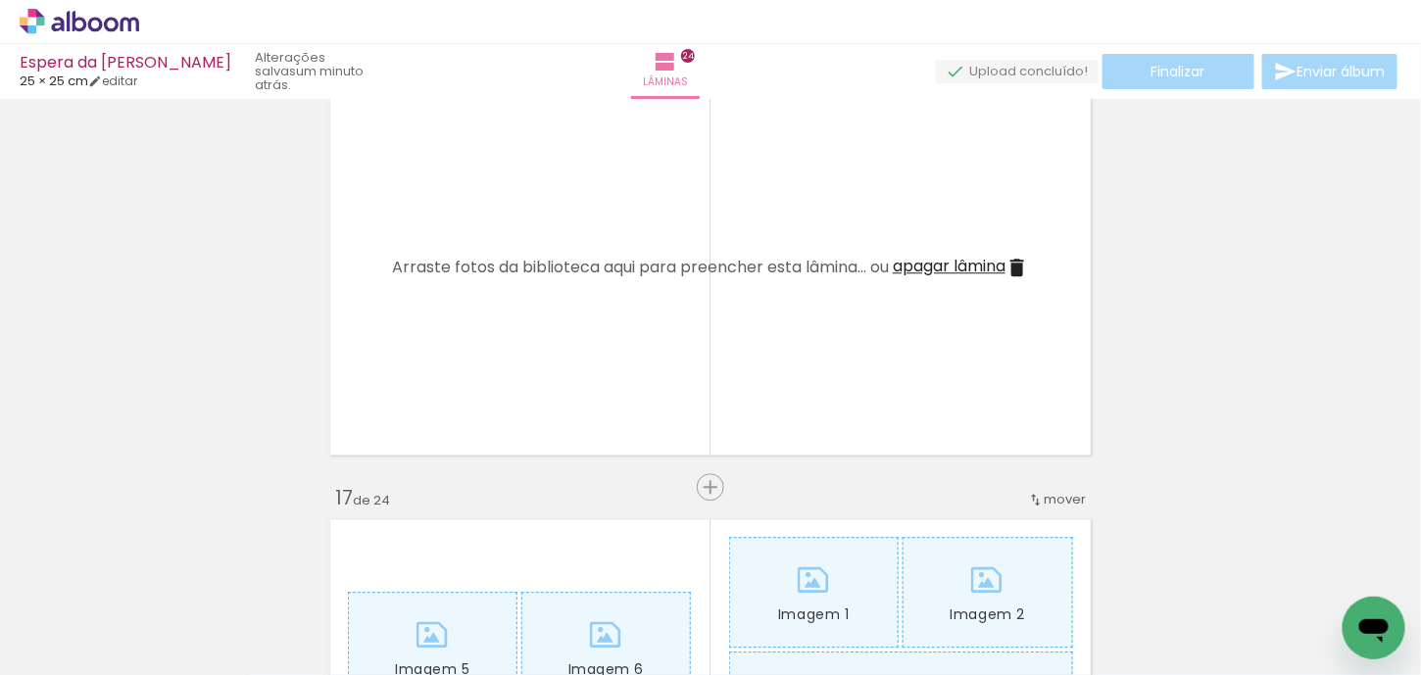
click at [937, 264] on span "apagar lâmina" at bounding box center [949, 266] width 113 height 23
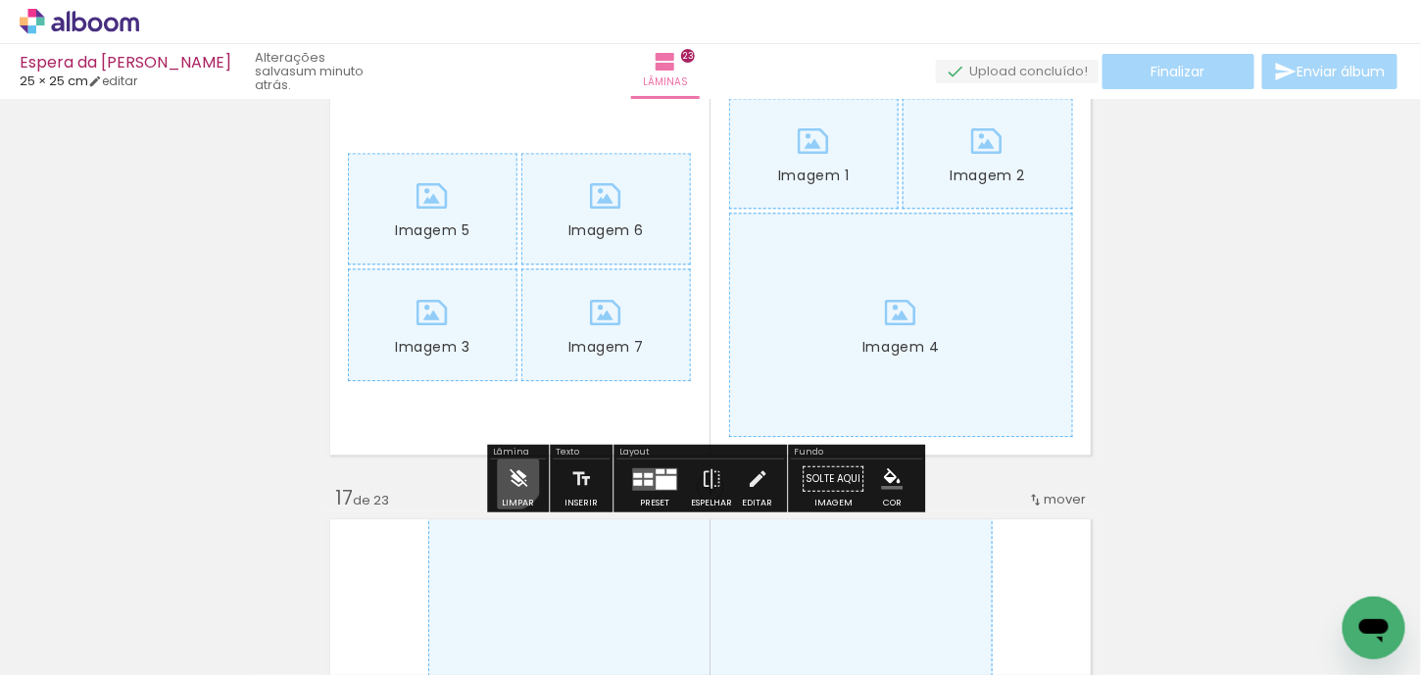
click at [510, 476] on iron-icon at bounding box center [519, 479] width 22 height 39
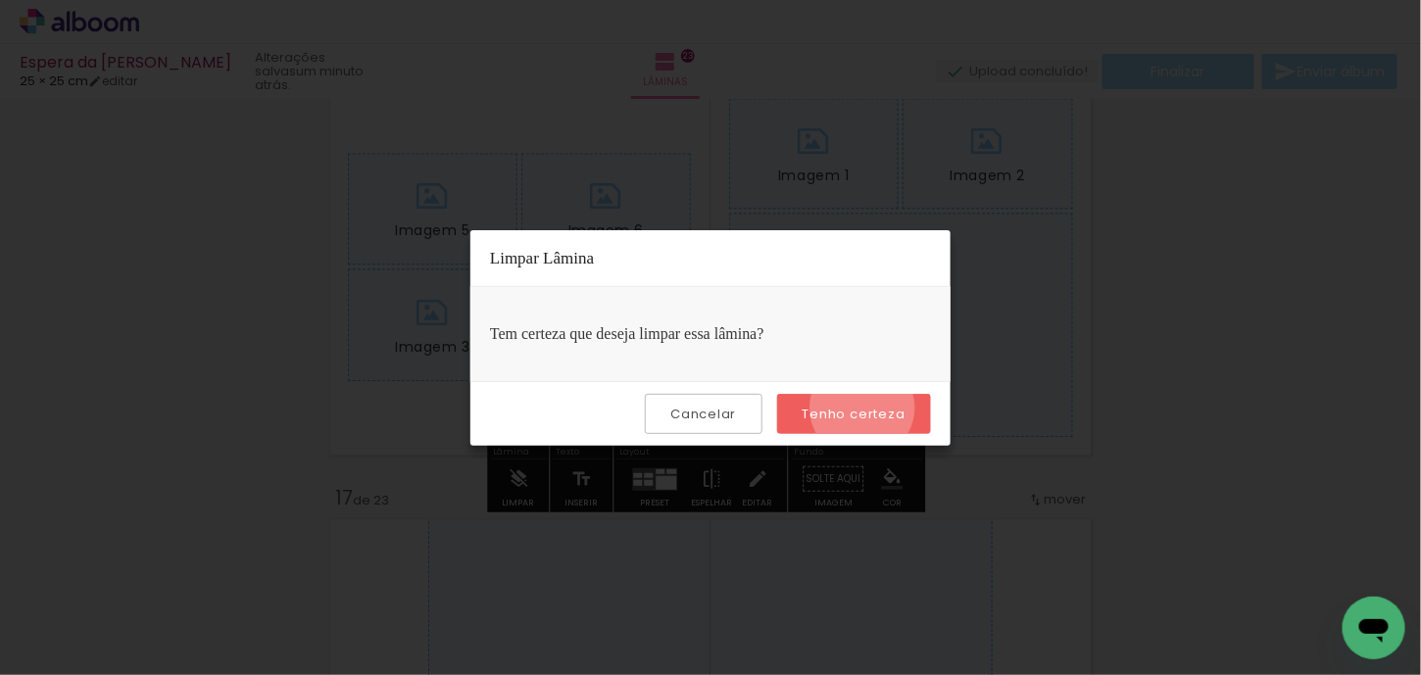
click at [0, 0] on slot "Tenho certeza" at bounding box center [0, 0] width 0 height 0
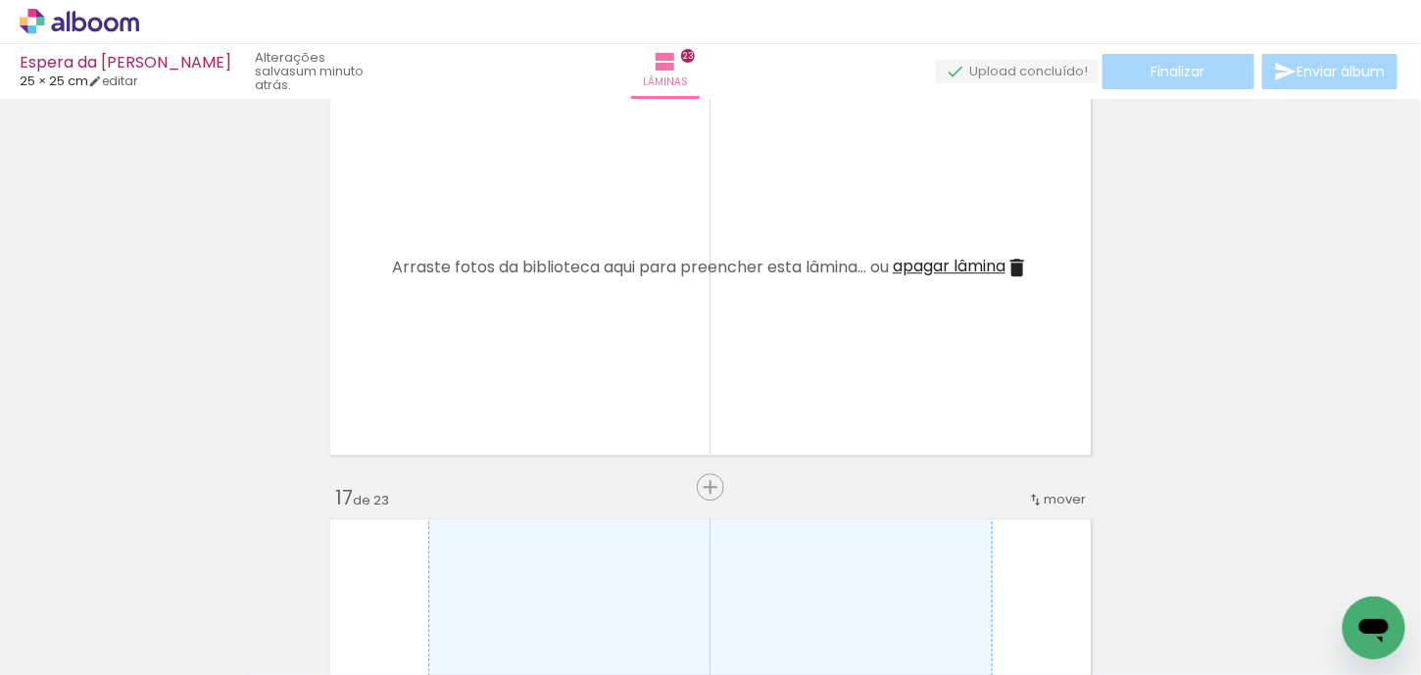
click at [995, 268] on span "apagar lâmina" at bounding box center [949, 266] width 113 height 23
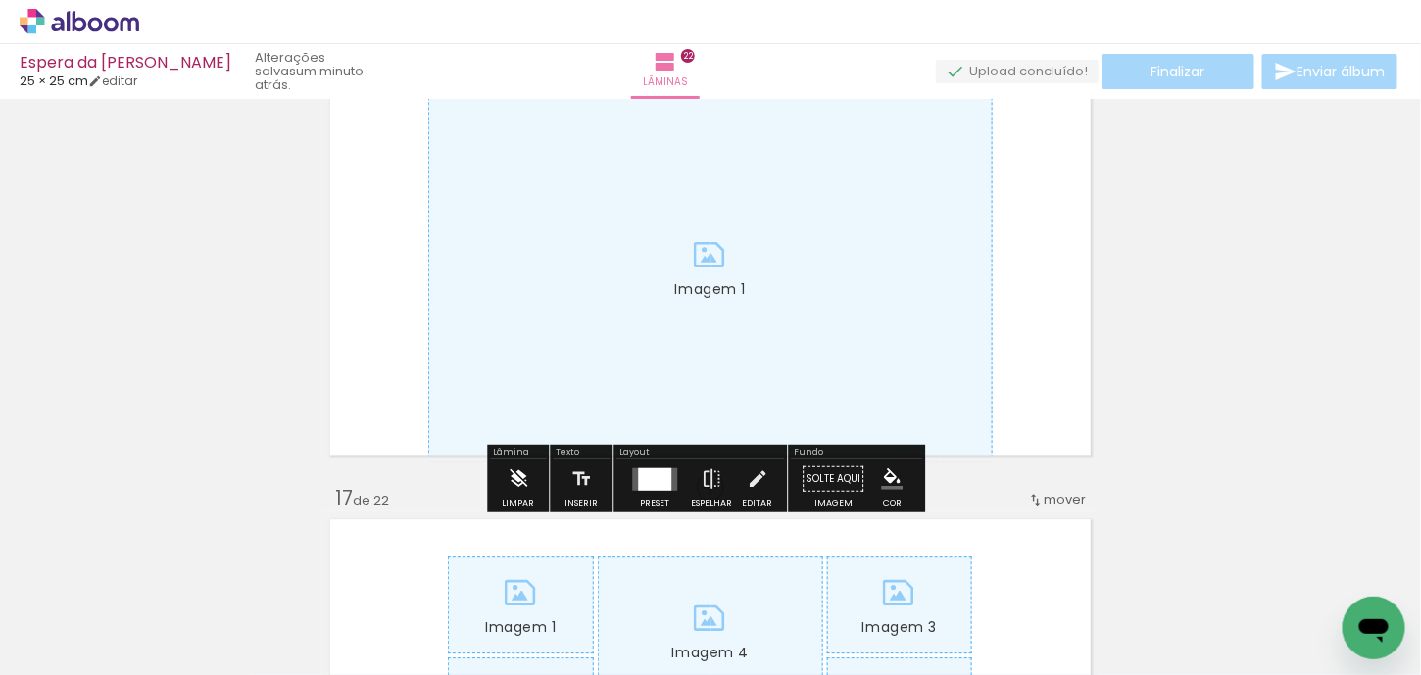
click at [516, 464] on iron-icon at bounding box center [519, 479] width 22 height 39
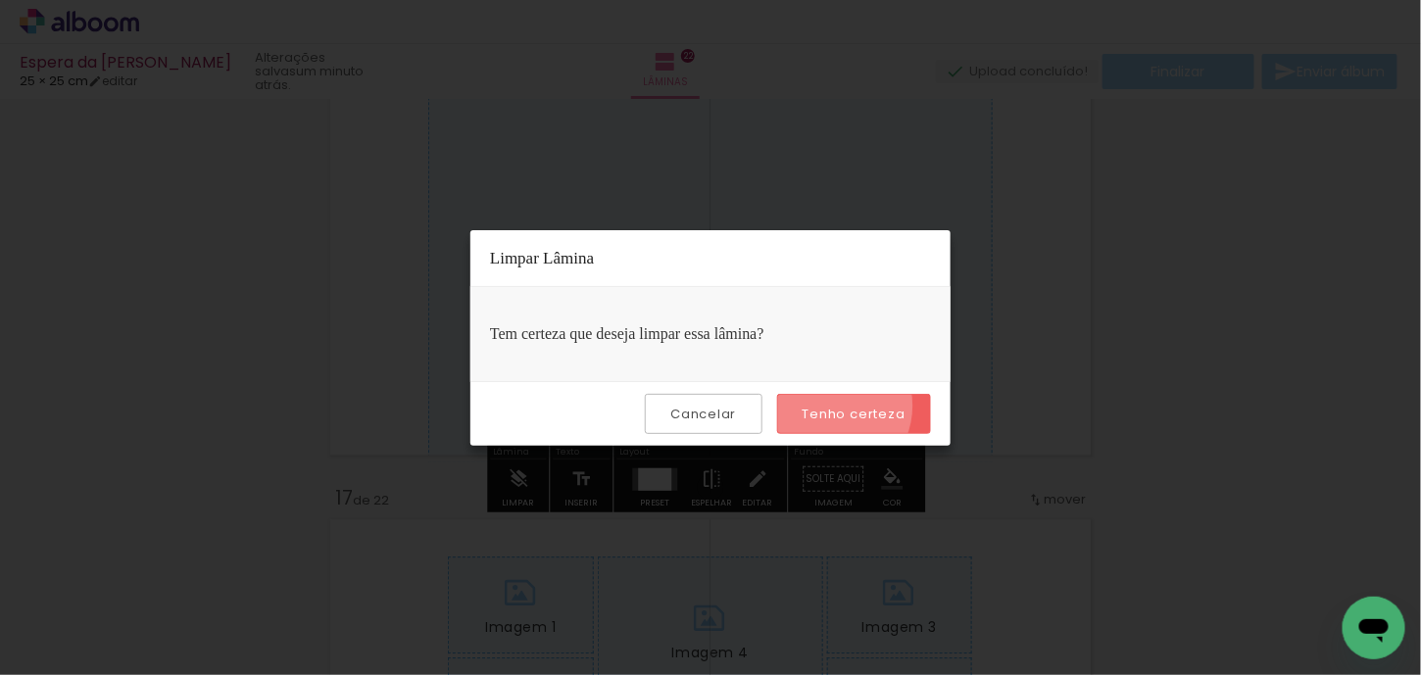
click at [0, 0] on slot "Tenho certeza" at bounding box center [0, 0] width 0 height 0
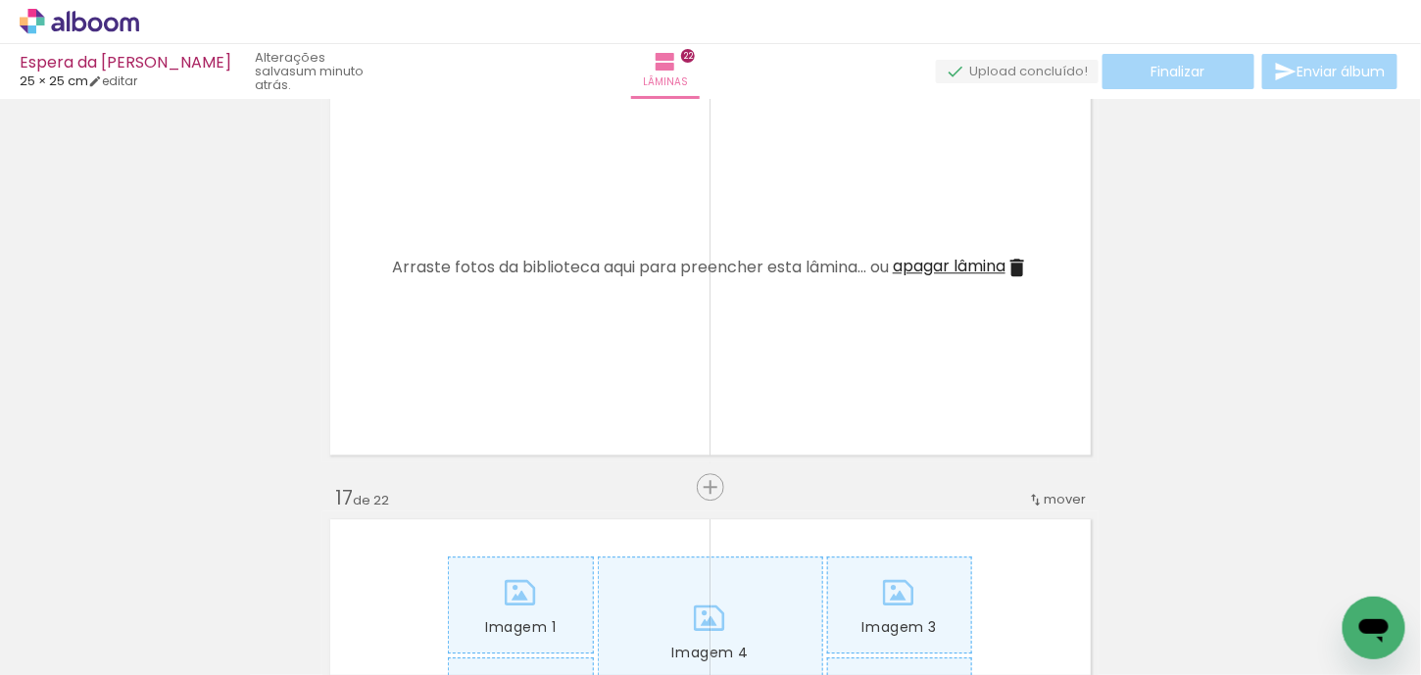
click at [954, 271] on span "apagar lâmina" at bounding box center [949, 266] width 113 height 23
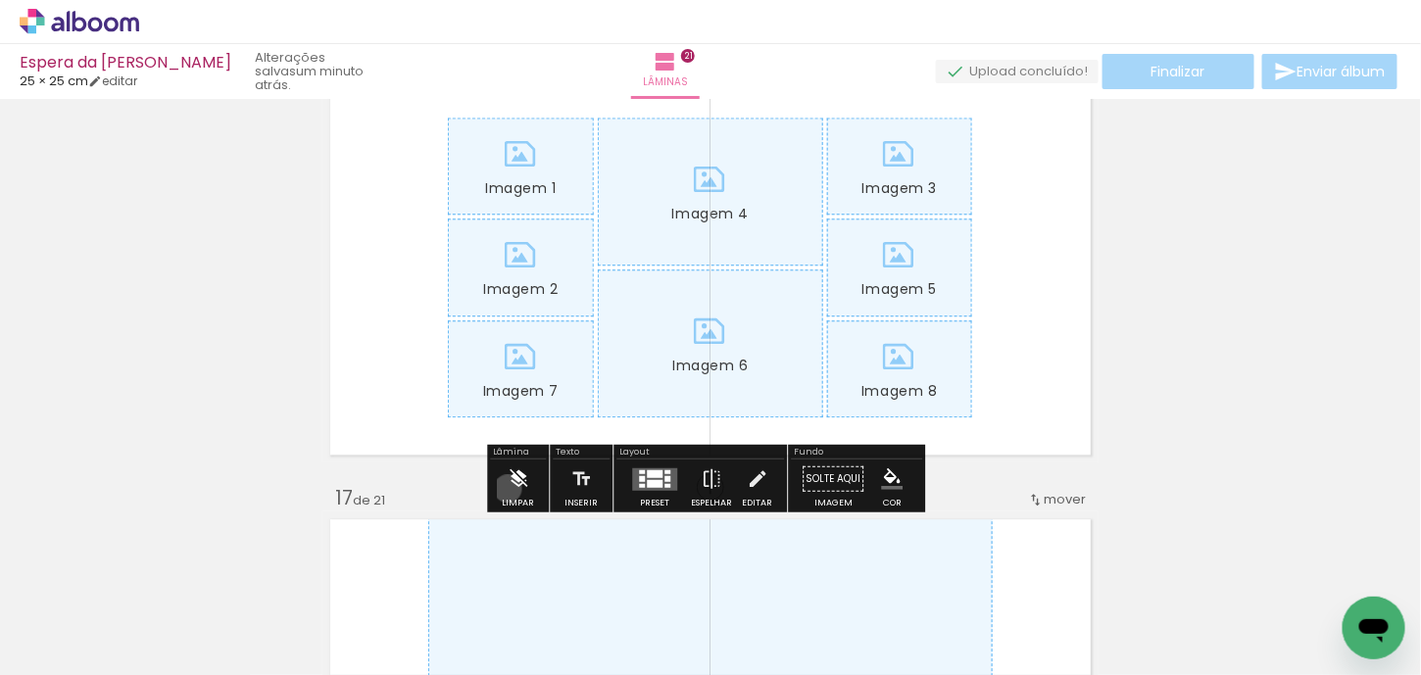
click at [508, 488] on iron-icon at bounding box center [519, 479] width 22 height 39
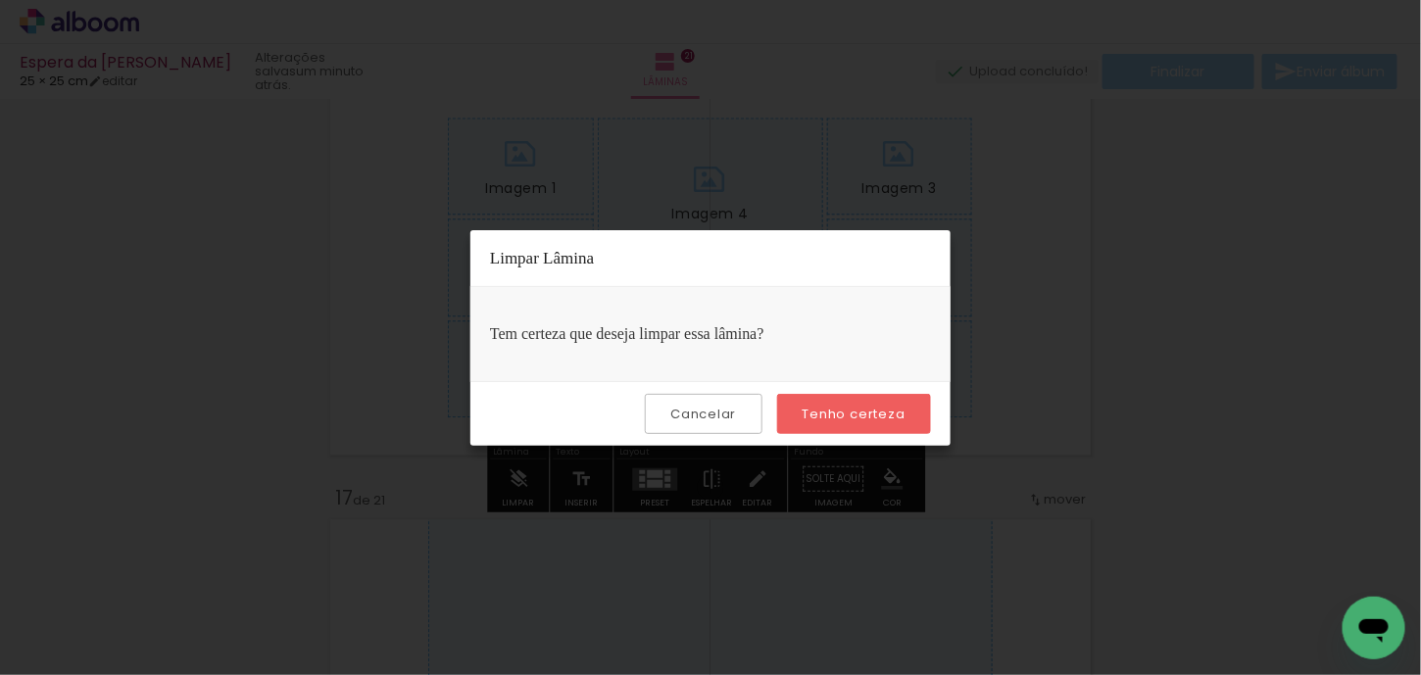
click at [0, 0] on slot "Tenho certeza" at bounding box center [0, 0] width 0 height 0
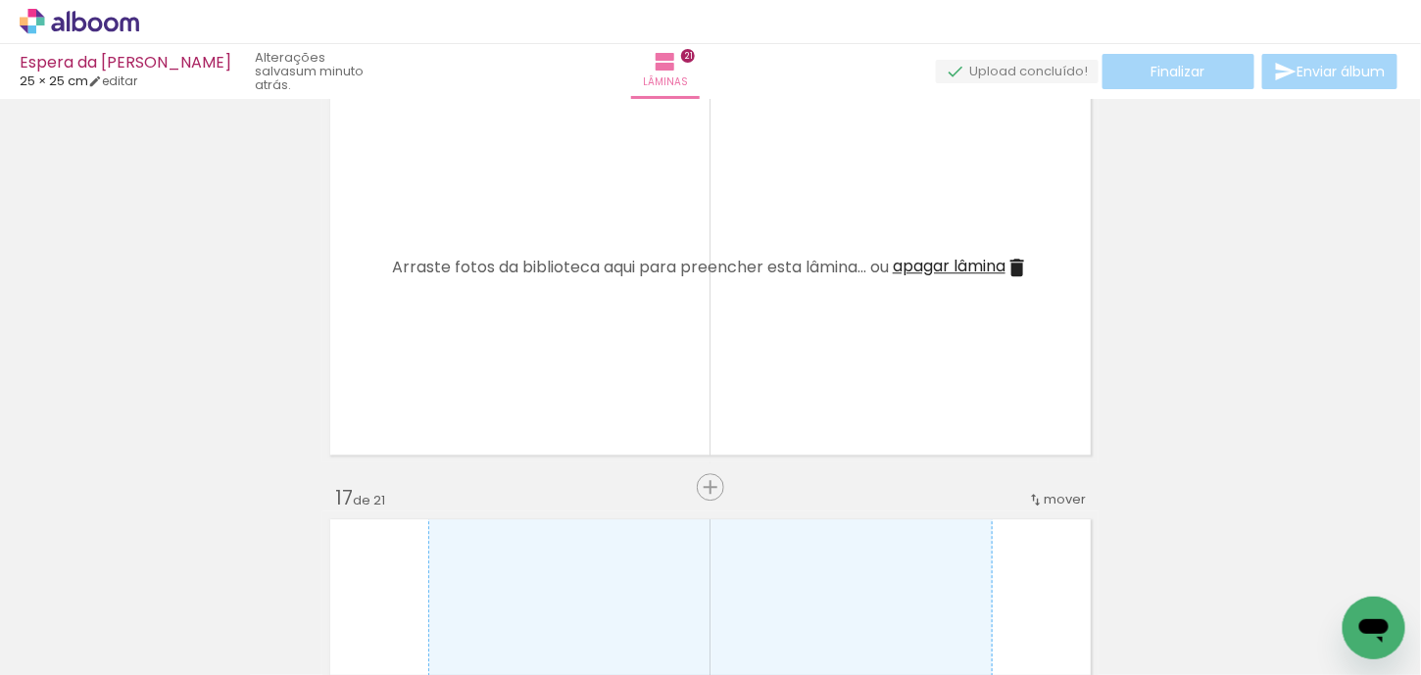
click at [884, 262] on div "Arraste fotos da biblioteca aqui para preencher esta lâmina... ou apagar lâmina" at bounding box center [710, 268] width 637 height 24
click at [917, 266] on span "apagar lâmina" at bounding box center [949, 266] width 113 height 23
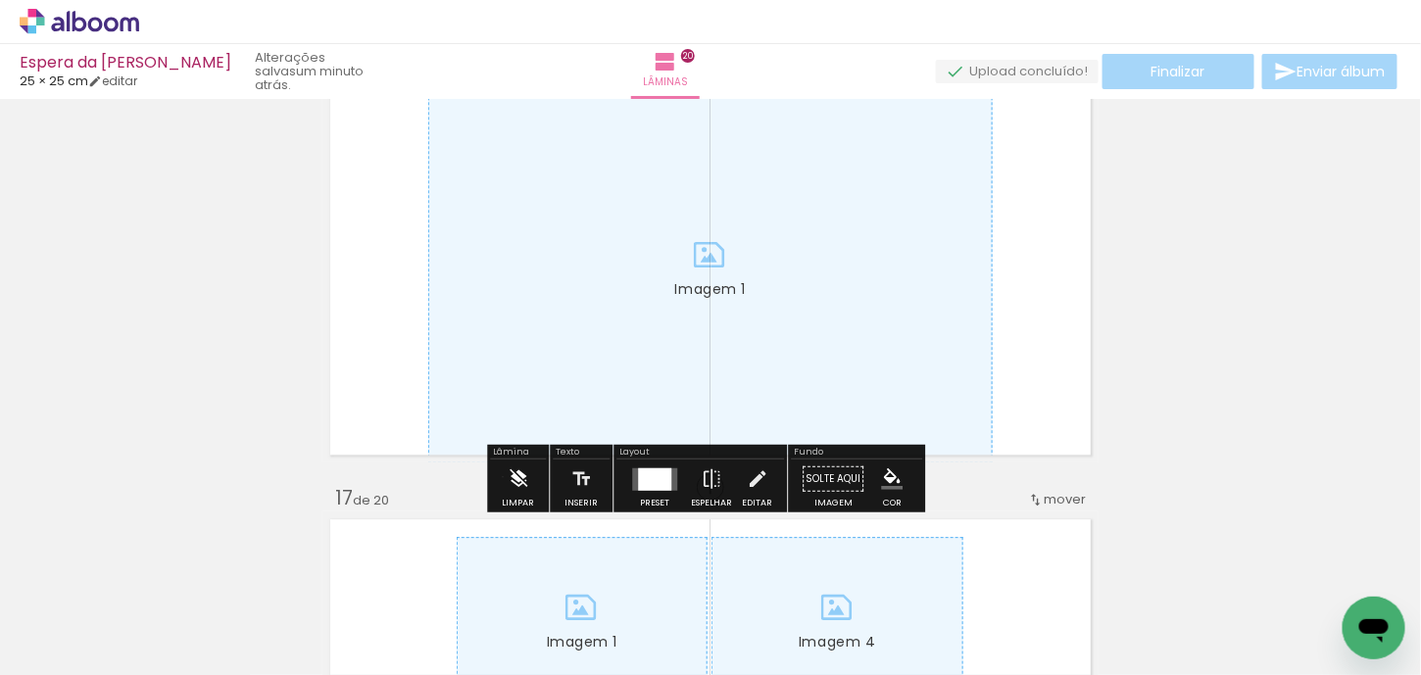
click at [503, 476] on paper-button "Limpar" at bounding box center [518, 485] width 42 height 50
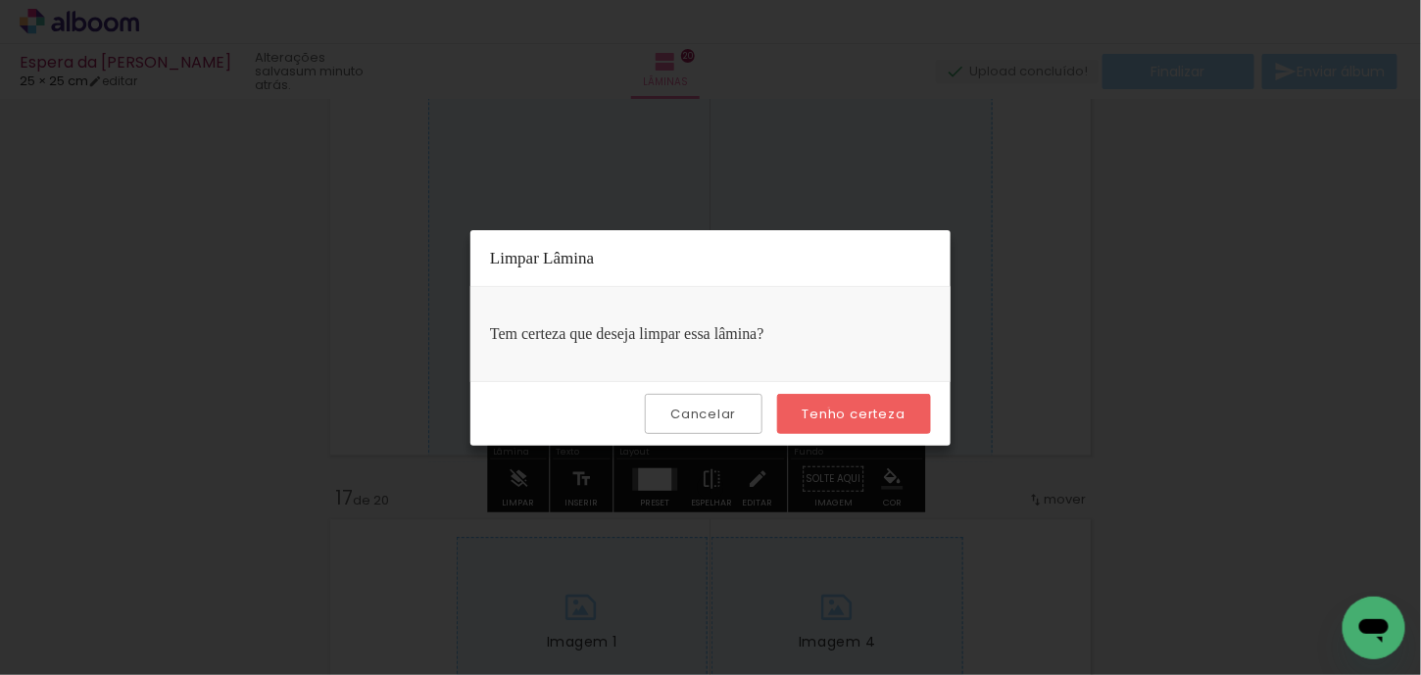
click at [0, 0] on slot "Tenho certeza" at bounding box center [0, 0] width 0 height 0
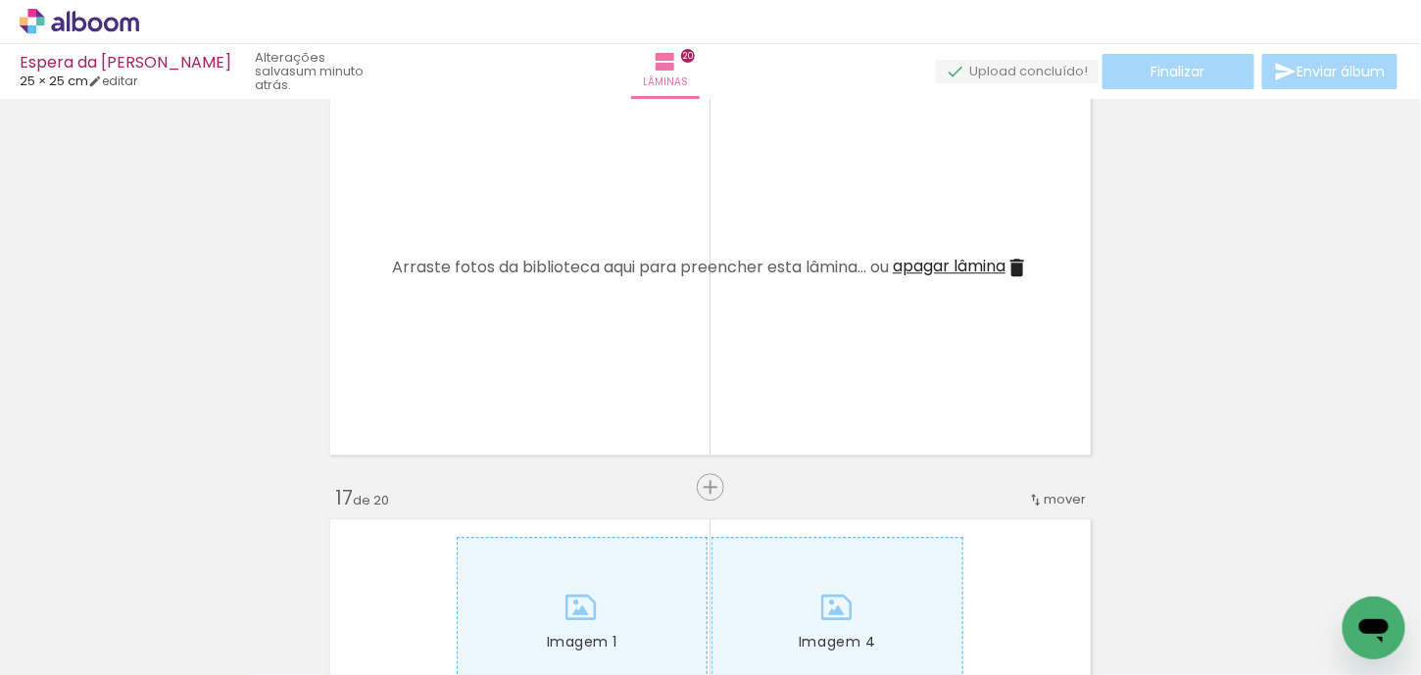
click at [907, 271] on span "apagar lâmina" at bounding box center [949, 266] width 113 height 23
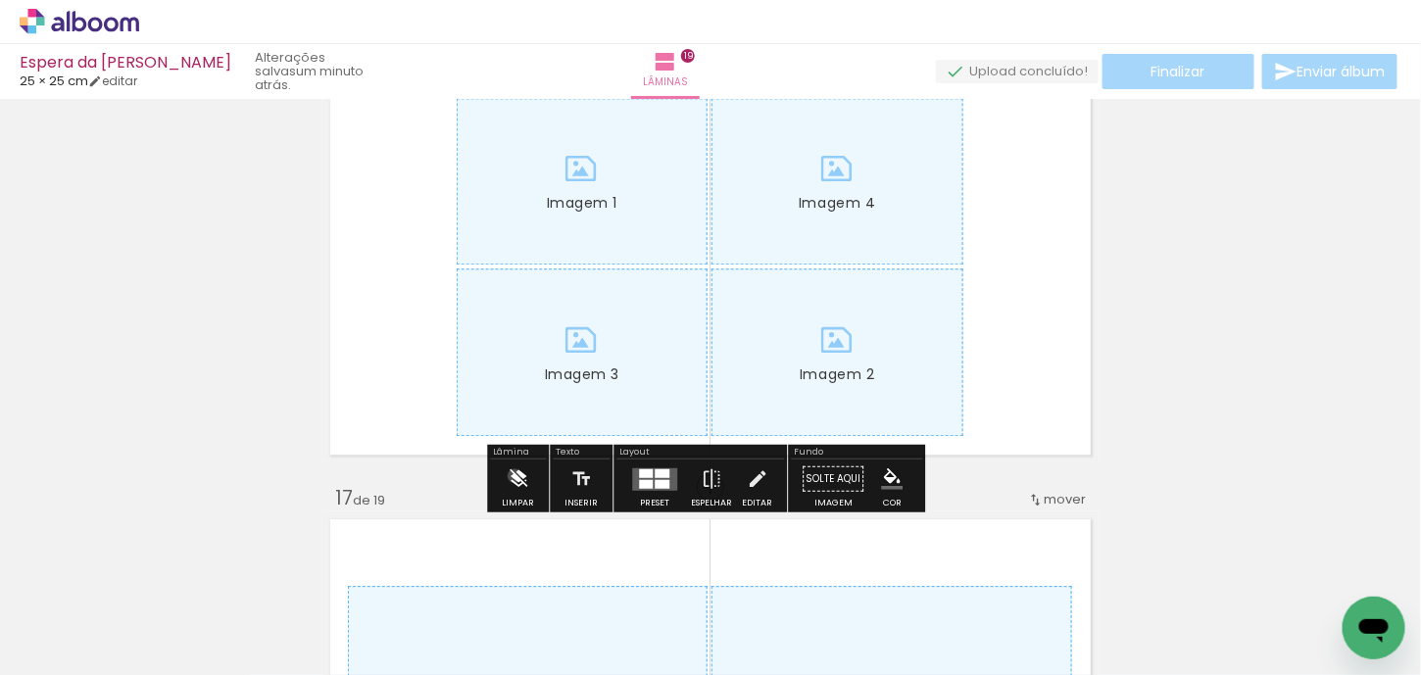
click at [514, 475] on iron-icon at bounding box center [519, 479] width 22 height 39
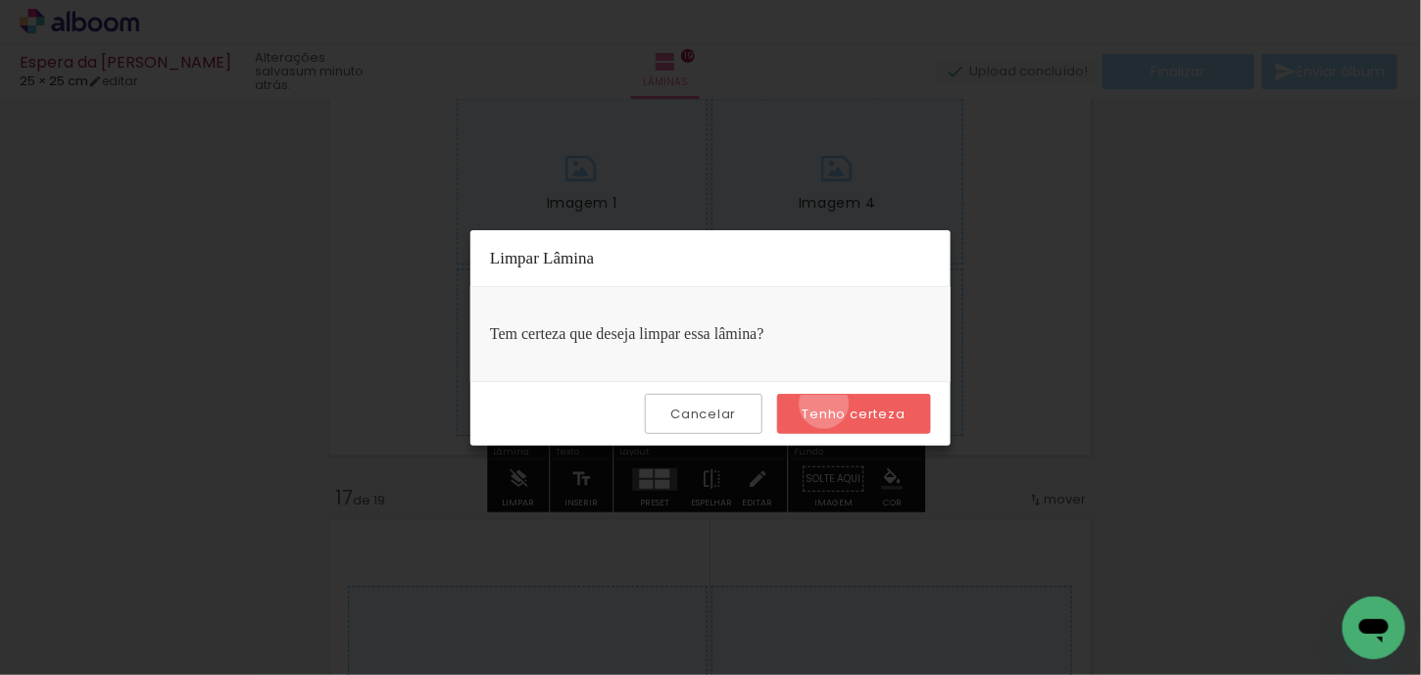
click at [0, 0] on slot "Tenho certeza" at bounding box center [0, 0] width 0 height 0
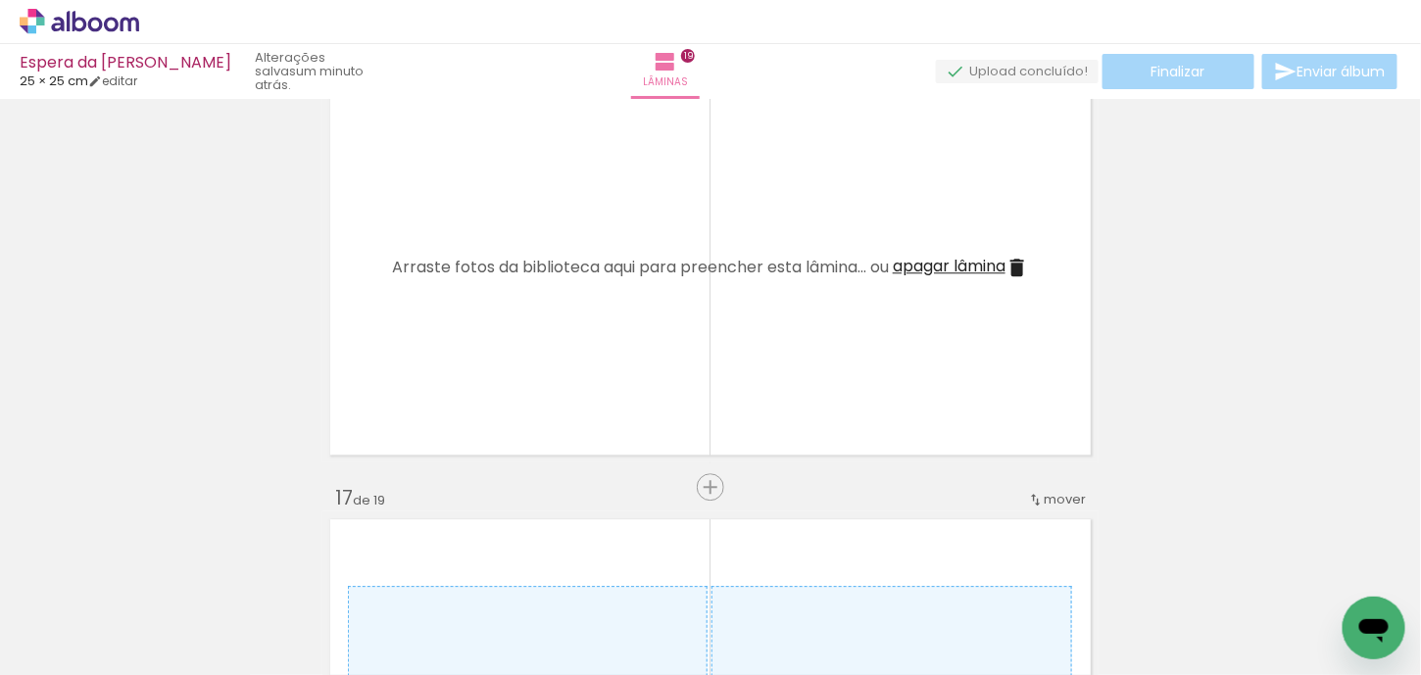
click at [937, 264] on span "apagar lâmina" at bounding box center [949, 266] width 113 height 23
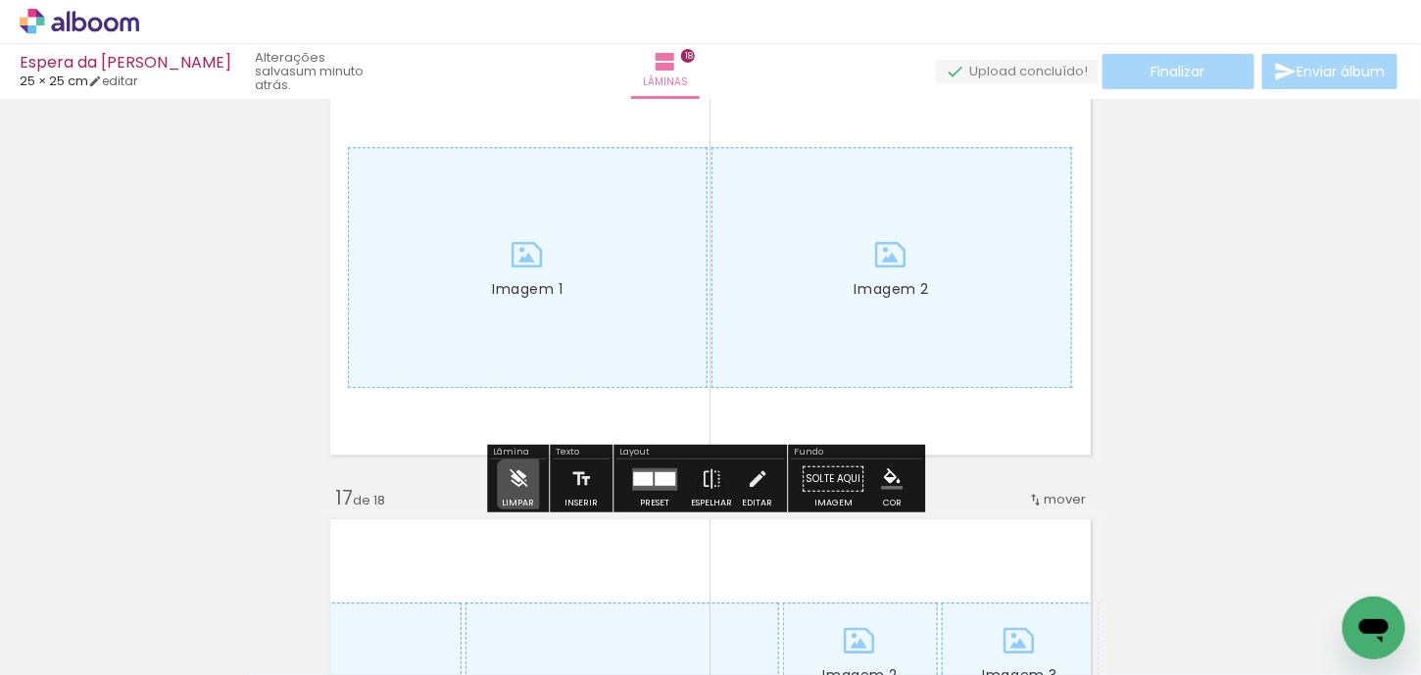
click at [520, 484] on iron-icon at bounding box center [519, 479] width 22 height 39
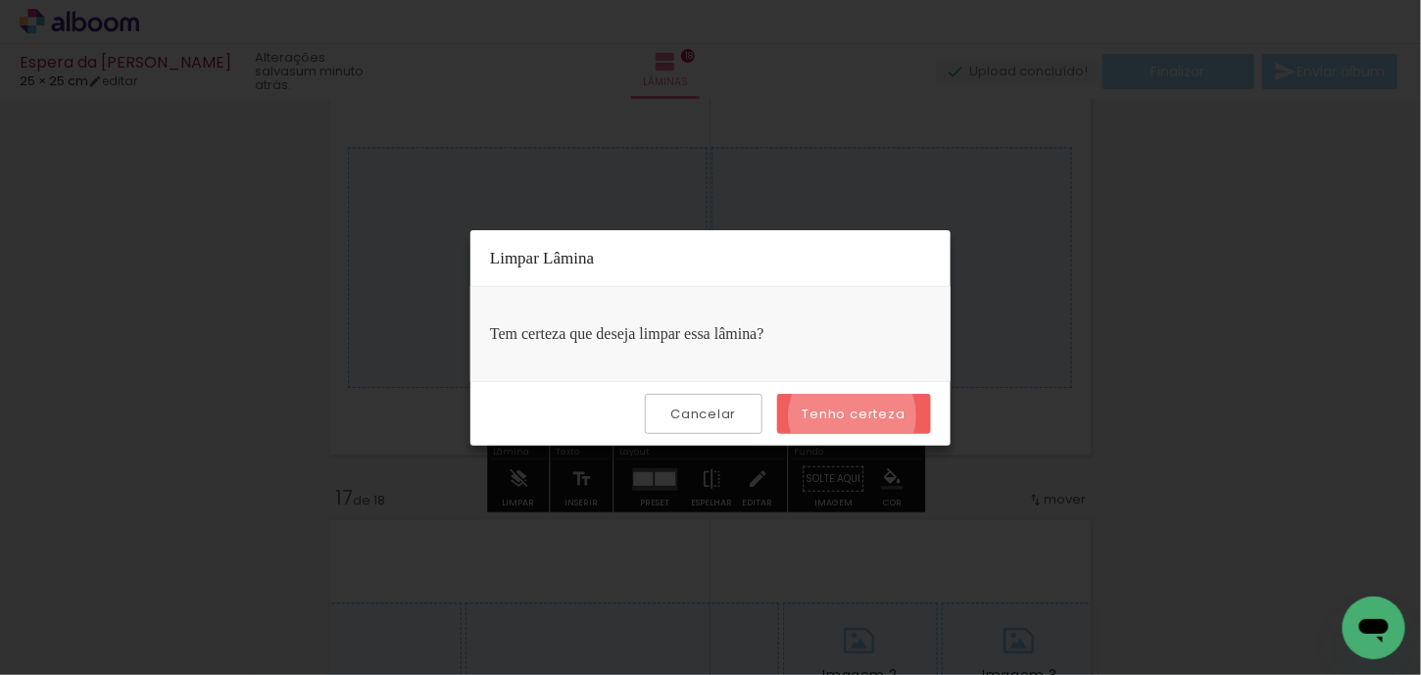
click at [0, 0] on slot "Tenho certeza" at bounding box center [0, 0] width 0 height 0
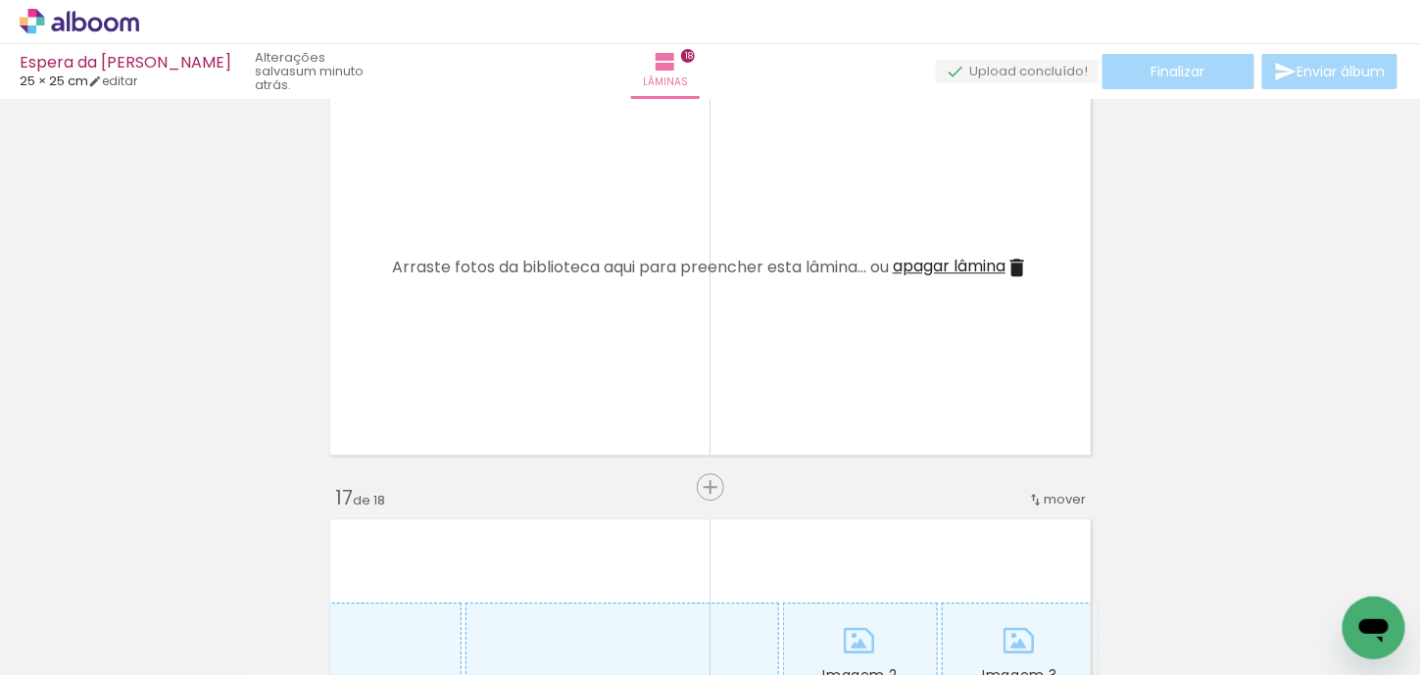
click at [947, 266] on span "apagar lâmina" at bounding box center [949, 266] width 113 height 23
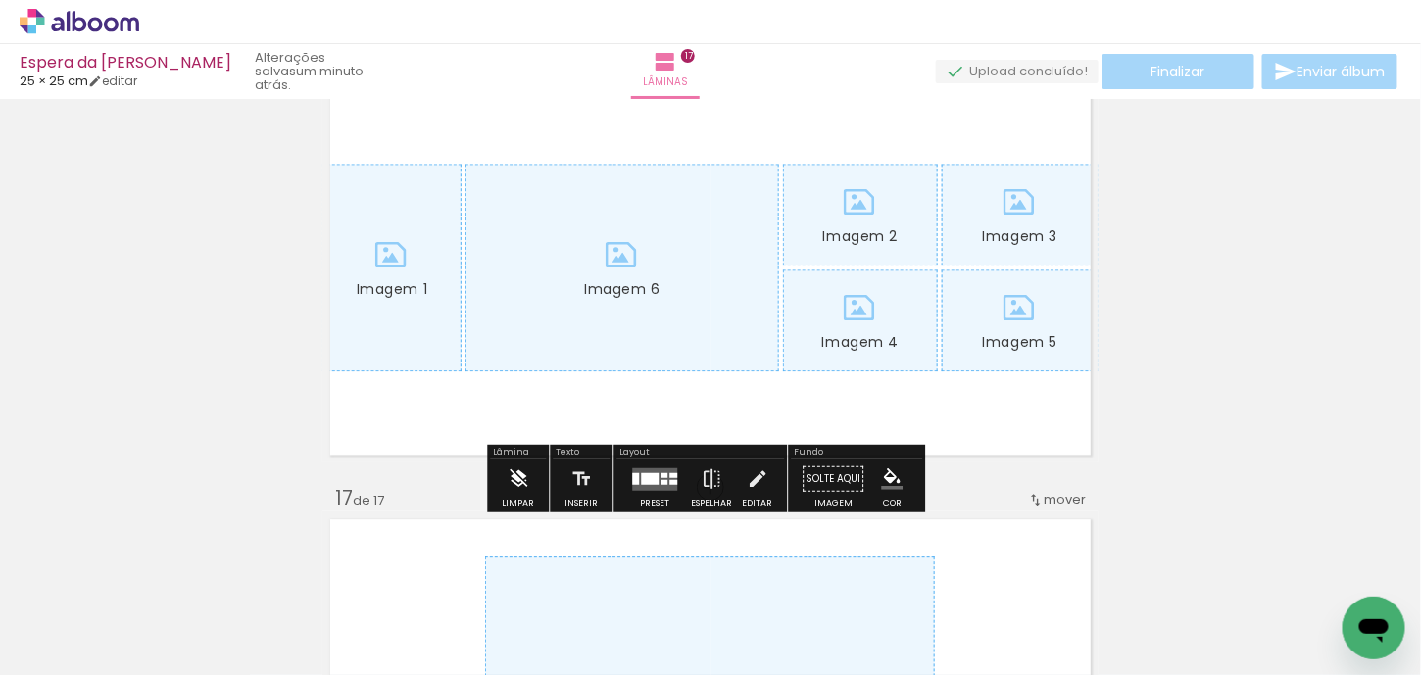
click at [515, 489] on iron-icon at bounding box center [519, 479] width 22 height 39
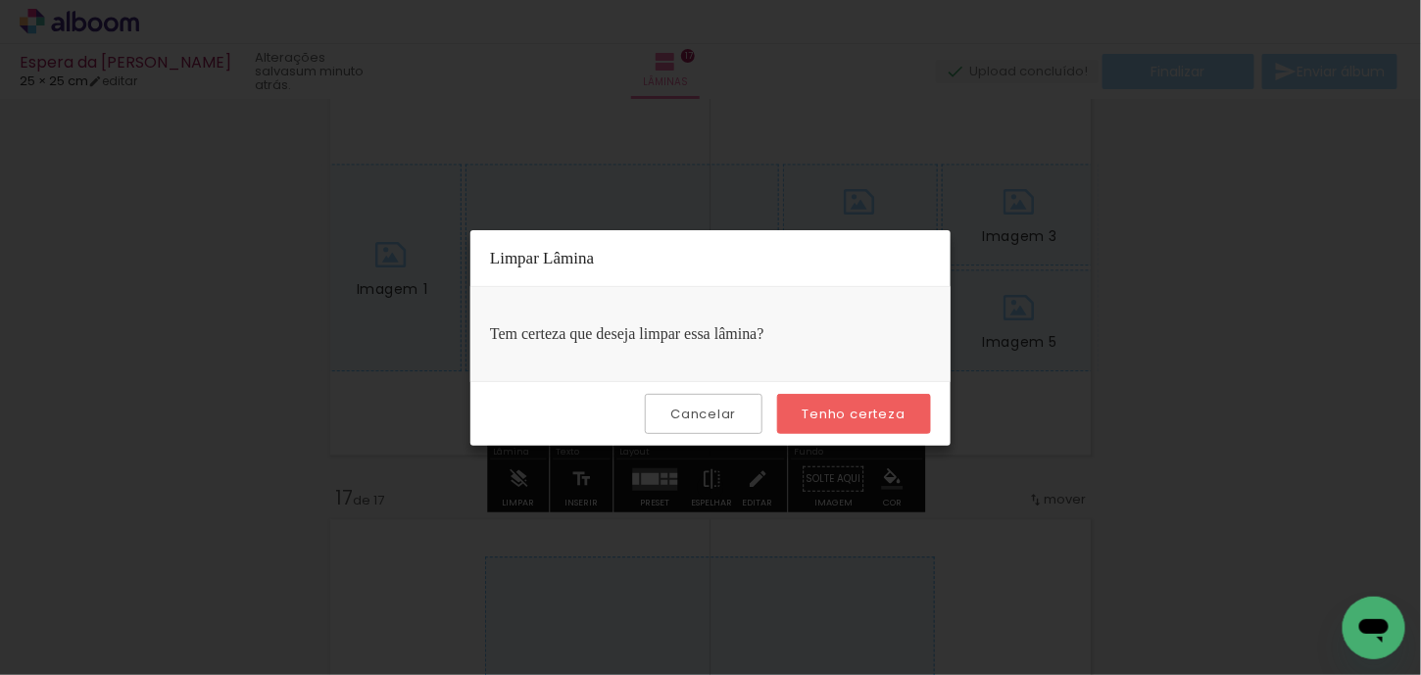
click at [0, 0] on slot "Tenho certeza" at bounding box center [0, 0] width 0 height 0
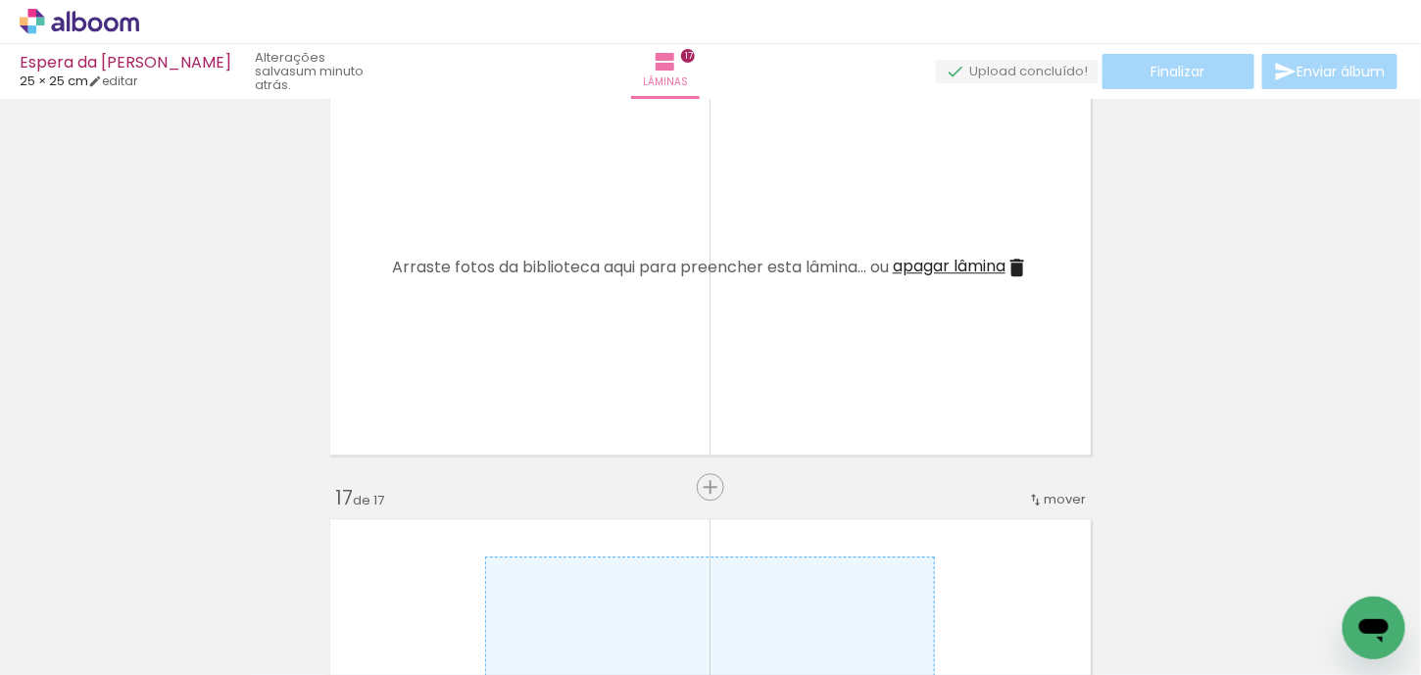
click at [922, 263] on span "apagar lâmina" at bounding box center [949, 266] width 113 height 23
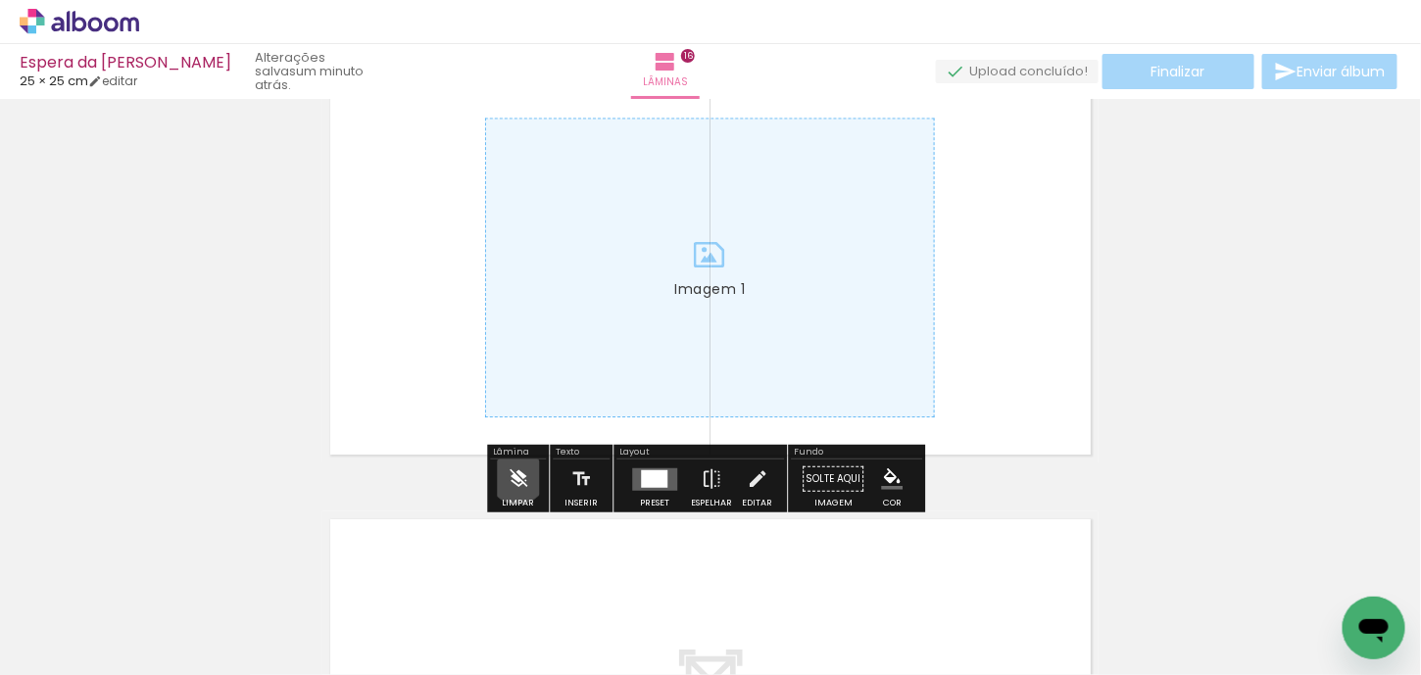
click at [517, 473] on iron-icon at bounding box center [519, 479] width 22 height 39
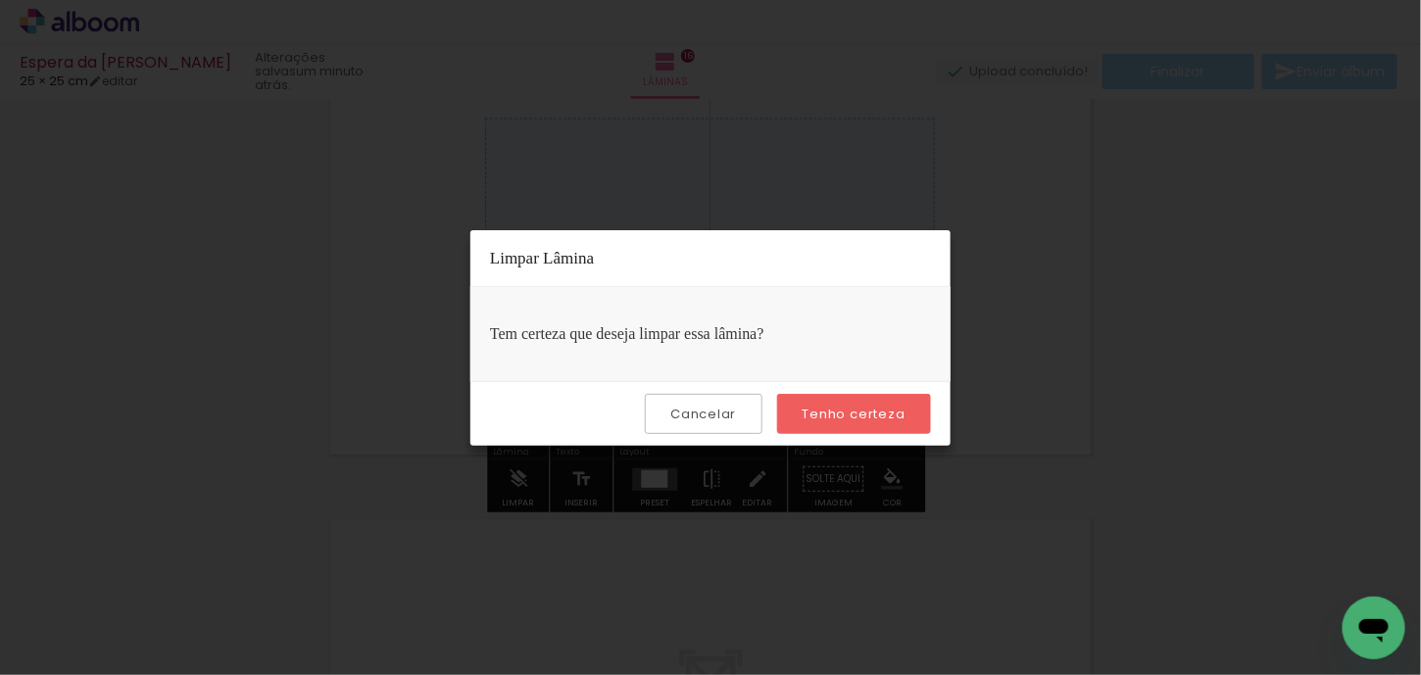
click at [0, 0] on slot "Tenho certeza" at bounding box center [0, 0] width 0 height 0
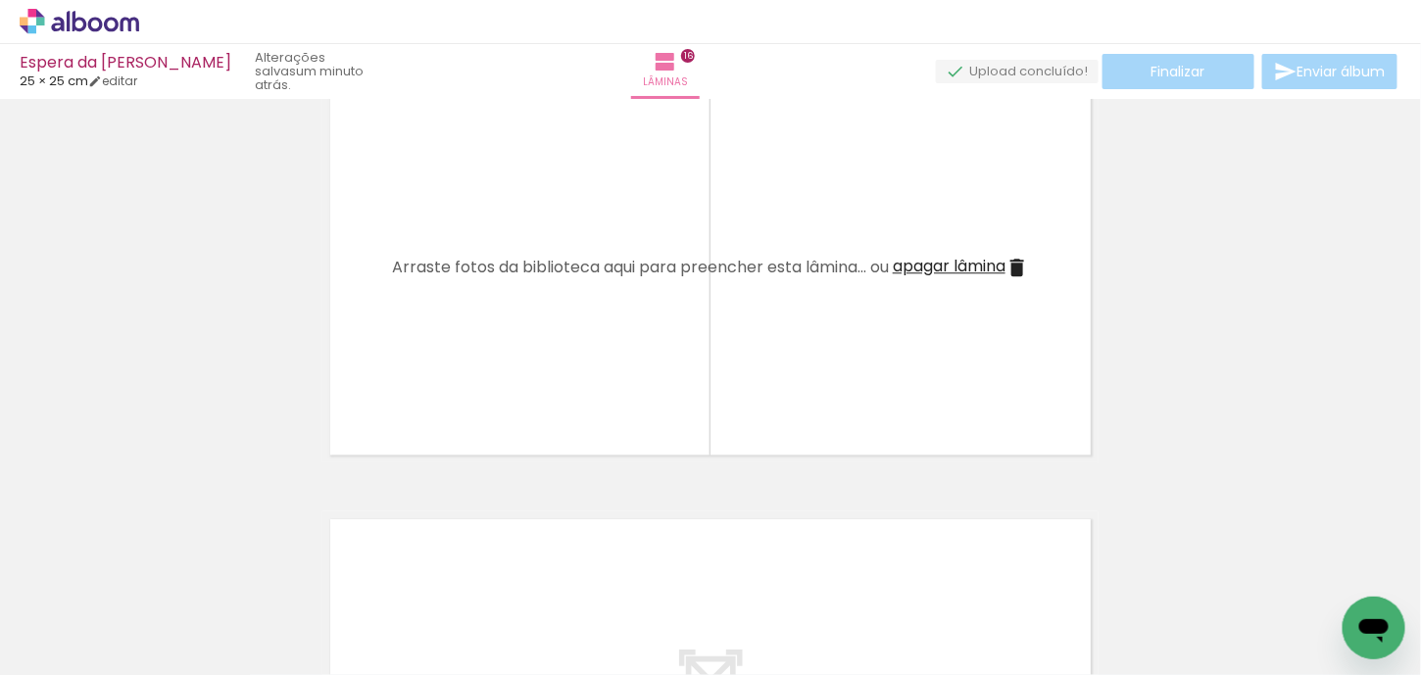
click at [934, 270] on span "apagar lâmina" at bounding box center [949, 266] width 113 height 23
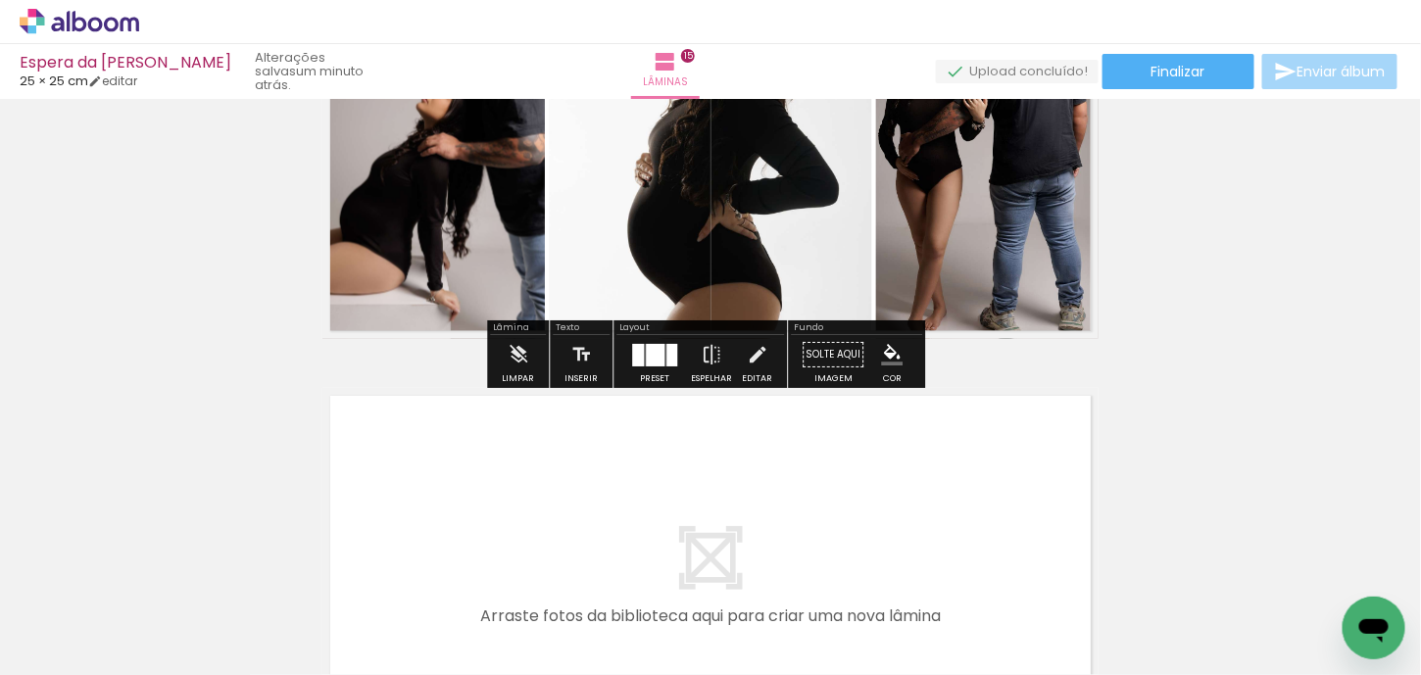
scroll to position [6646, 0]
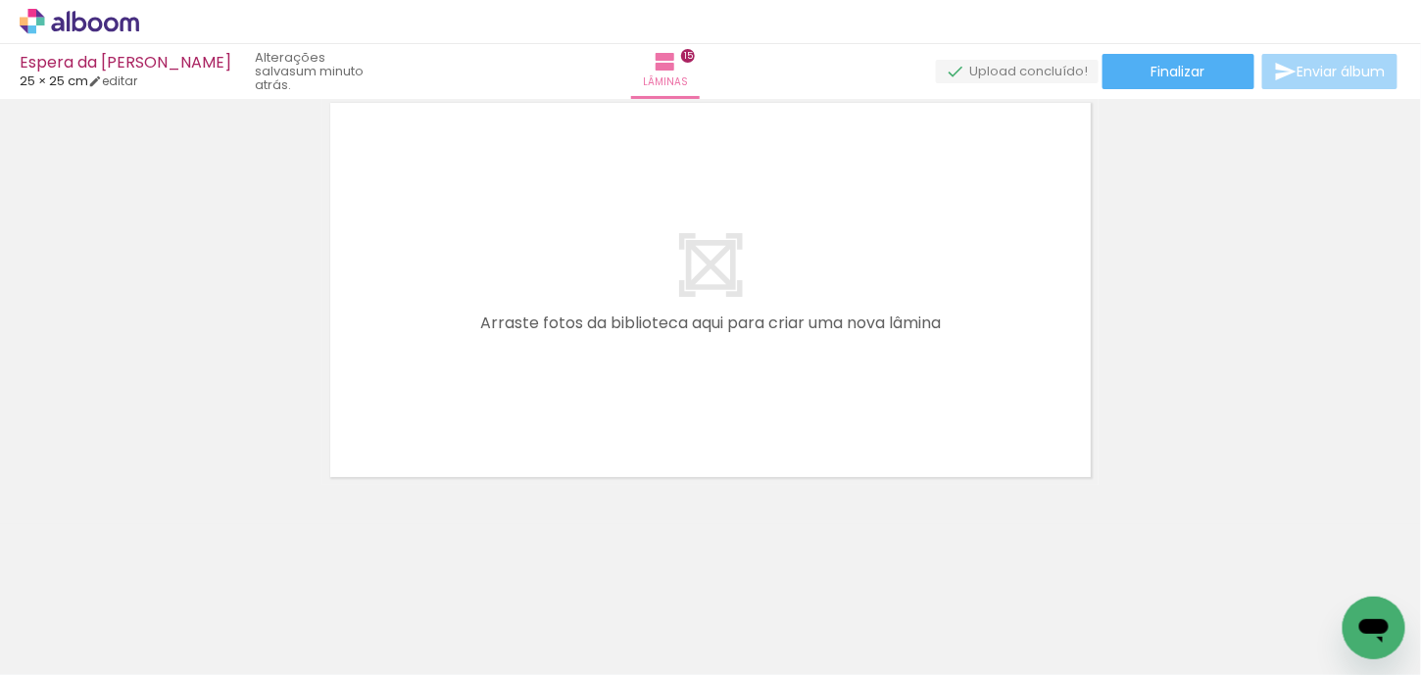
click at [43, 643] on span "Adicionar Fotos" at bounding box center [69, 649] width 59 height 22
click at [0, 0] on input "file" at bounding box center [0, 0] width 0 height 0
drag, startPoint x: 1410, startPoint y: 252, endPoint x: 31, endPoint y: 34, distance: 1395.8
